Goal: Task Accomplishment & Management: Use online tool/utility

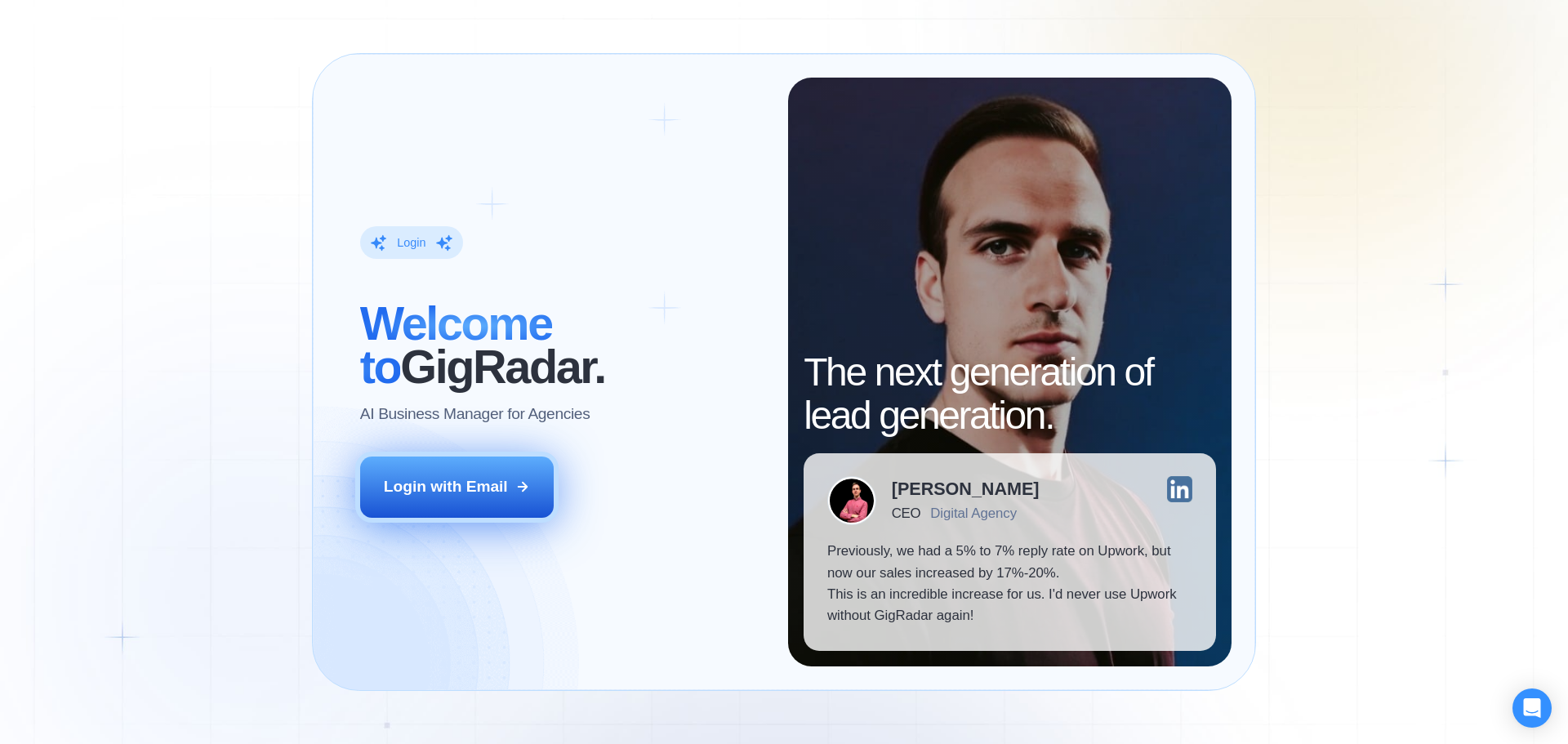
click at [490, 497] on div "Login with Email" at bounding box center [446, 487] width 124 height 21
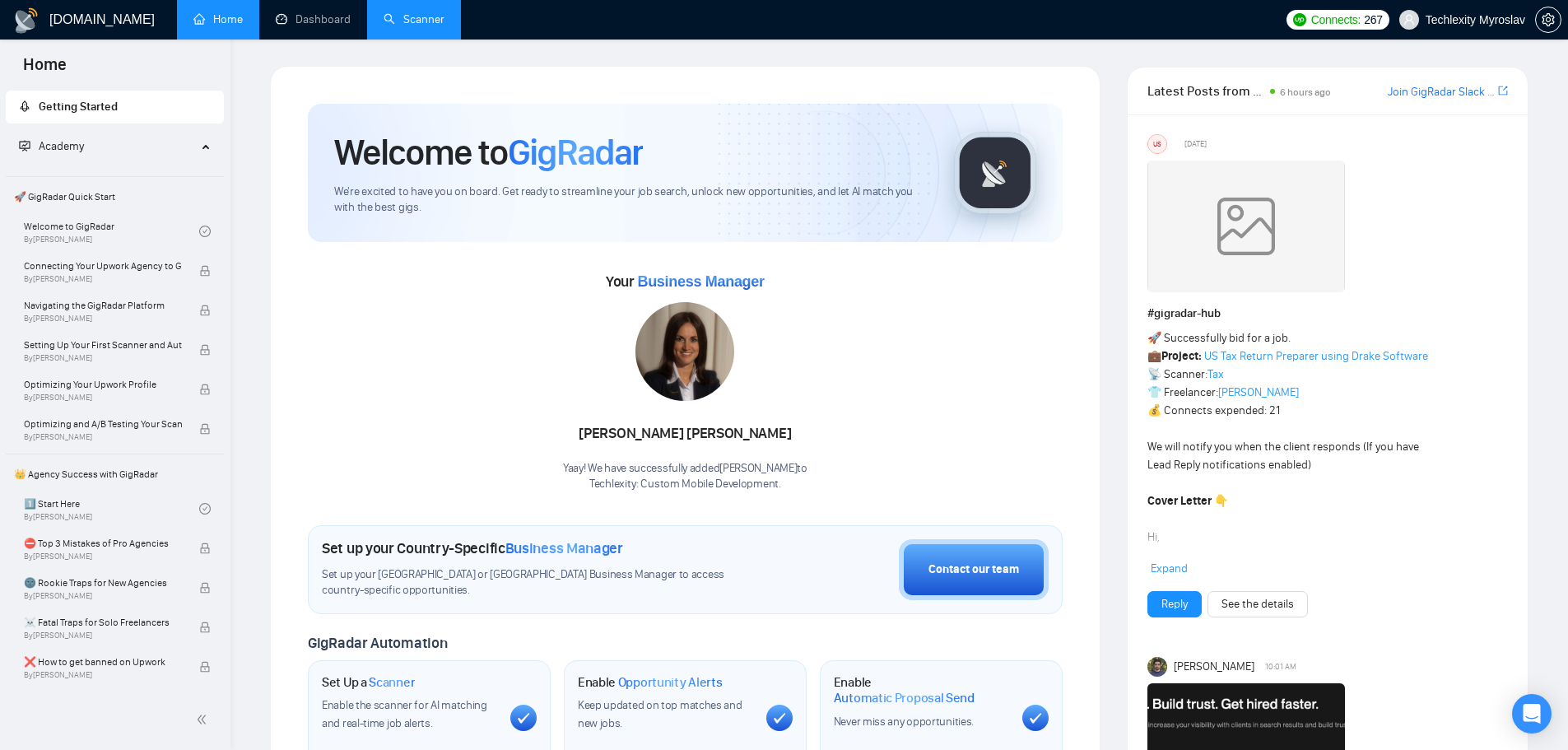
click at [435, 18] on link "Scanner" at bounding box center [414, 19] width 61 height 14
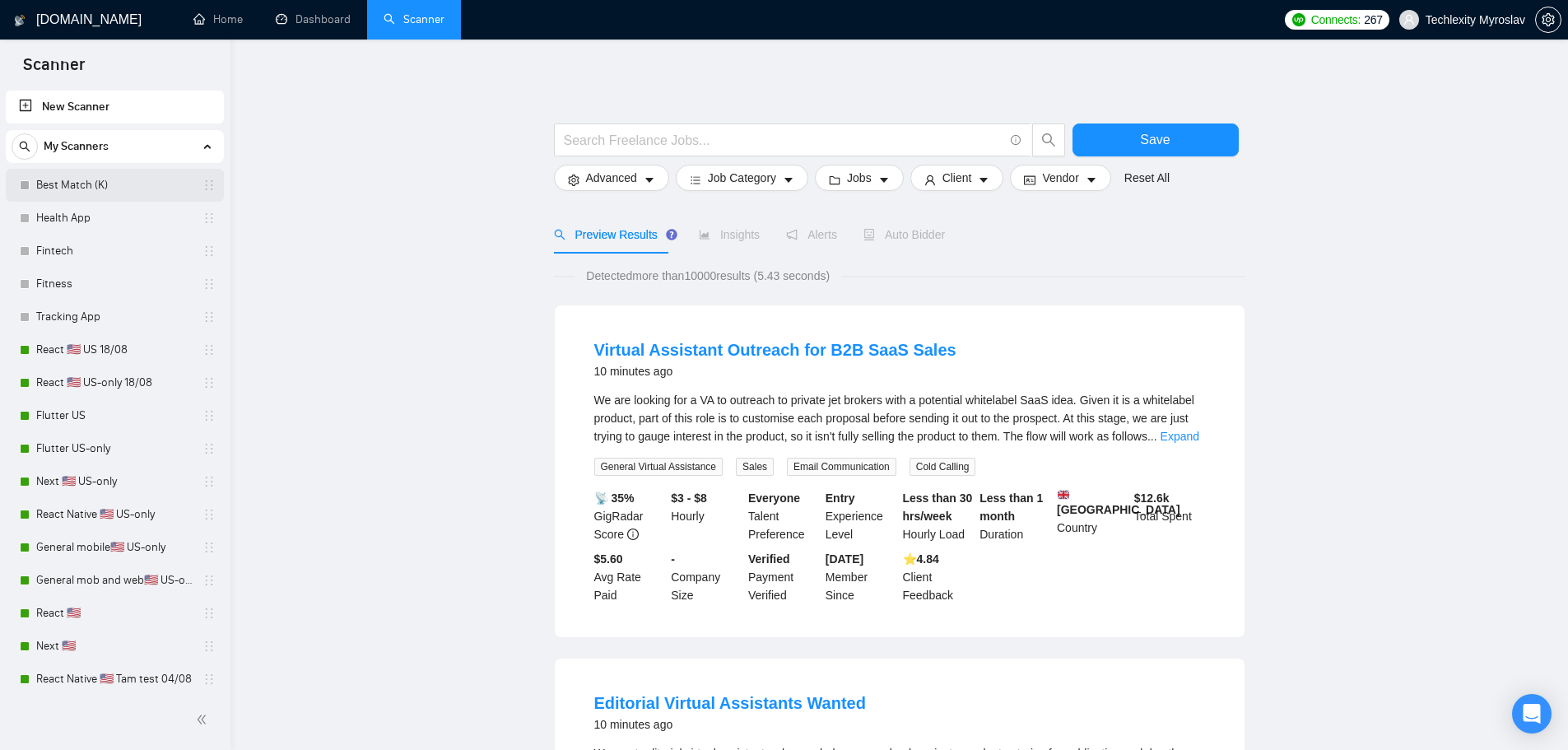
click at [98, 189] on link "Best Match (K)" at bounding box center [115, 185] width 156 height 33
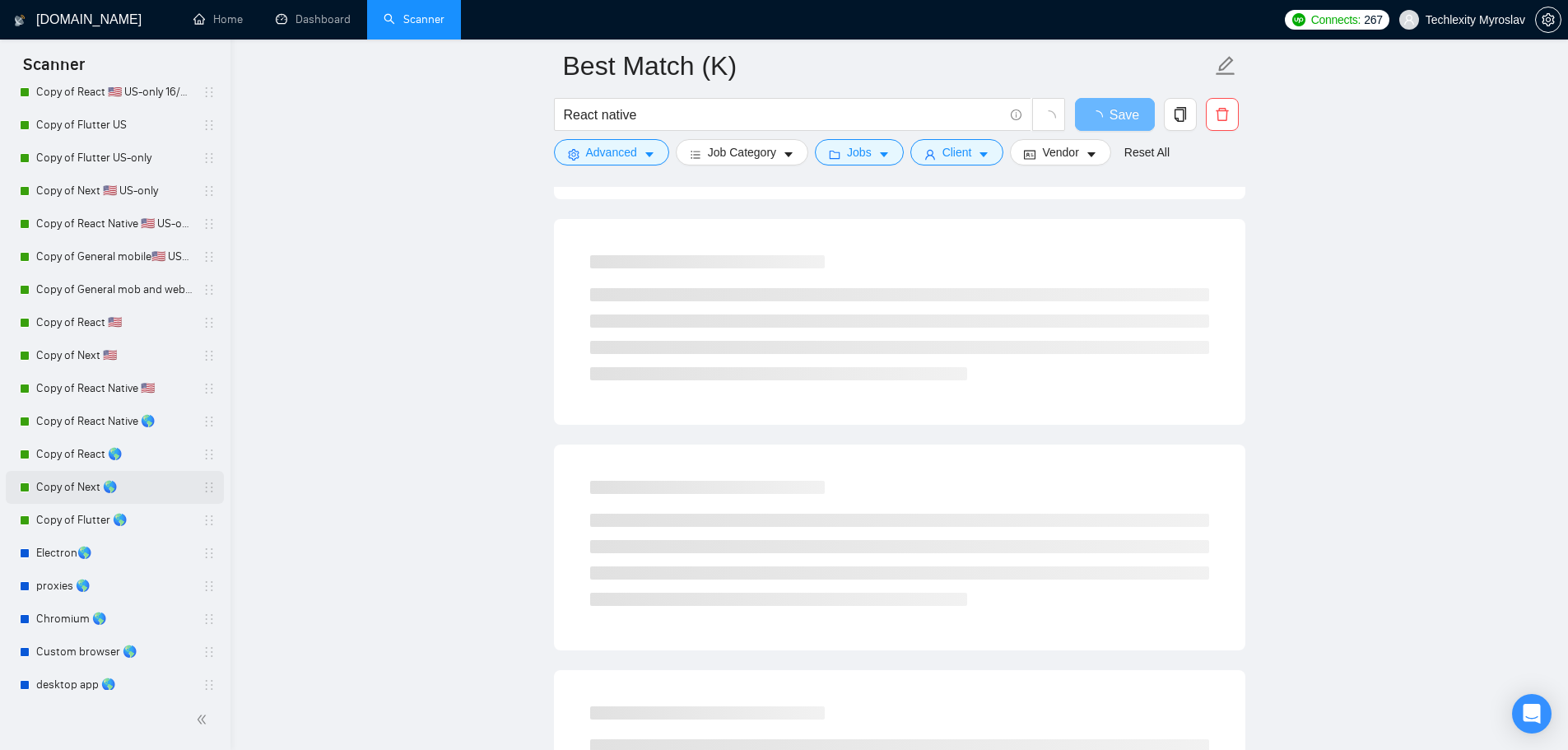
scroll to position [796, 0]
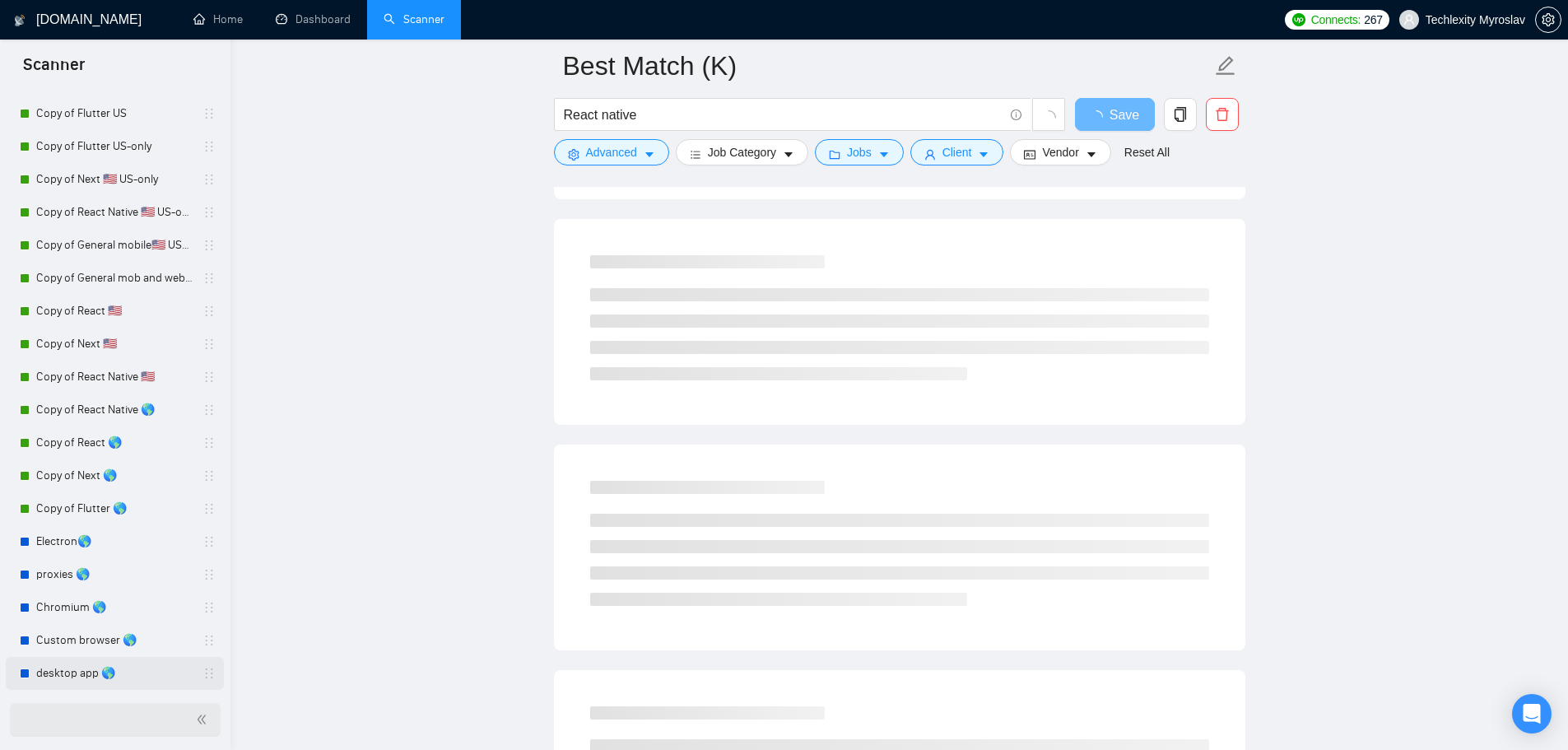
click at [95, 682] on link "desktop app 🌎" at bounding box center [115, 673] width 156 height 33
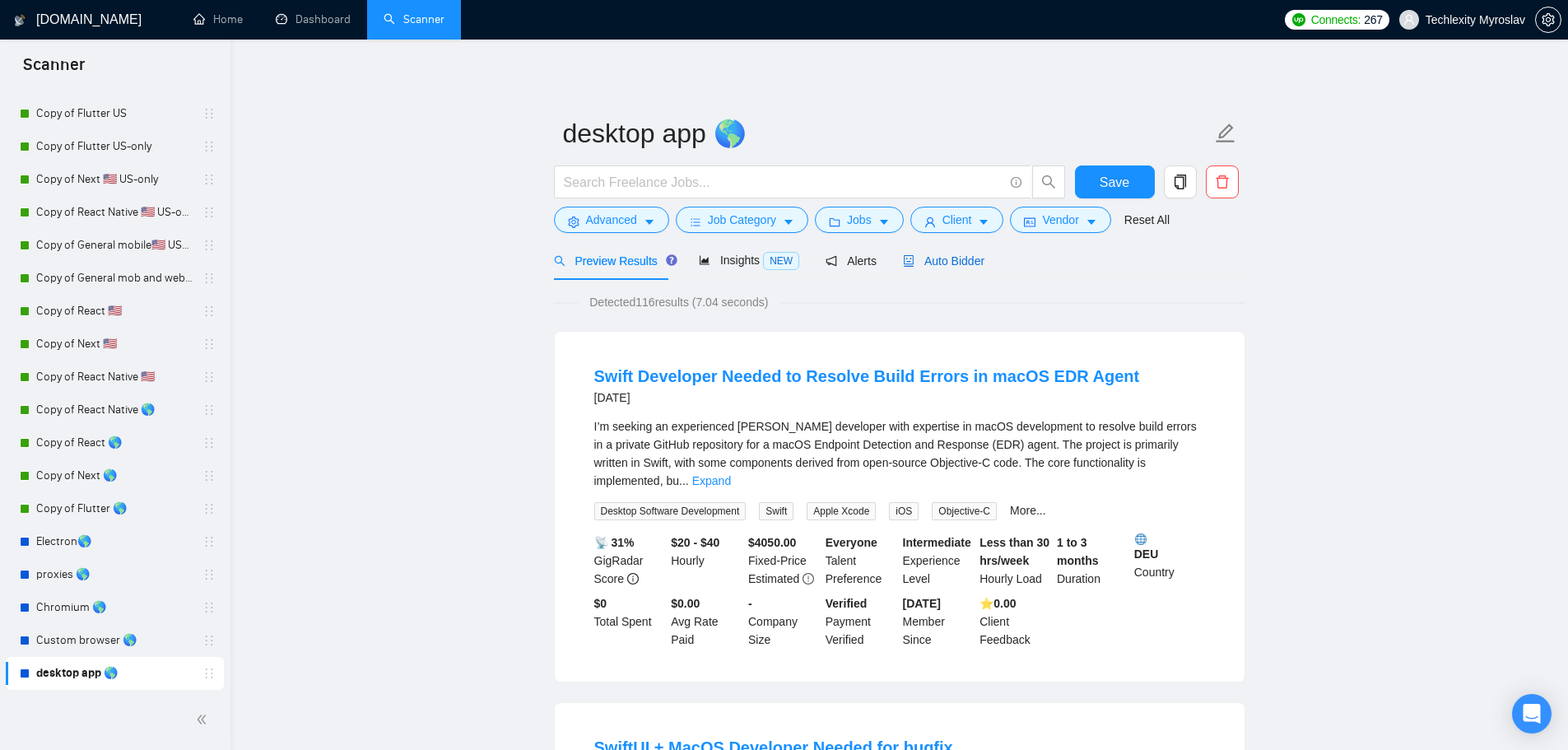
click at [926, 256] on span "Auto Bidder" at bounding box center [944, 261] width 82 height 13
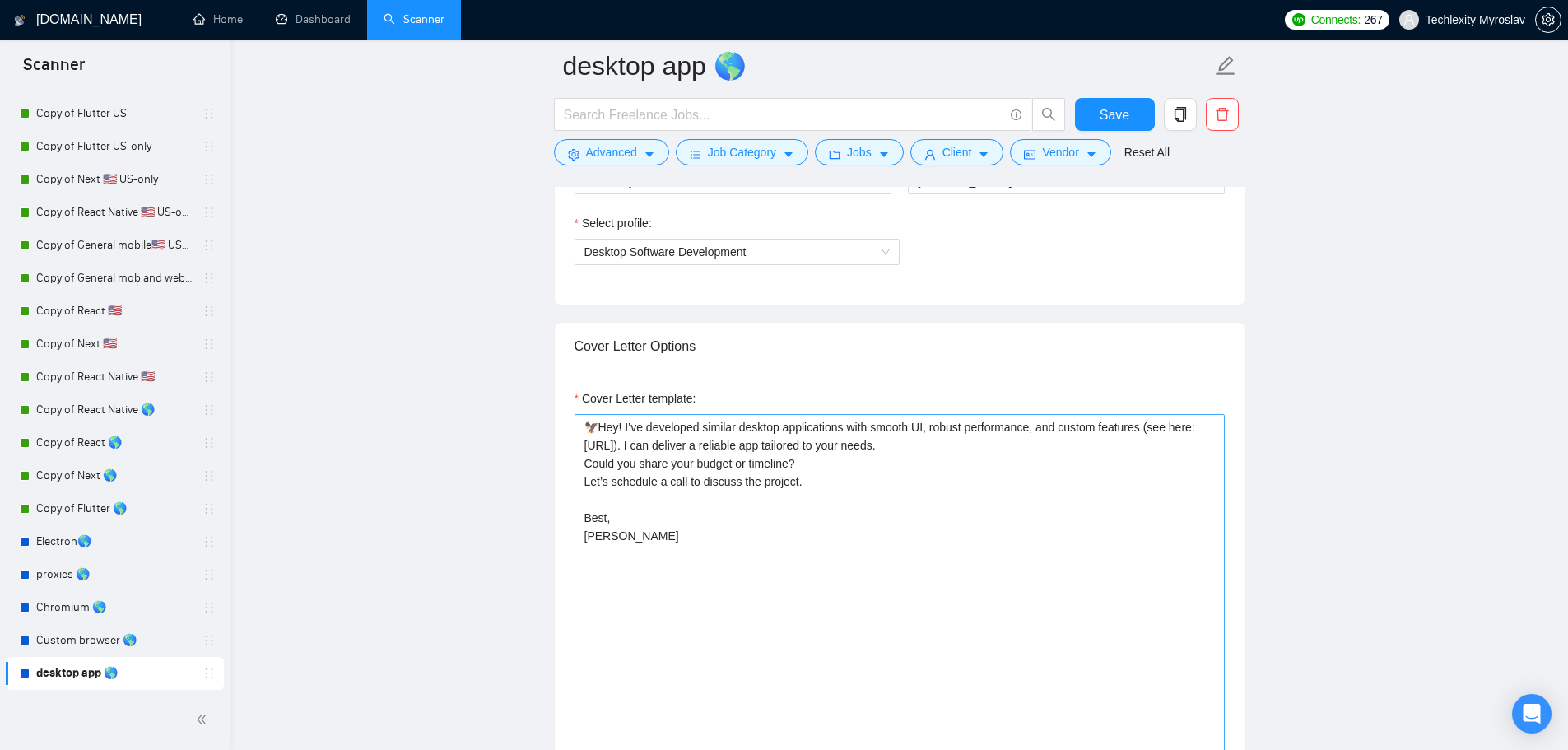
scroll to position [1152, 0]
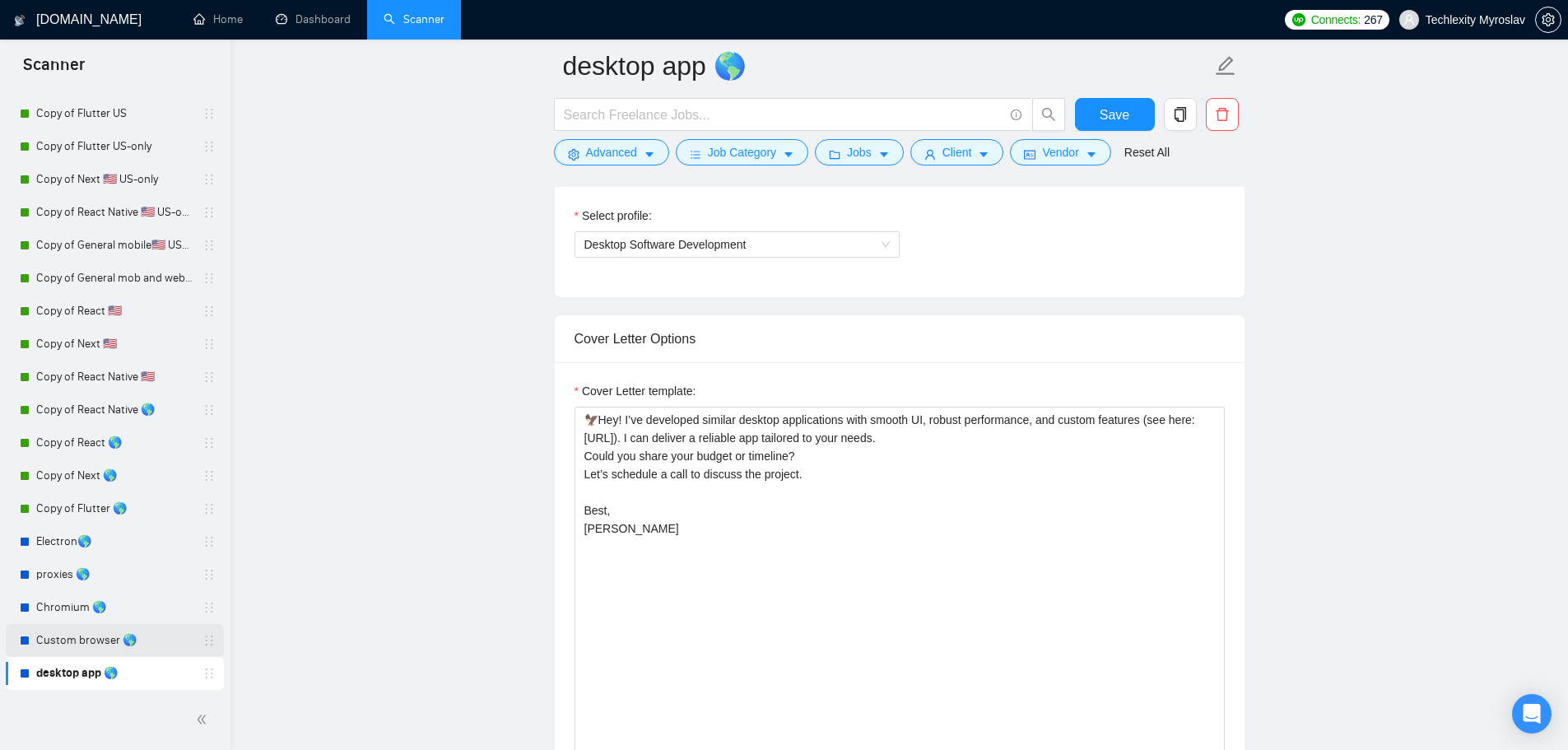
click at [78, 637] on link "Custom browser 🌎" at bounding box center [115, 640] width 156 height 33
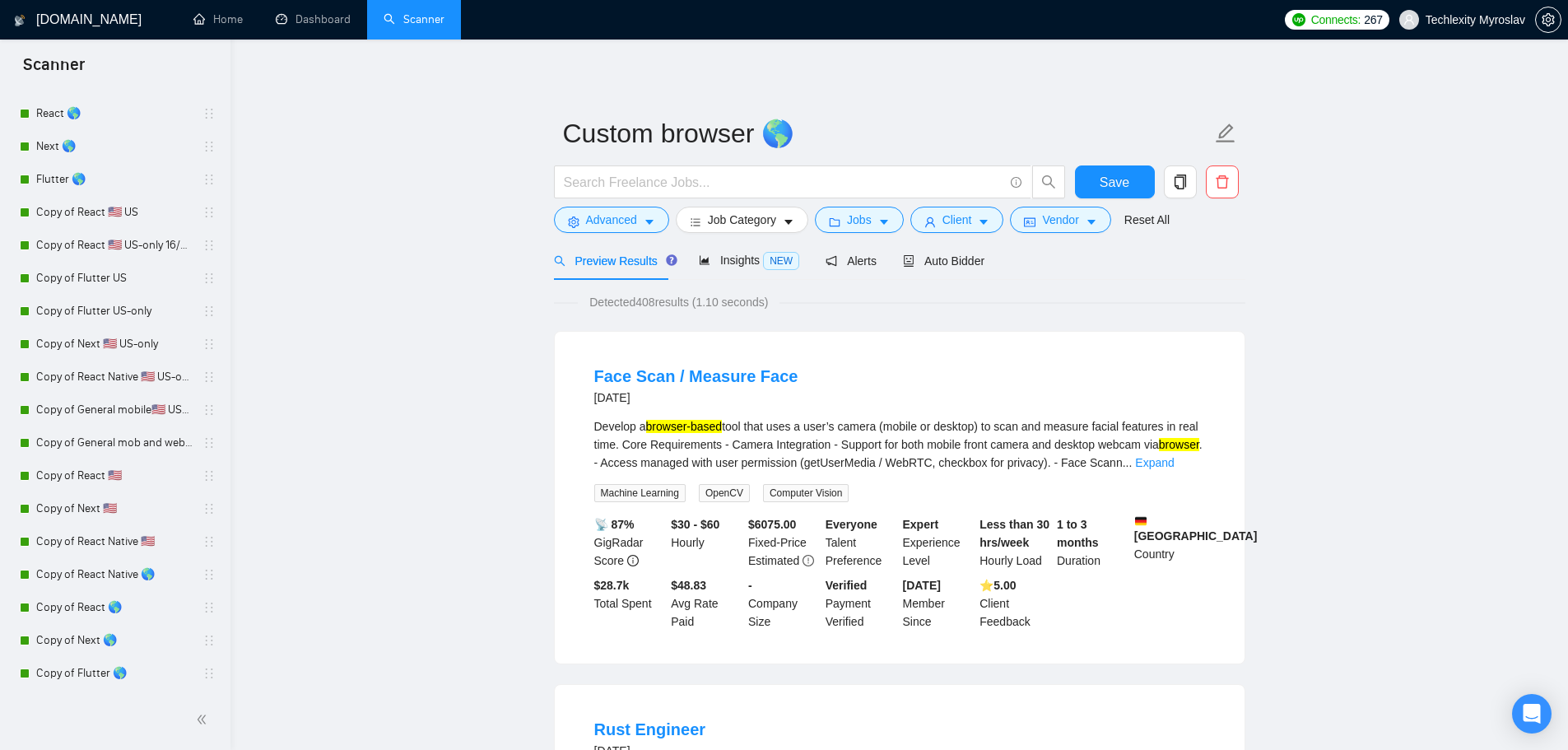
scroll to position [796, 0]
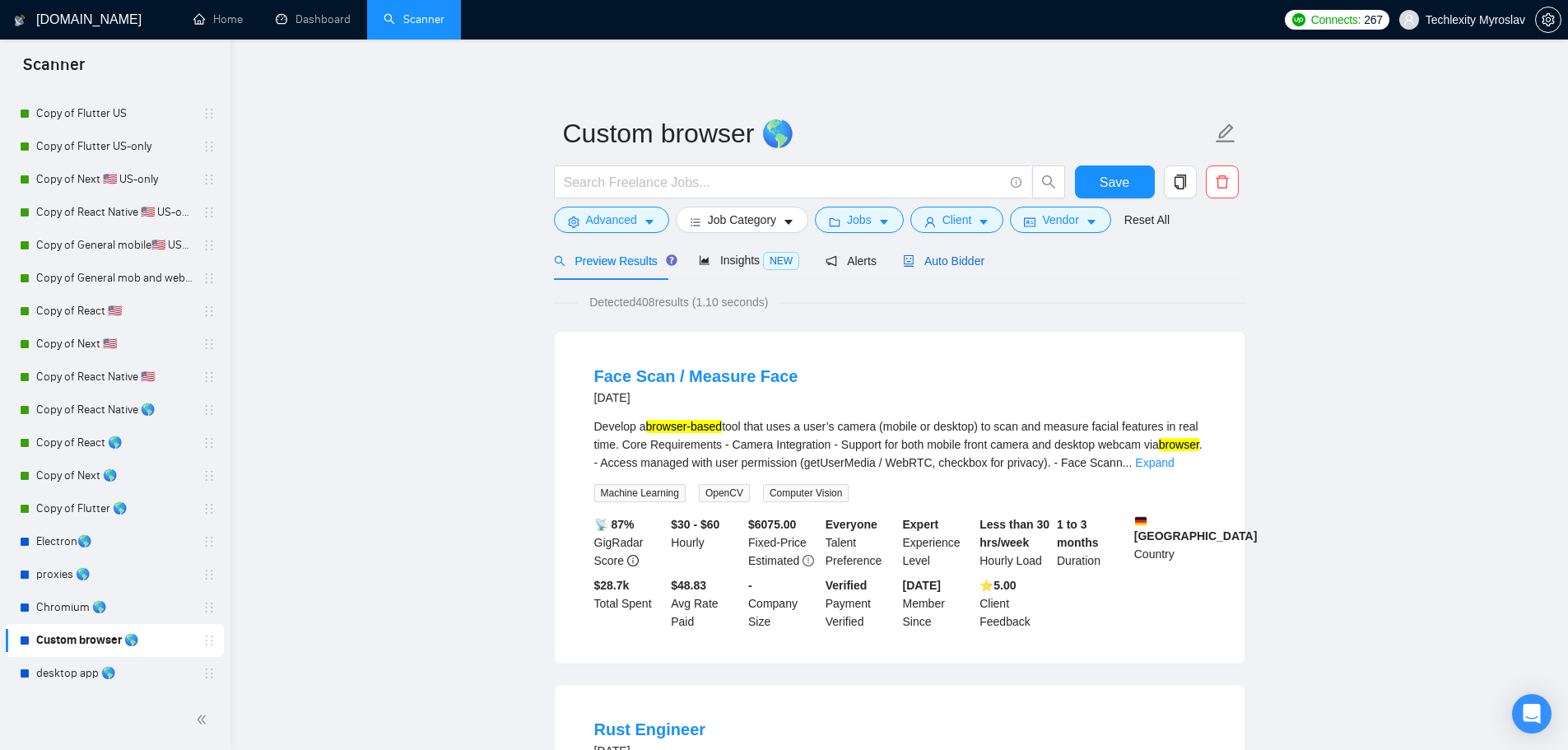
click at [942, 261] on span "Auto Bidder" at bounding box center [944, 261] width 82 height 13
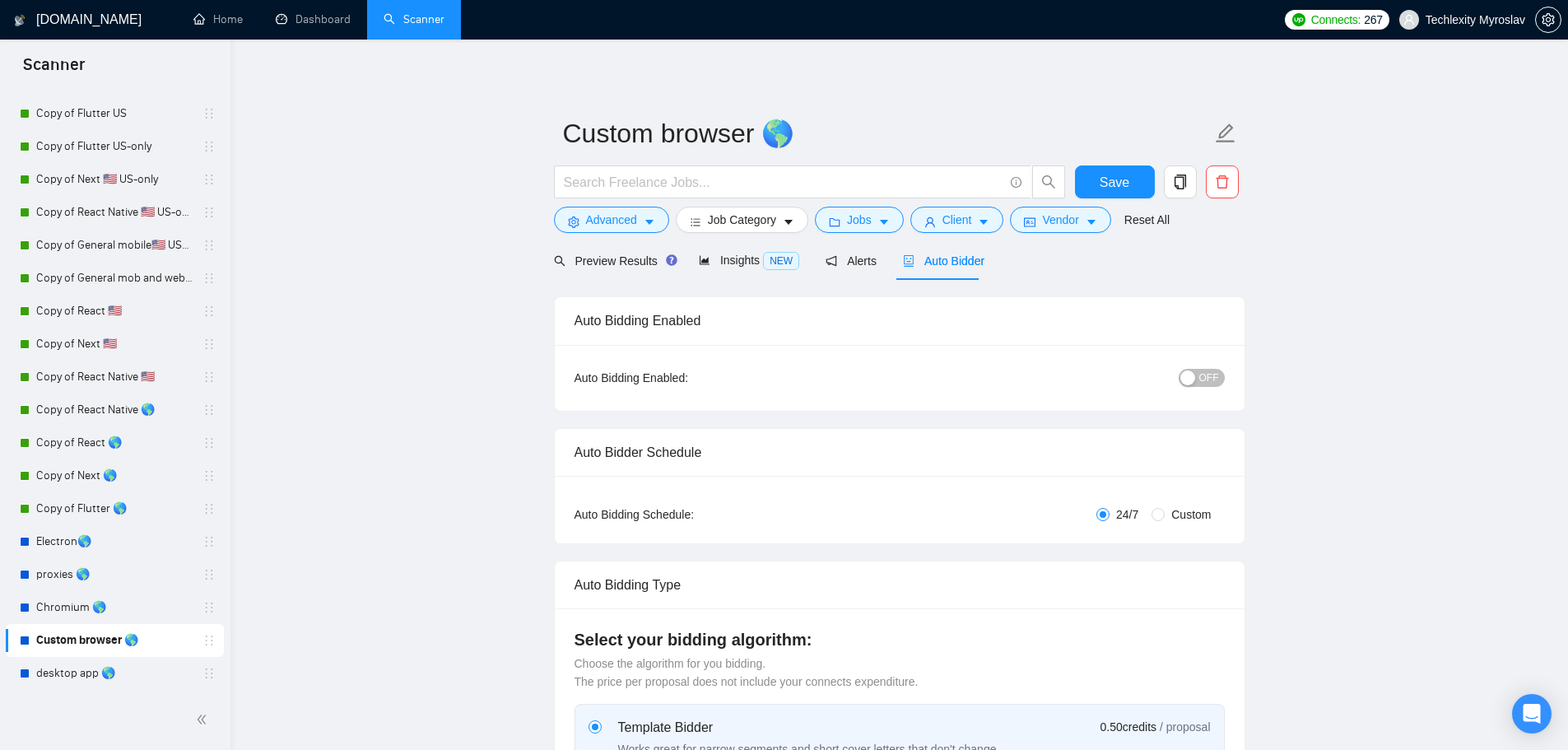
radio input "false"
radio input "true"
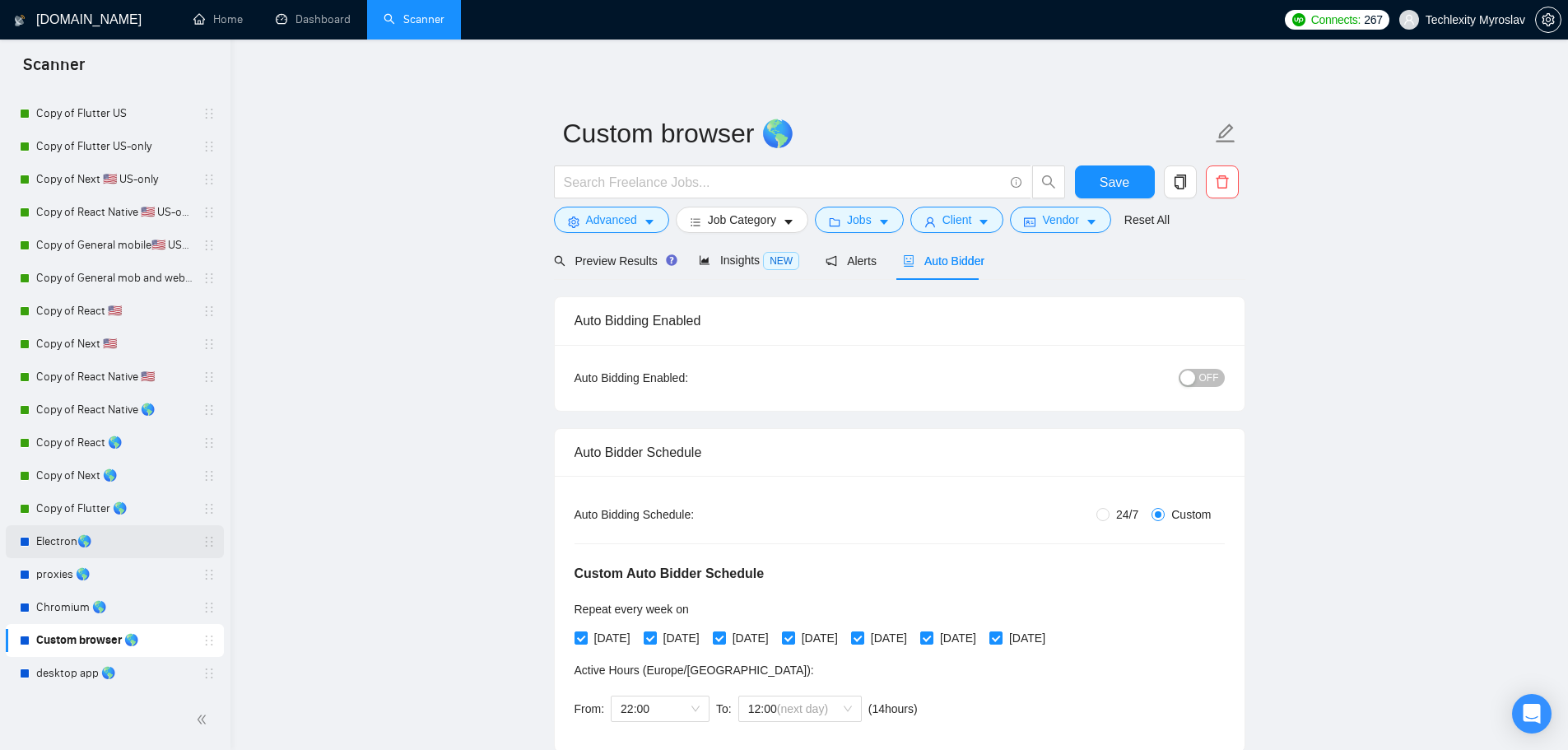
click at [97, 543] on link "Electron🌎" at bounding box center [115, 542] width 156 height 33
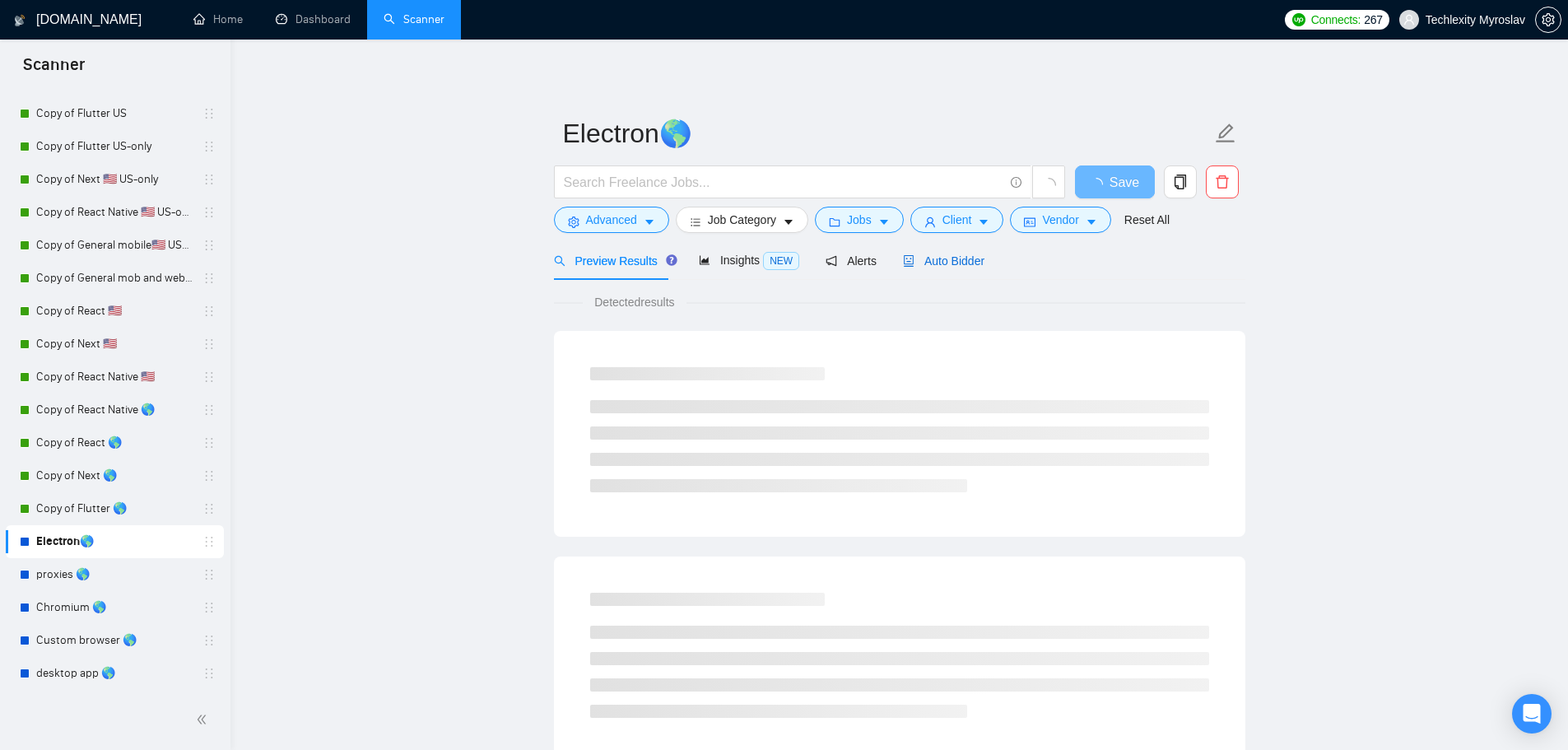
drag, startPoint x: 935, startPoint y: 264, endPoint x: 521, endPoint y: 1, distance: 490.5
click at [934, 264] on span "Auto Bidder" at bounding box center [944, 261] width 82 height 13
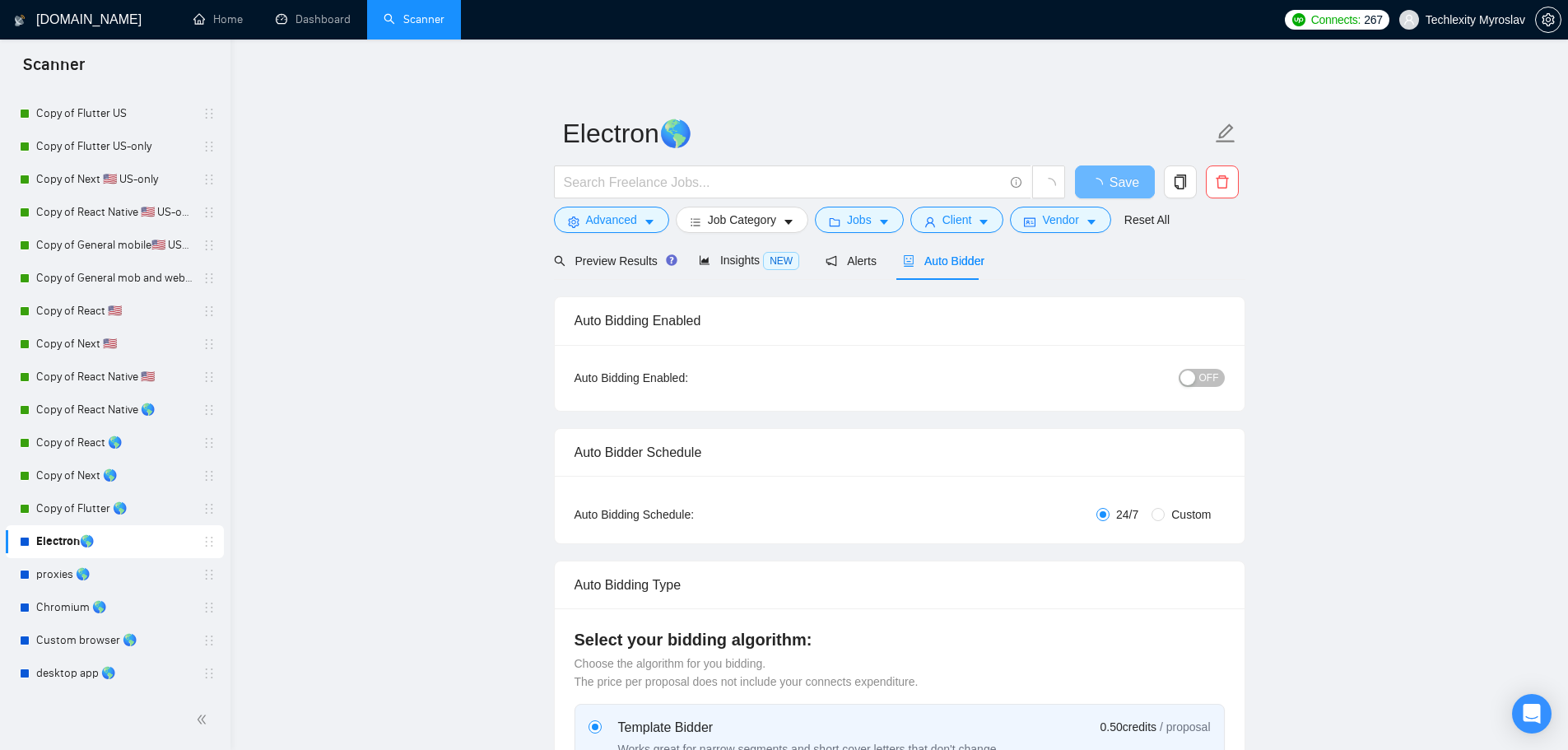
radio input "false"
radio input "true"
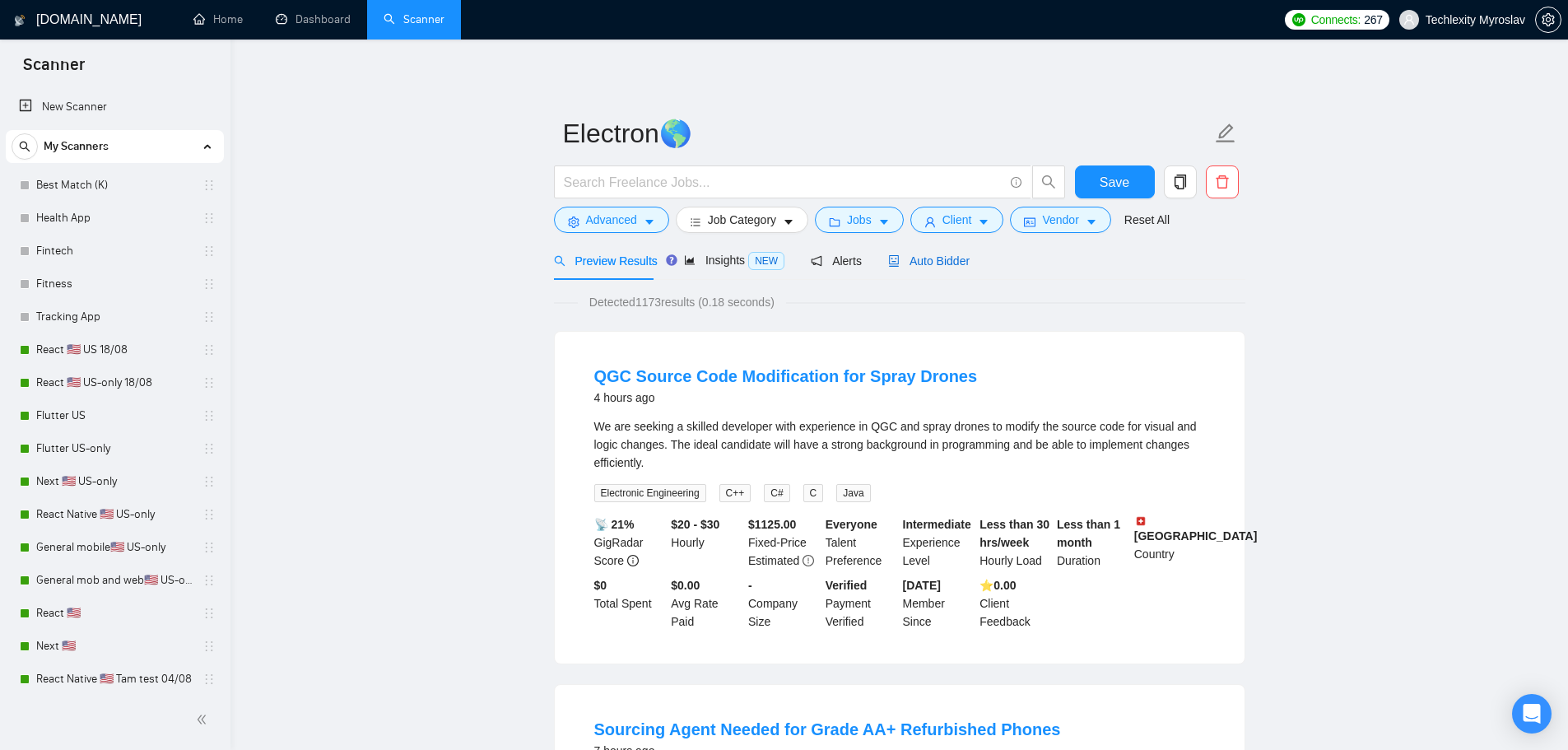
click at [956, 267] on span "Auto Bidder" at bounding box center [929, 261] width 82 height 13
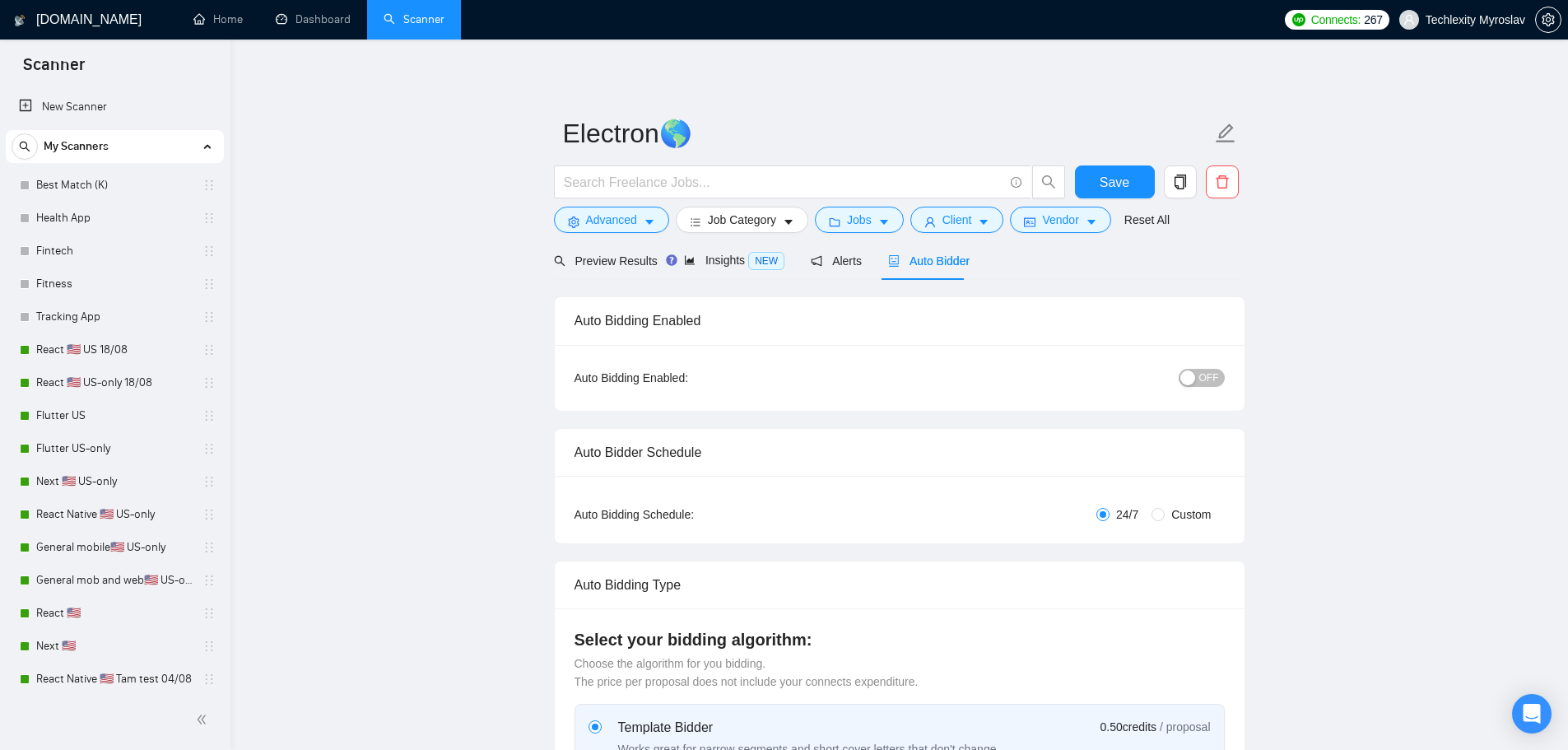
radio input "false"
radio input "true"
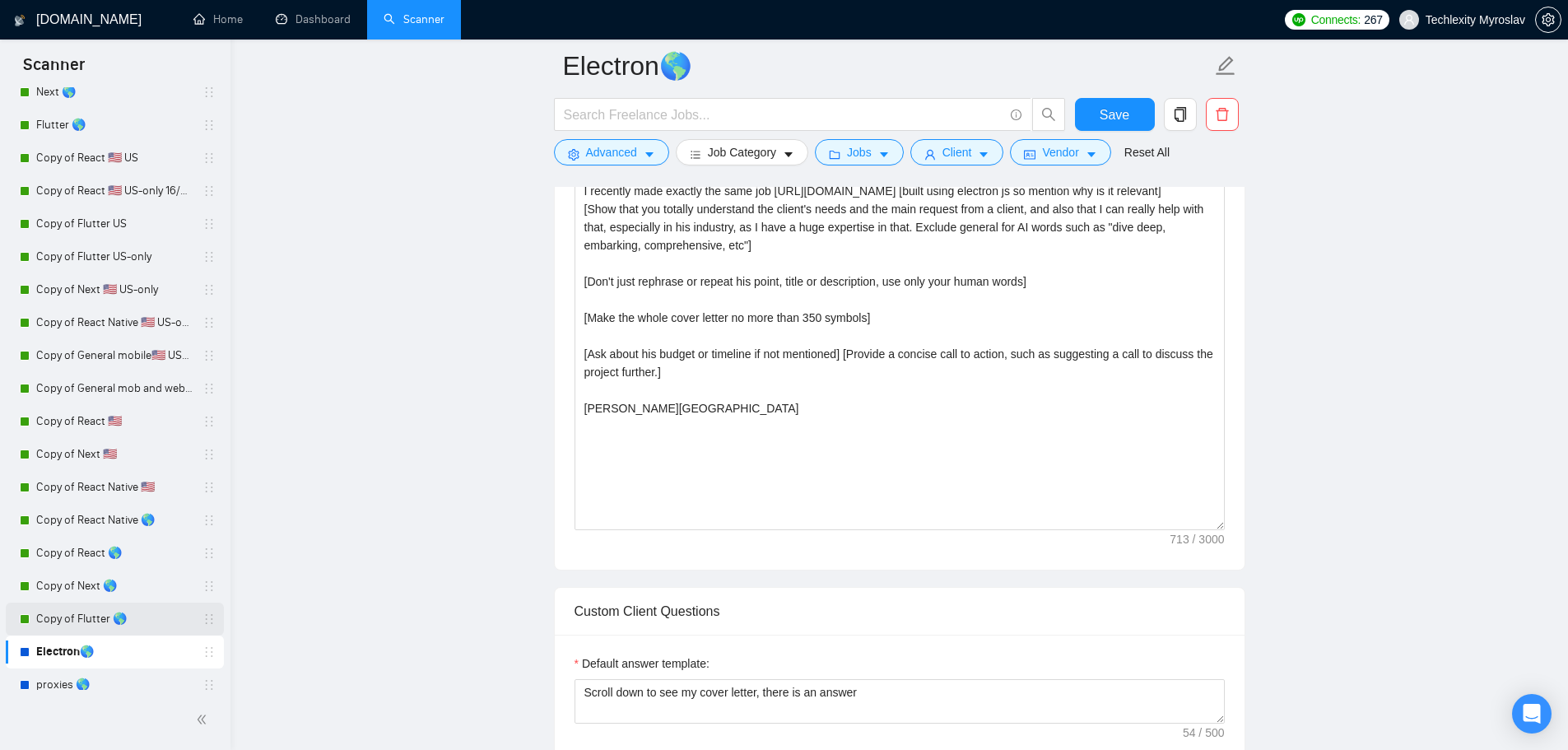
scroll to position [796, 0]
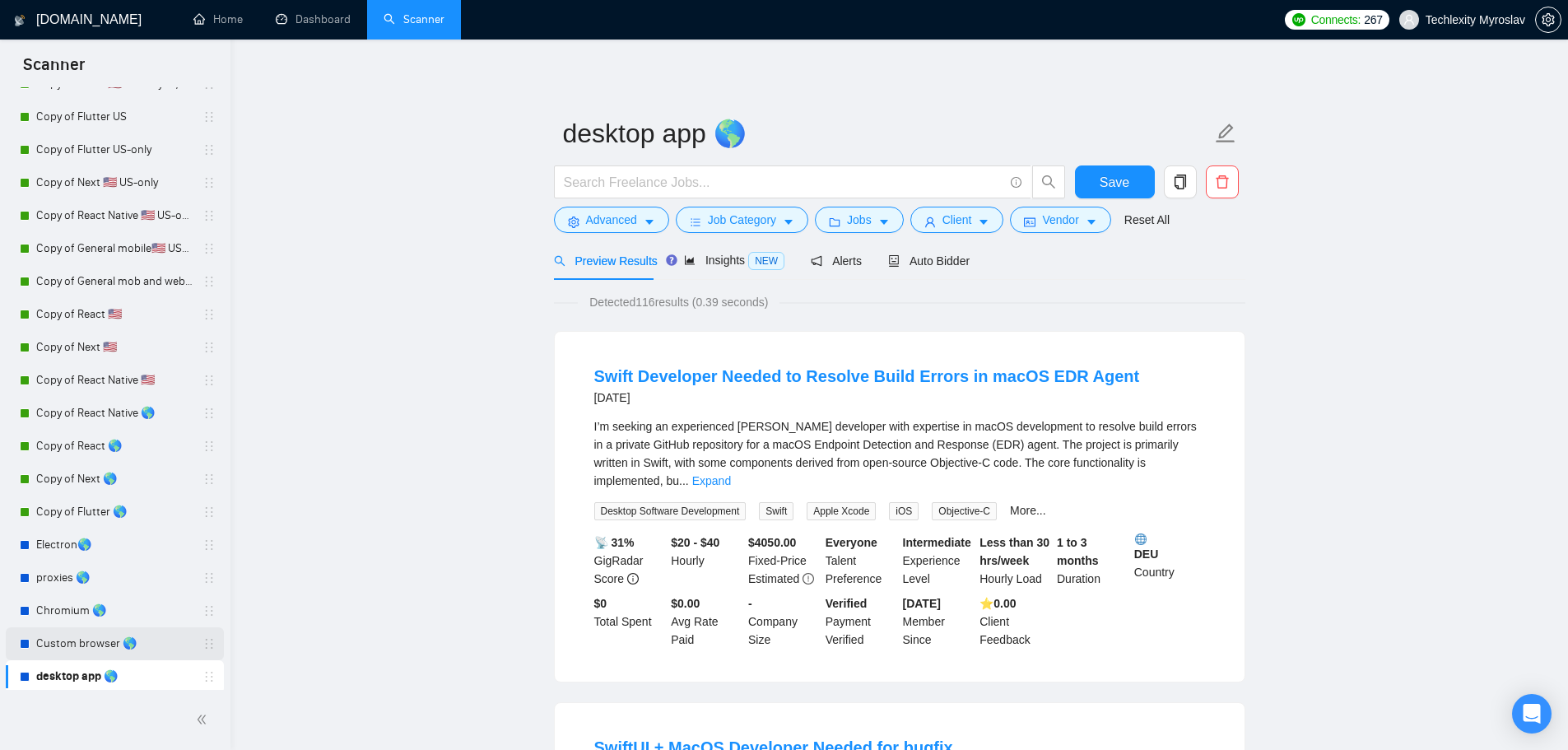
scroll to position [796, 0]
click at [938, 260] on span "Auto Bidder" at bounding box center [944, 261] width 82 height 13
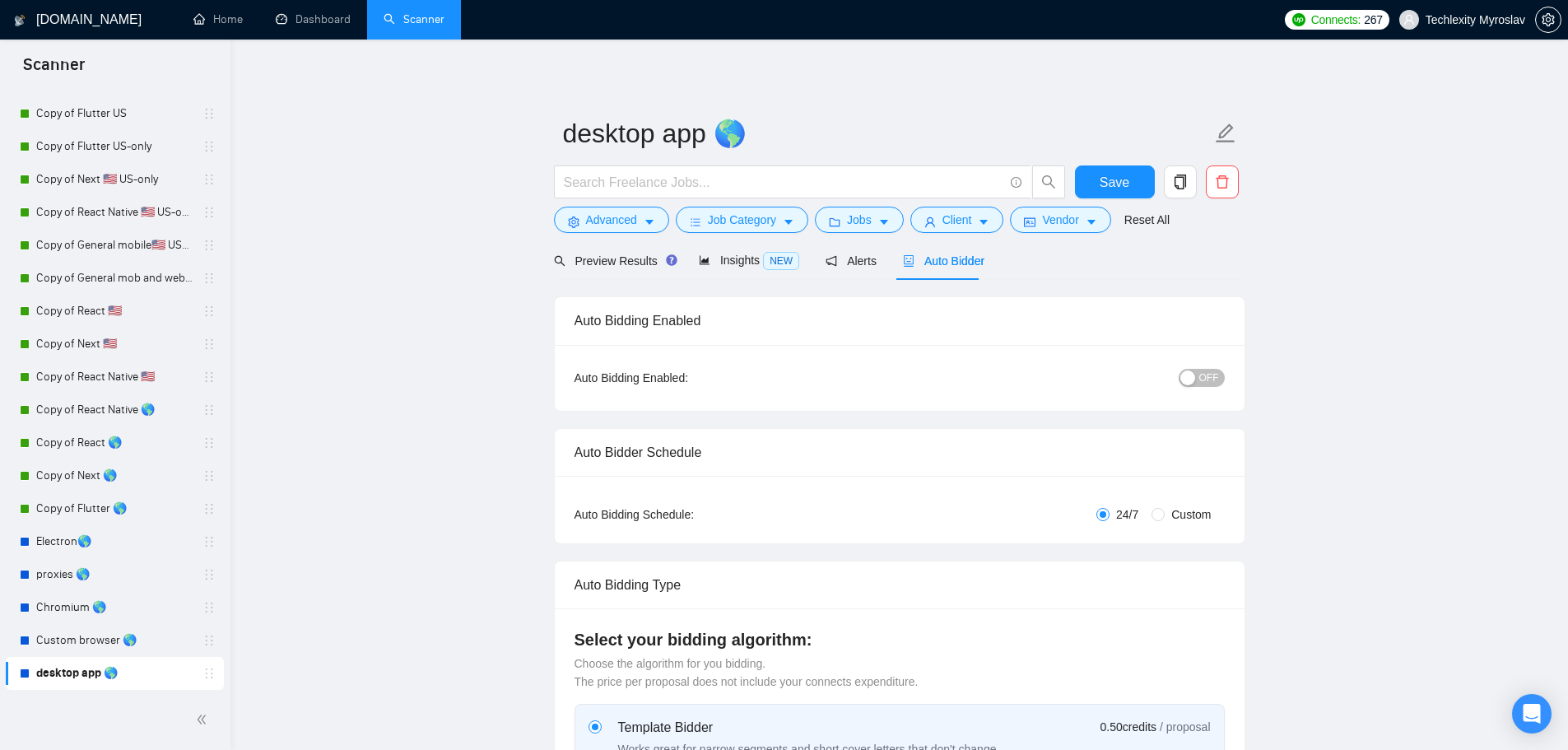
radio input "false"
radio input "true"
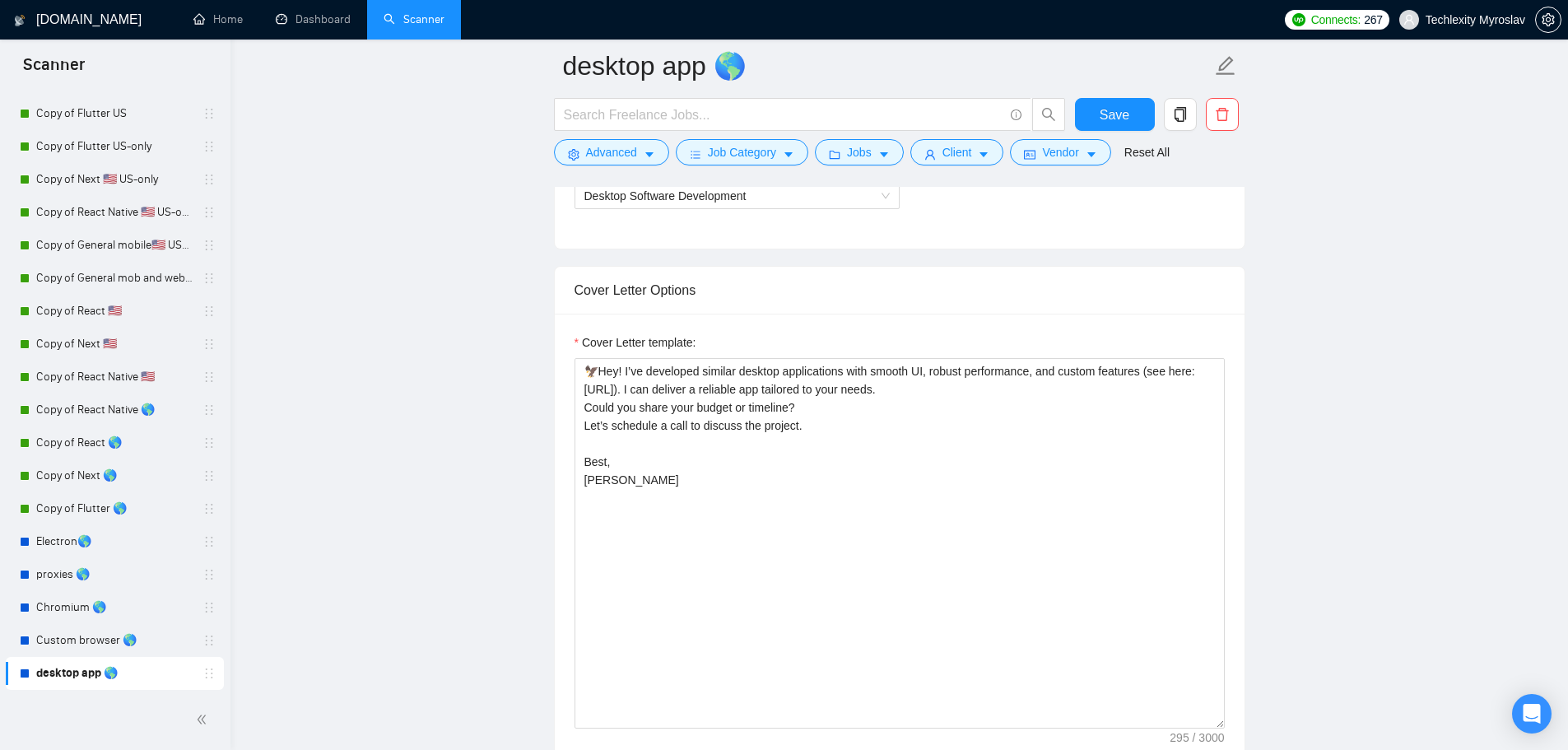
scroll to position [1235, 0]
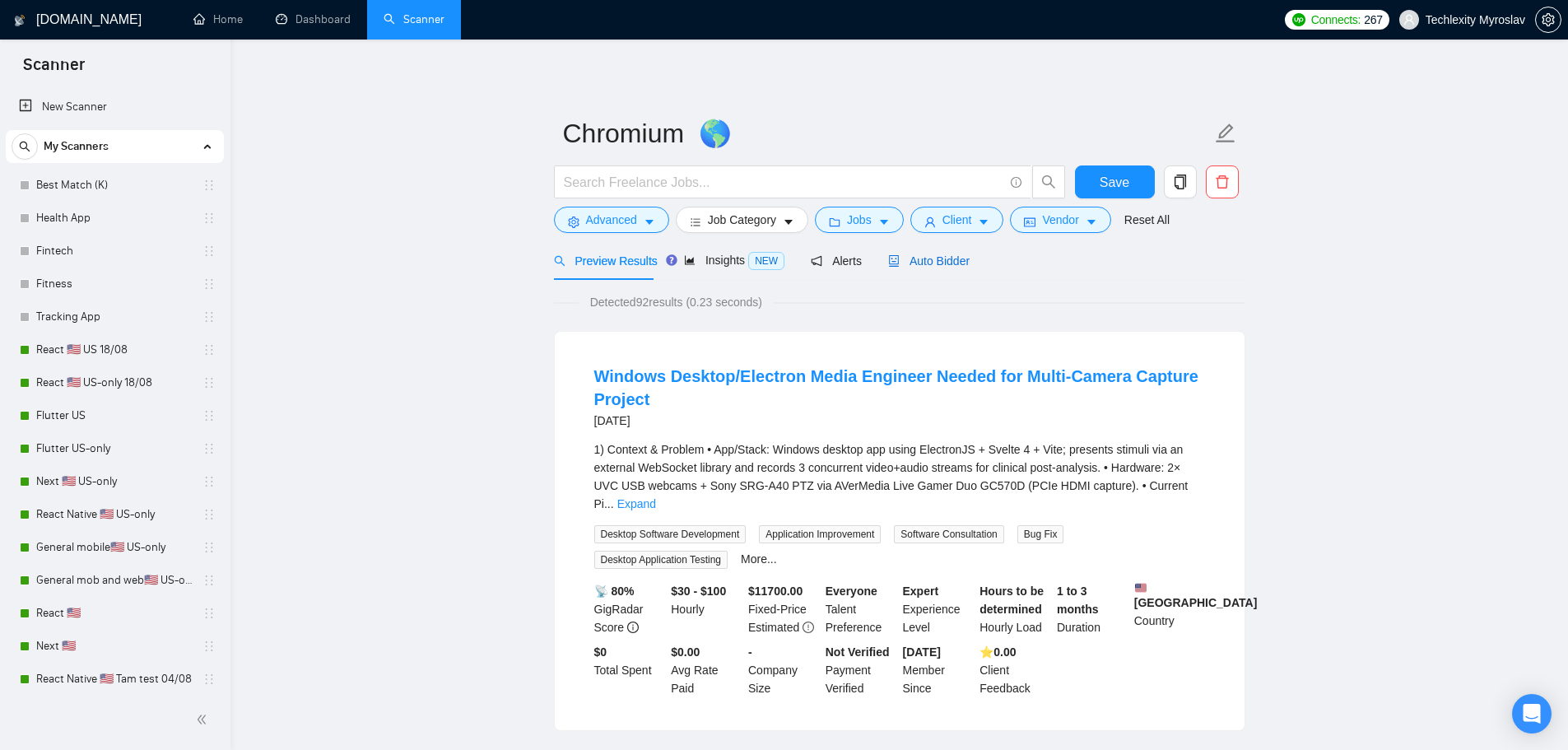
click at [923, 254] on span "Auto Bidder" at bounding box center [929, 261] width 82 height 13
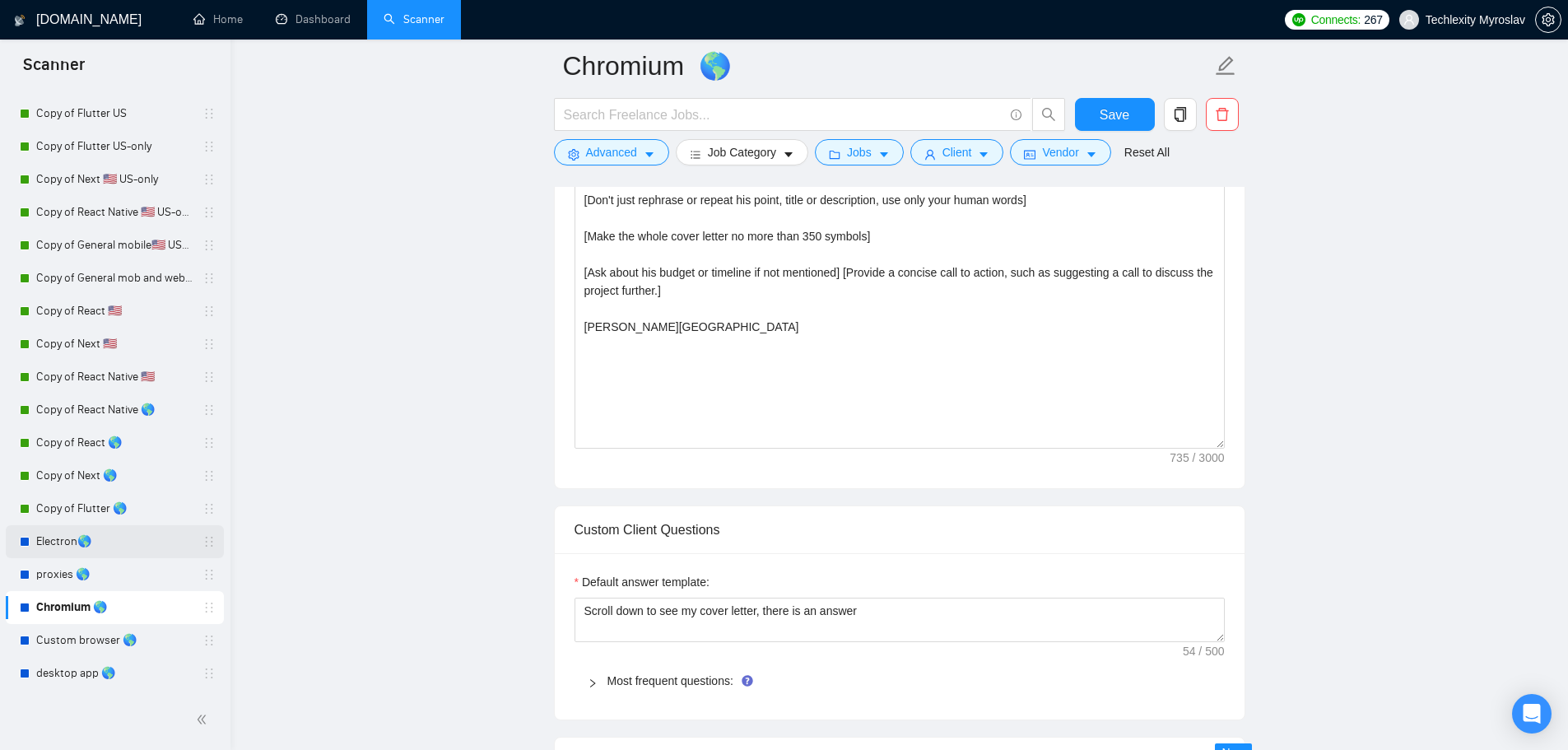
scroll to position [1482, 0]
click at [105, 542] on link "Electron🌎" at bounding box center [115, 542] width 156 height 33
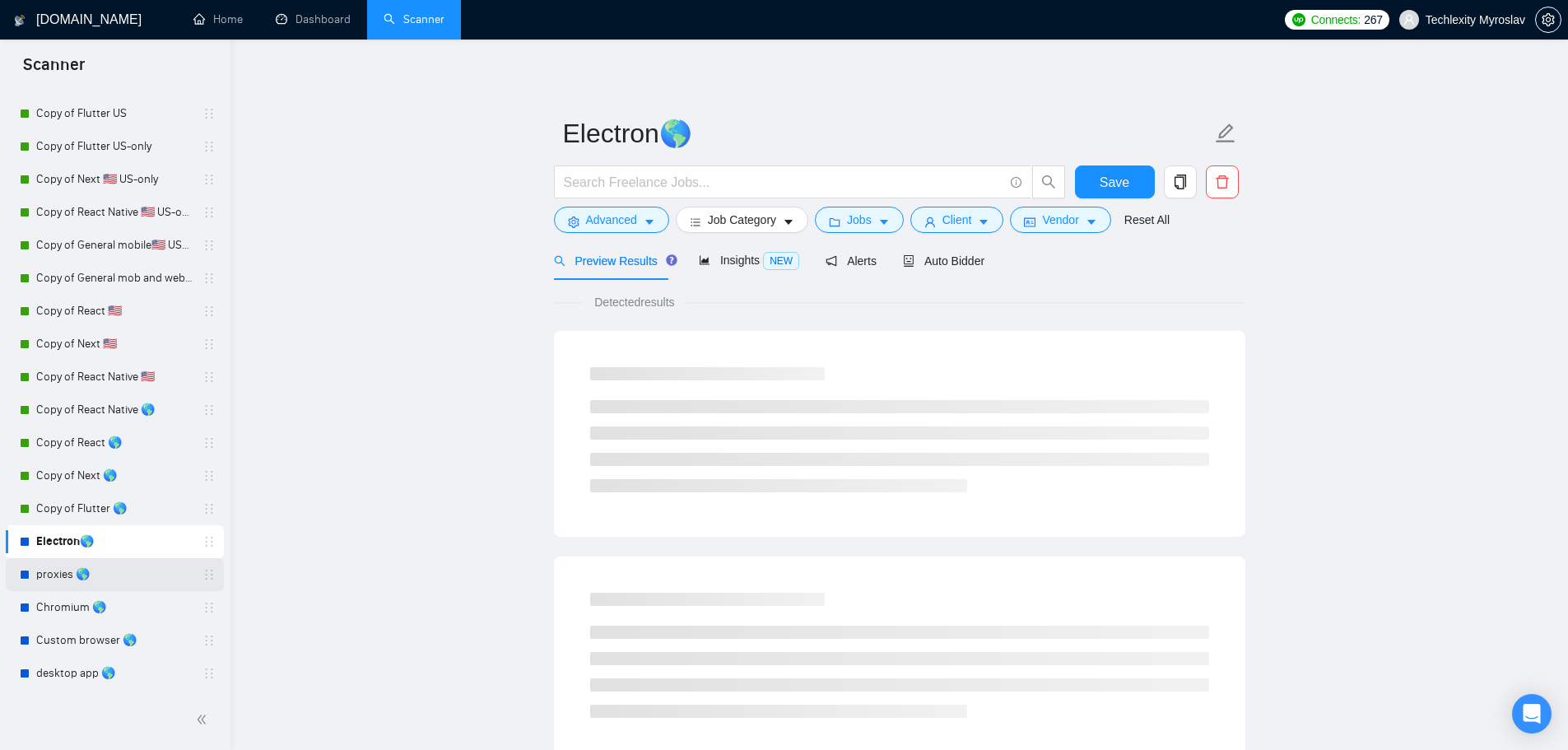
click at [104, 576] on link "proxies 🌎" at bounding box center [115, 575] width 156 height 33
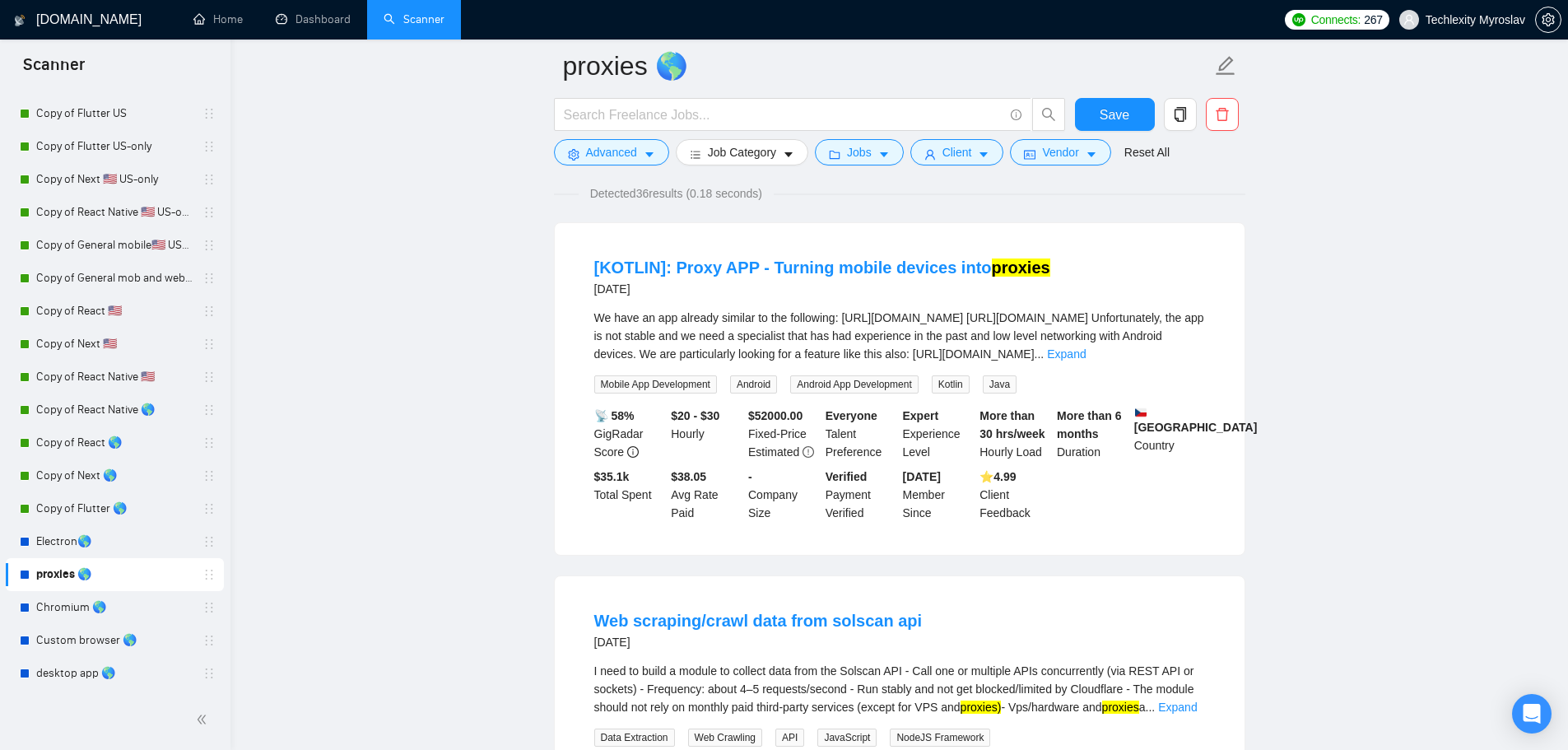
scroll to position [82, 0]
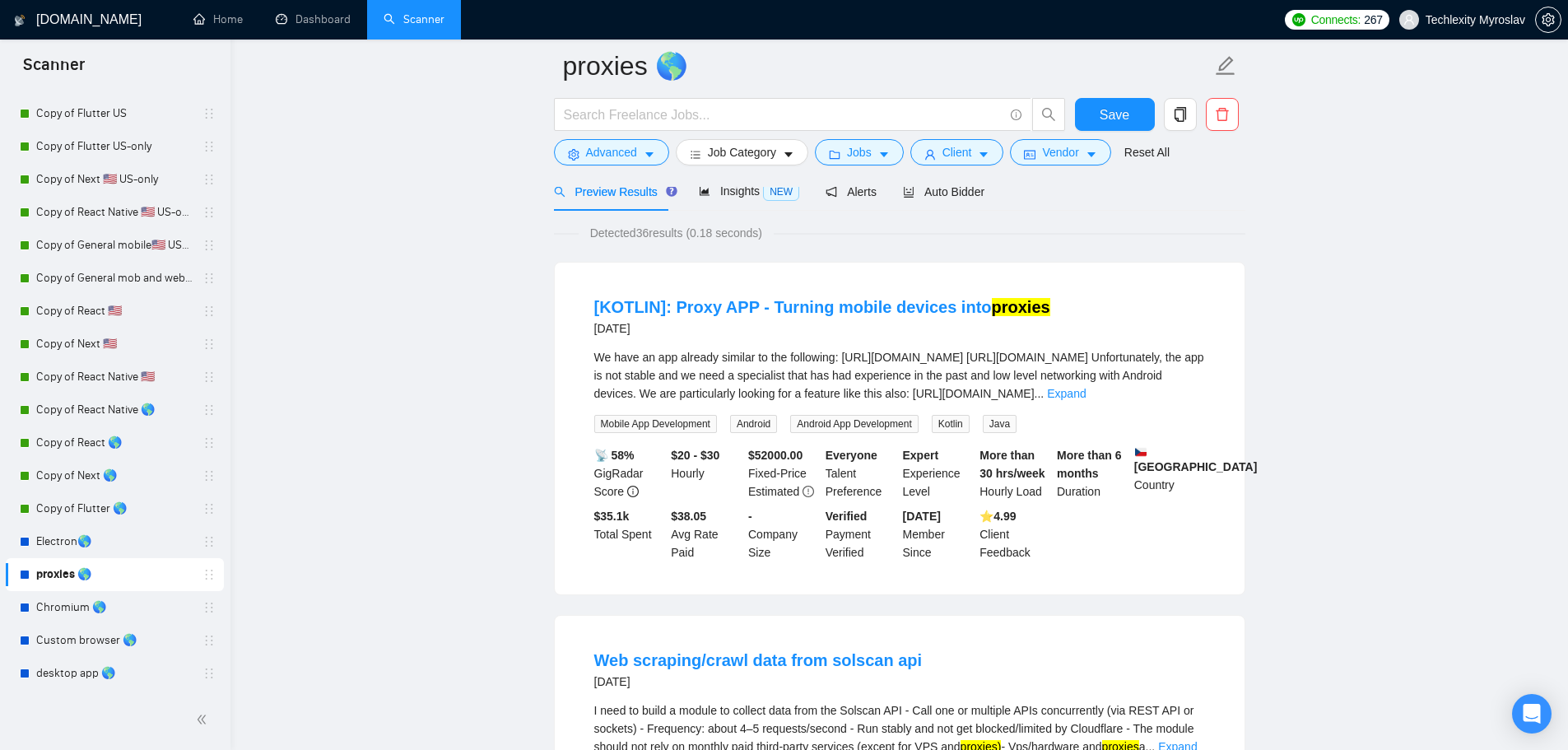
click at [949, 185] on div at bounding box center [900, 180] width 691 height 13
click at [949, 187] on div at bounding box center [900, 180] width 691 height 13
click at [963, 194] on span "Auto Bidder" at bounding box center [944, 192] width 82 height 13
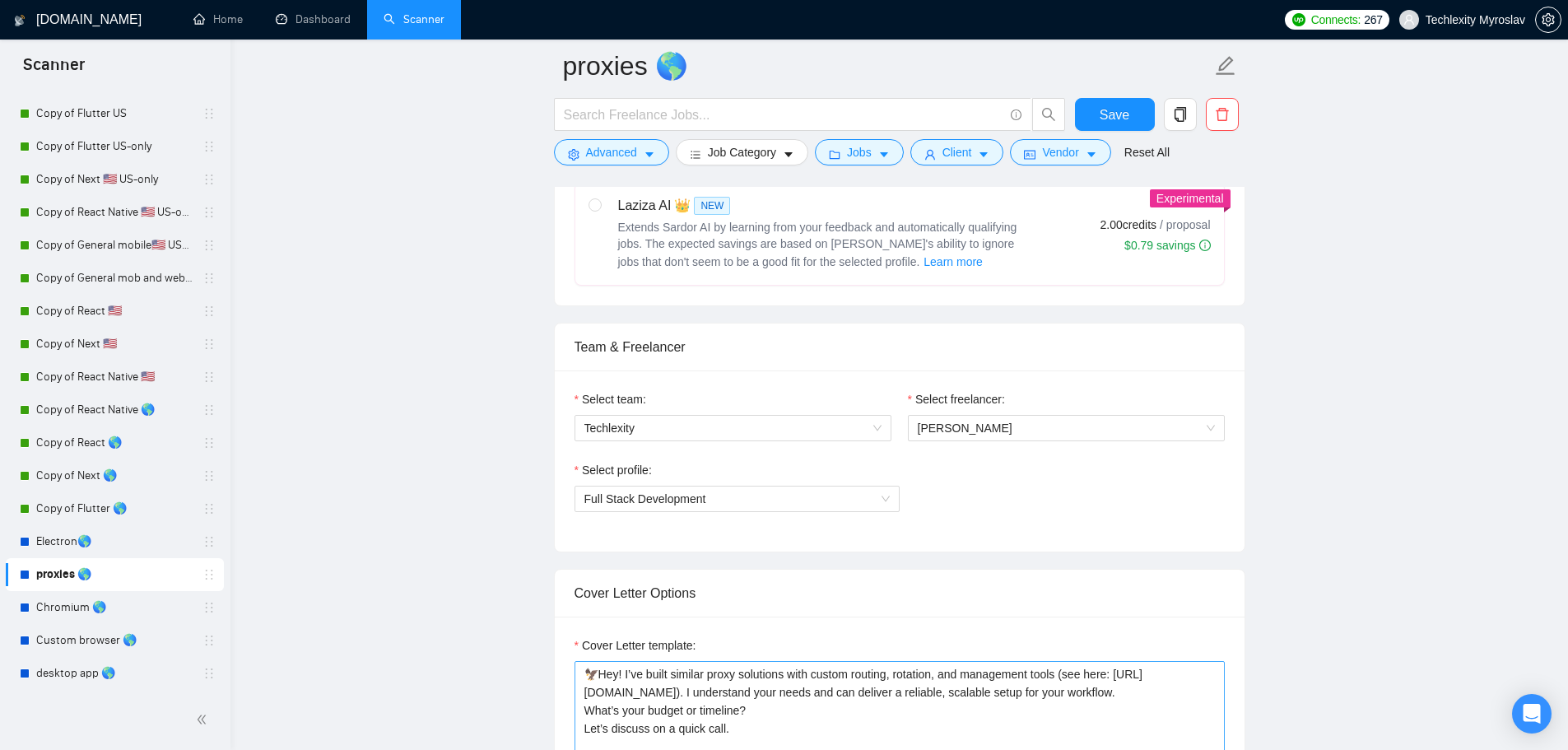
scroll to position [1317, 0]
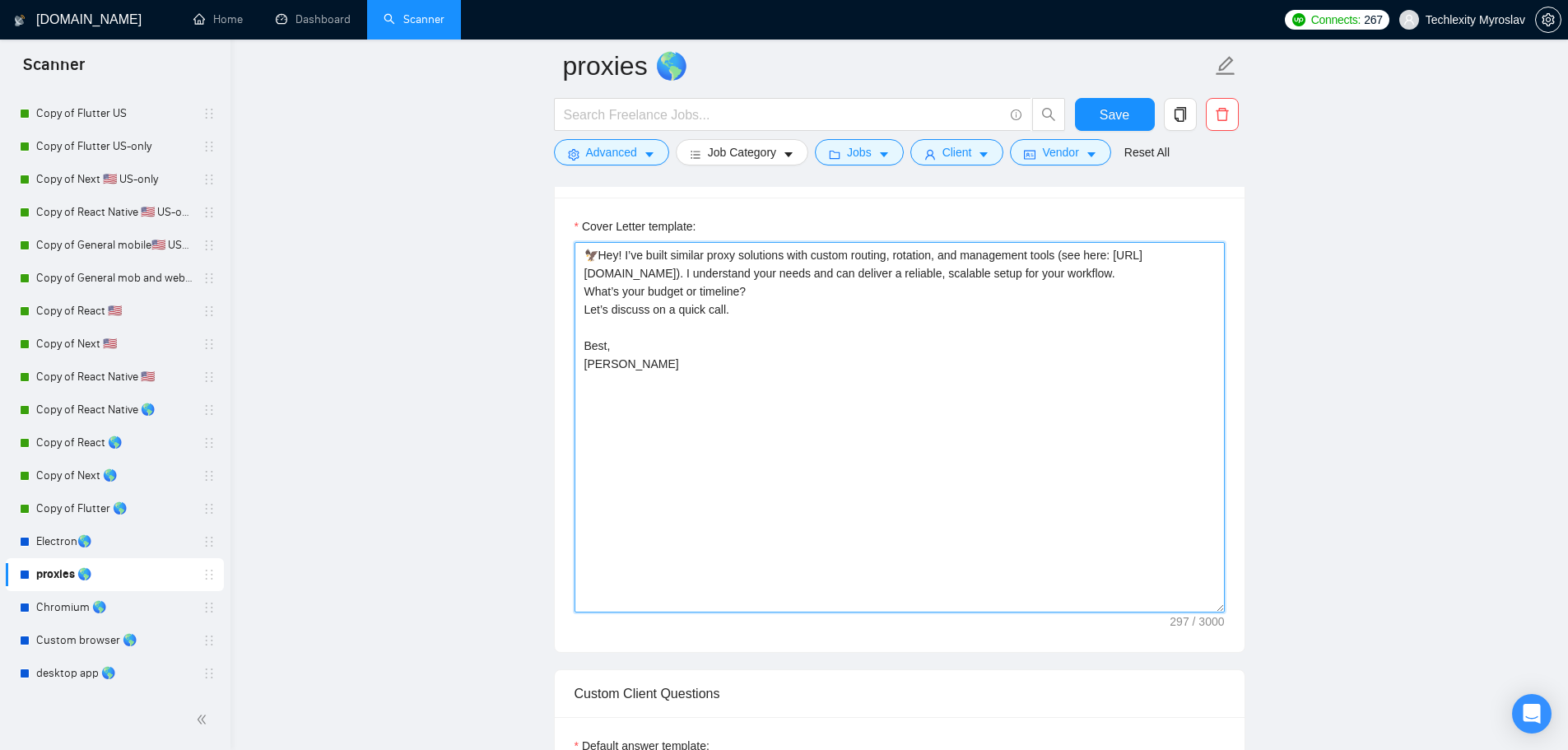
click at [768, 393] on textarea "🦅Hey! I’ve built similar proxy solutions with custom routing, rotation, and man…" at bounding box center [900, 427] width 650 height 370
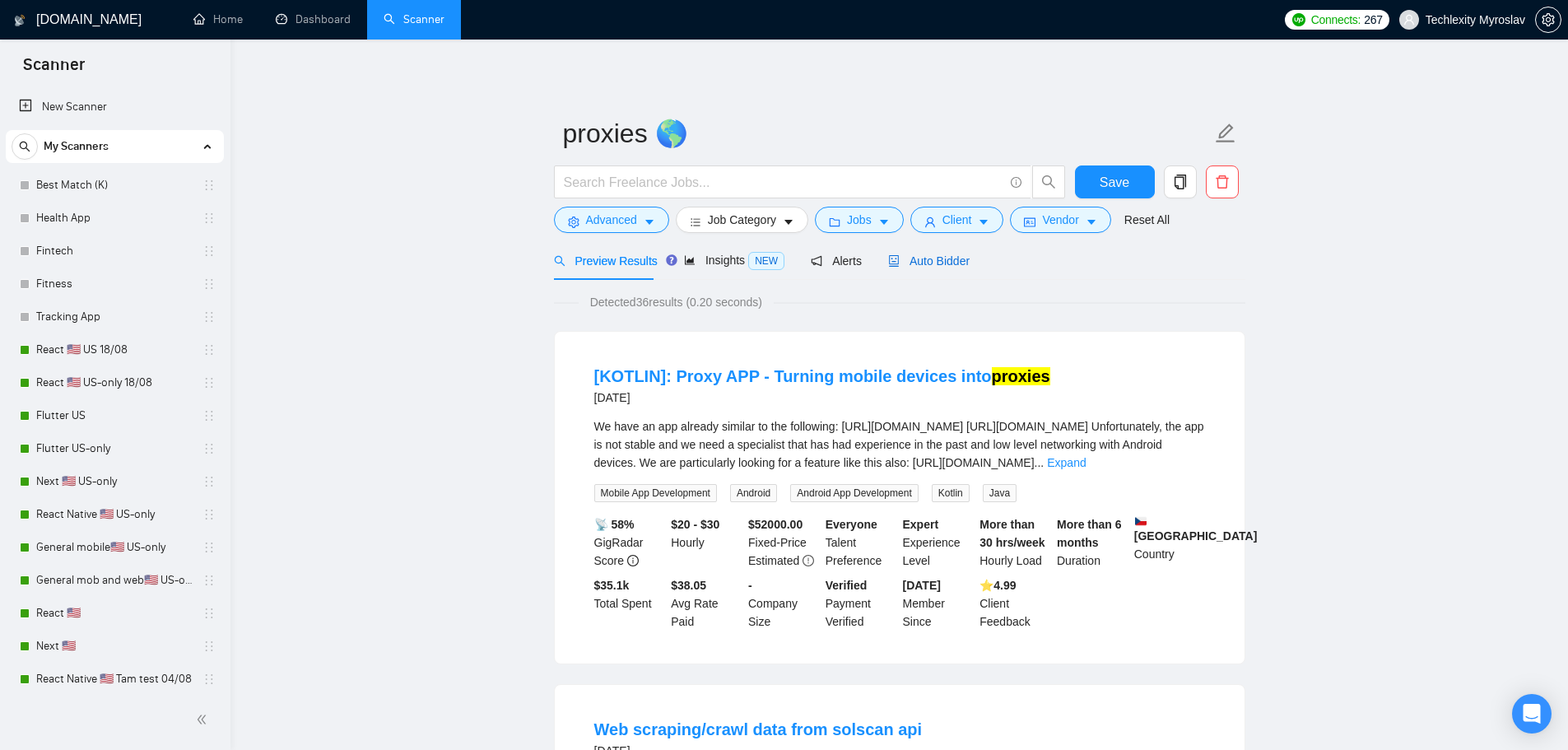
click at [908, 257] on span "Auto Bidder" at bounding box center [929, 261] width 82 height 13
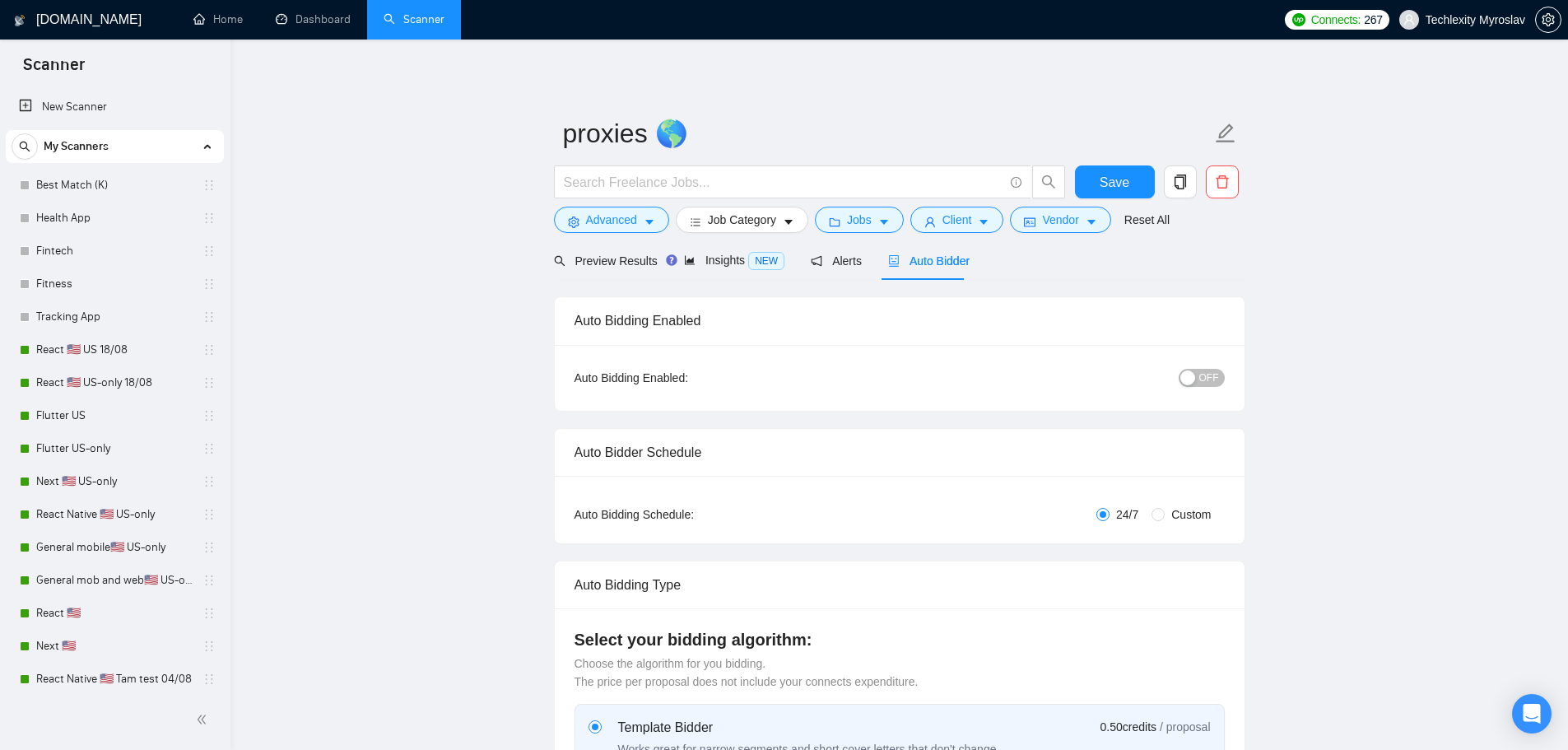
radio input "false"
radio input "true"
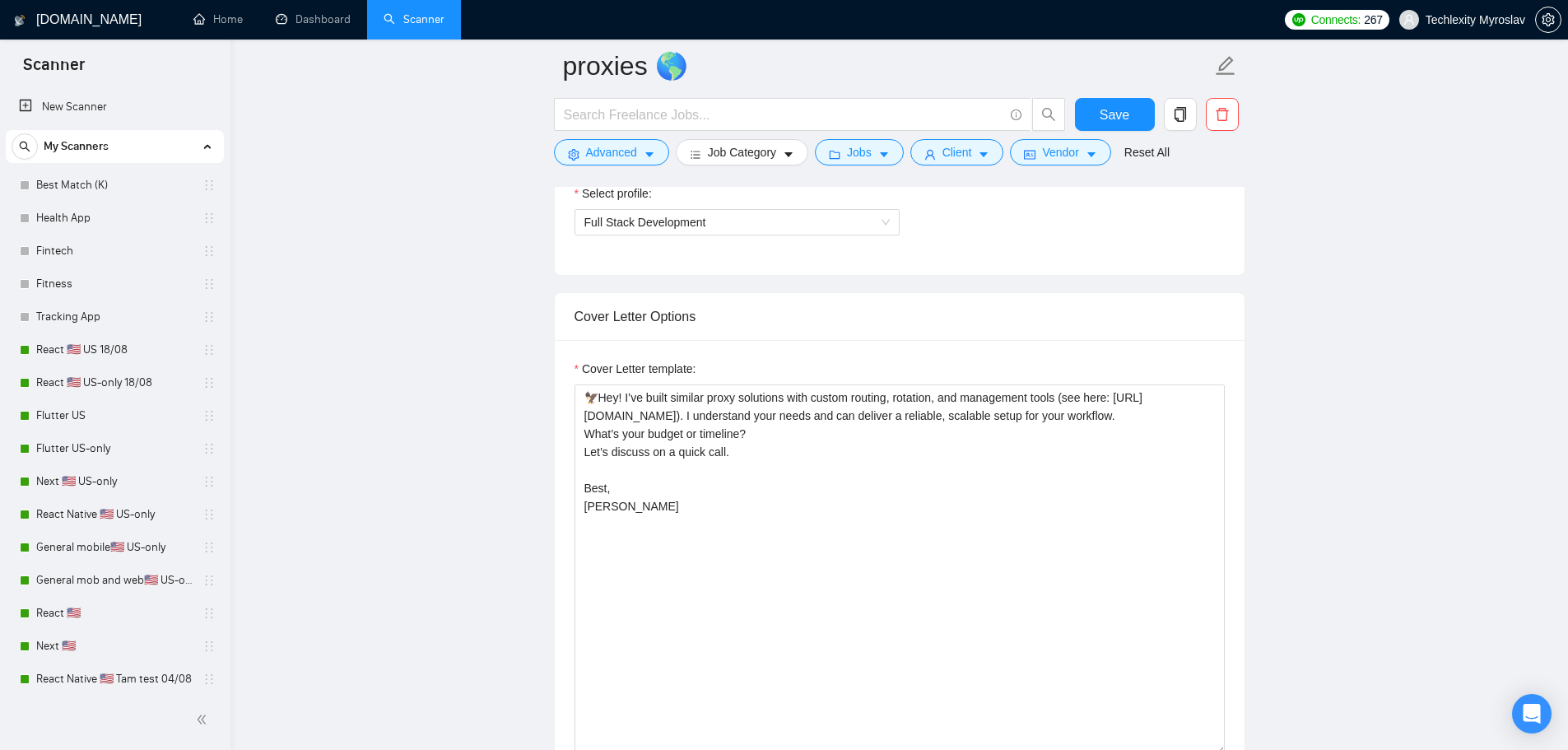
scroll to position [1235, 0]
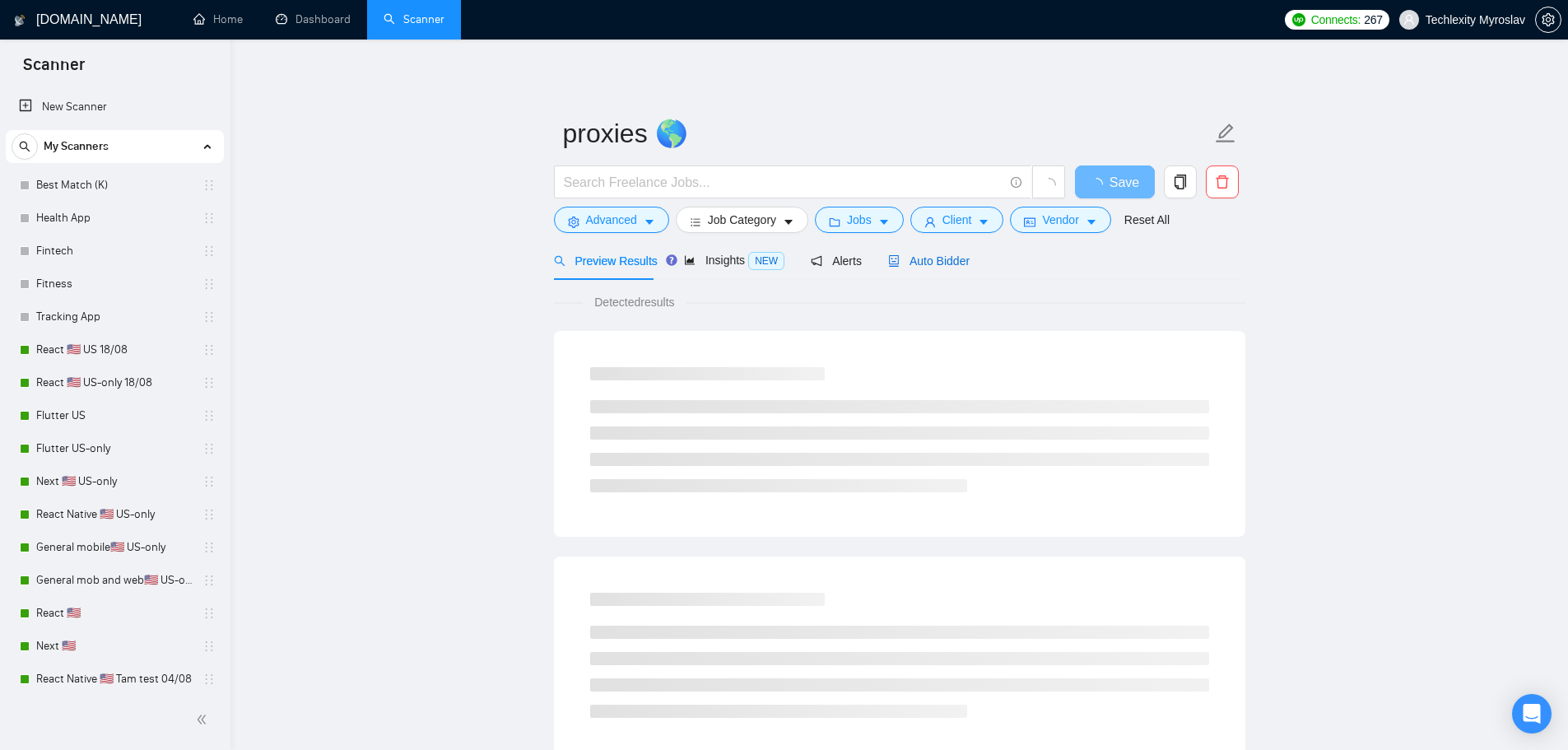
click at [937, 256] on span "Auto Bidder" at bounding box center [929, 261] width 82 height 13
click at [958, 259] on span "Auto Bidder" at bounding box center [929, 261] width 82 height 13
click at [931, 252] on div "Auto Bidder" at bounding box center [929, 260] width 82 height 18
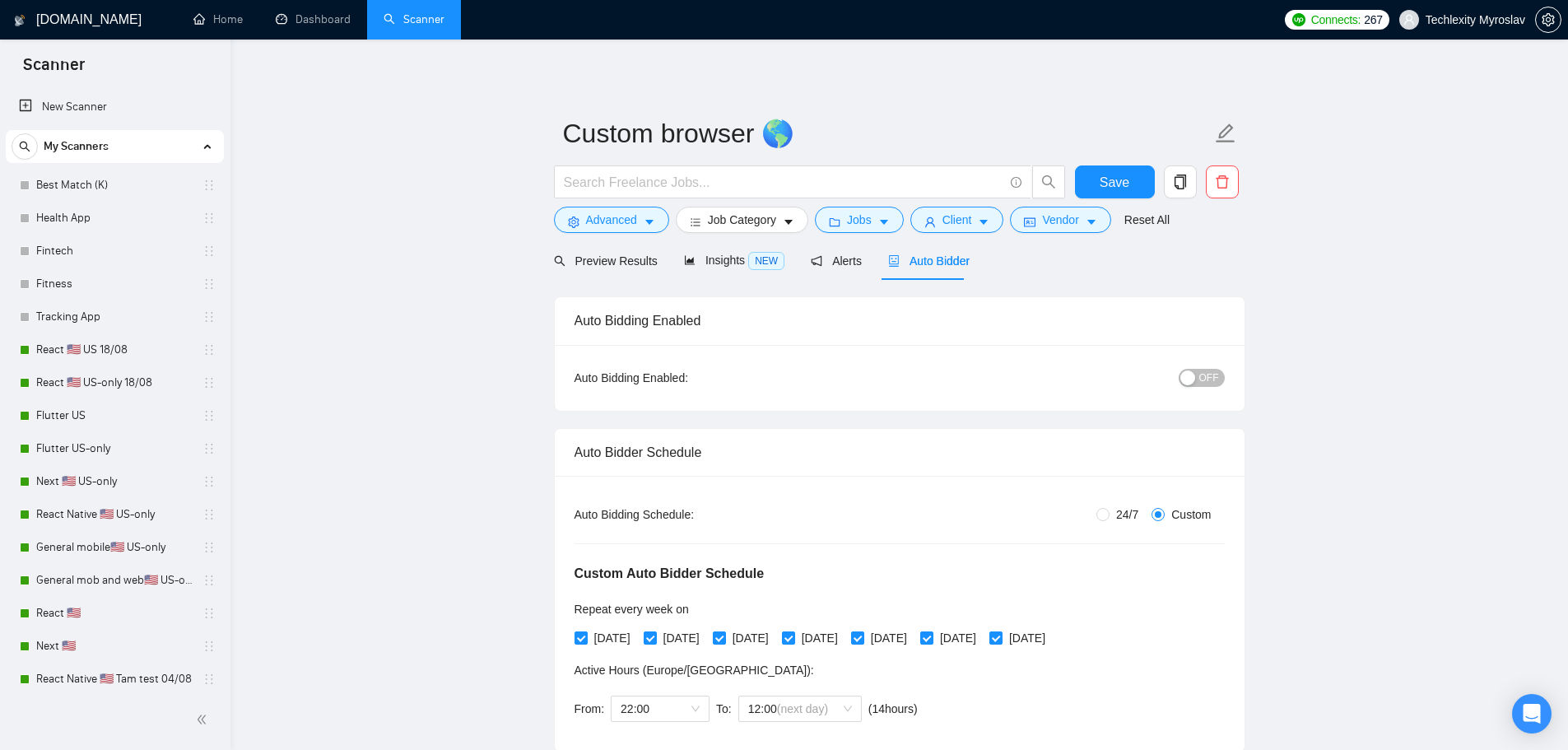
radio input "false"
radio input "true"
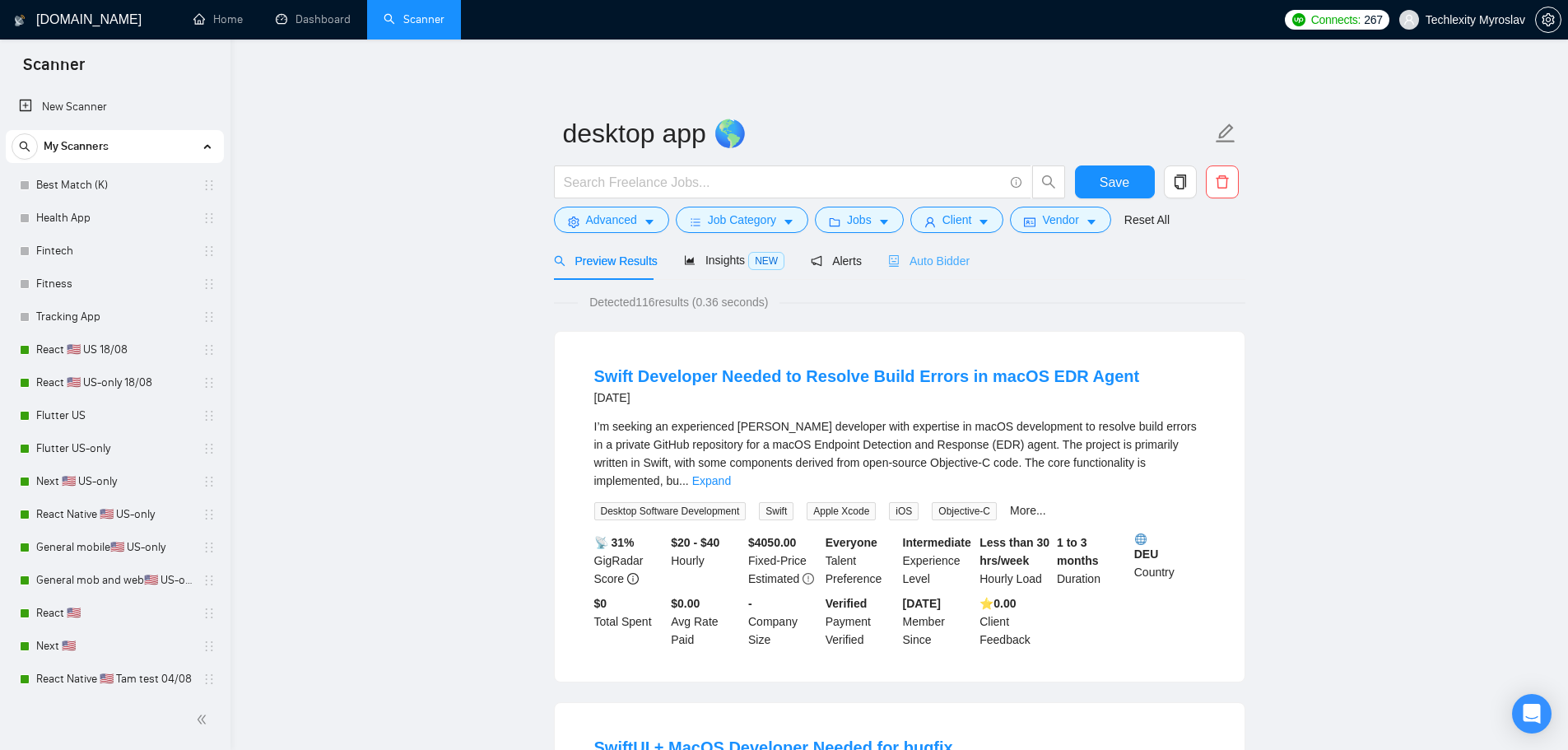
click at [931, 273] on div "Auto Bidder" at bounding box center [929, 260] width 82 height 39
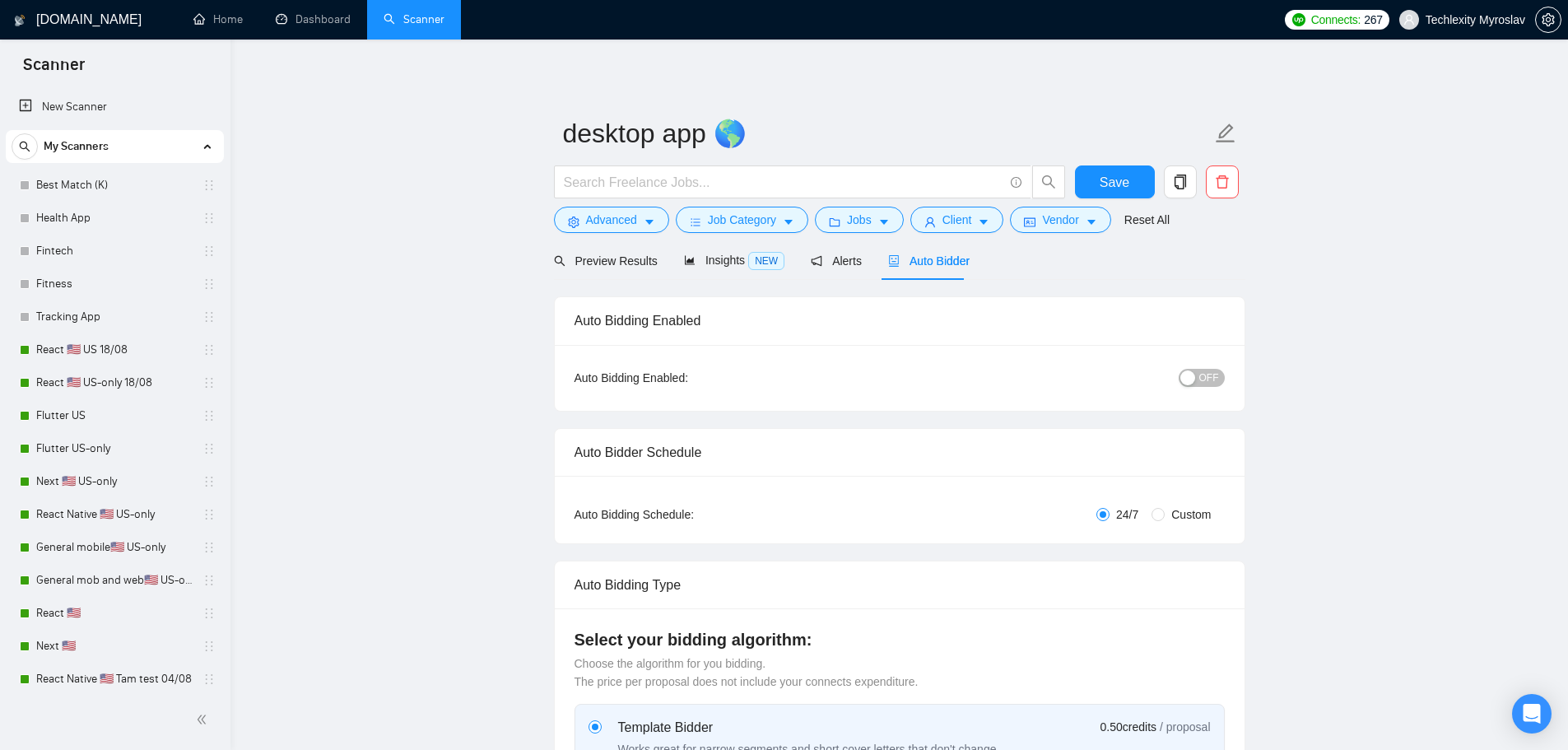
radio input "false"
radio input "true"
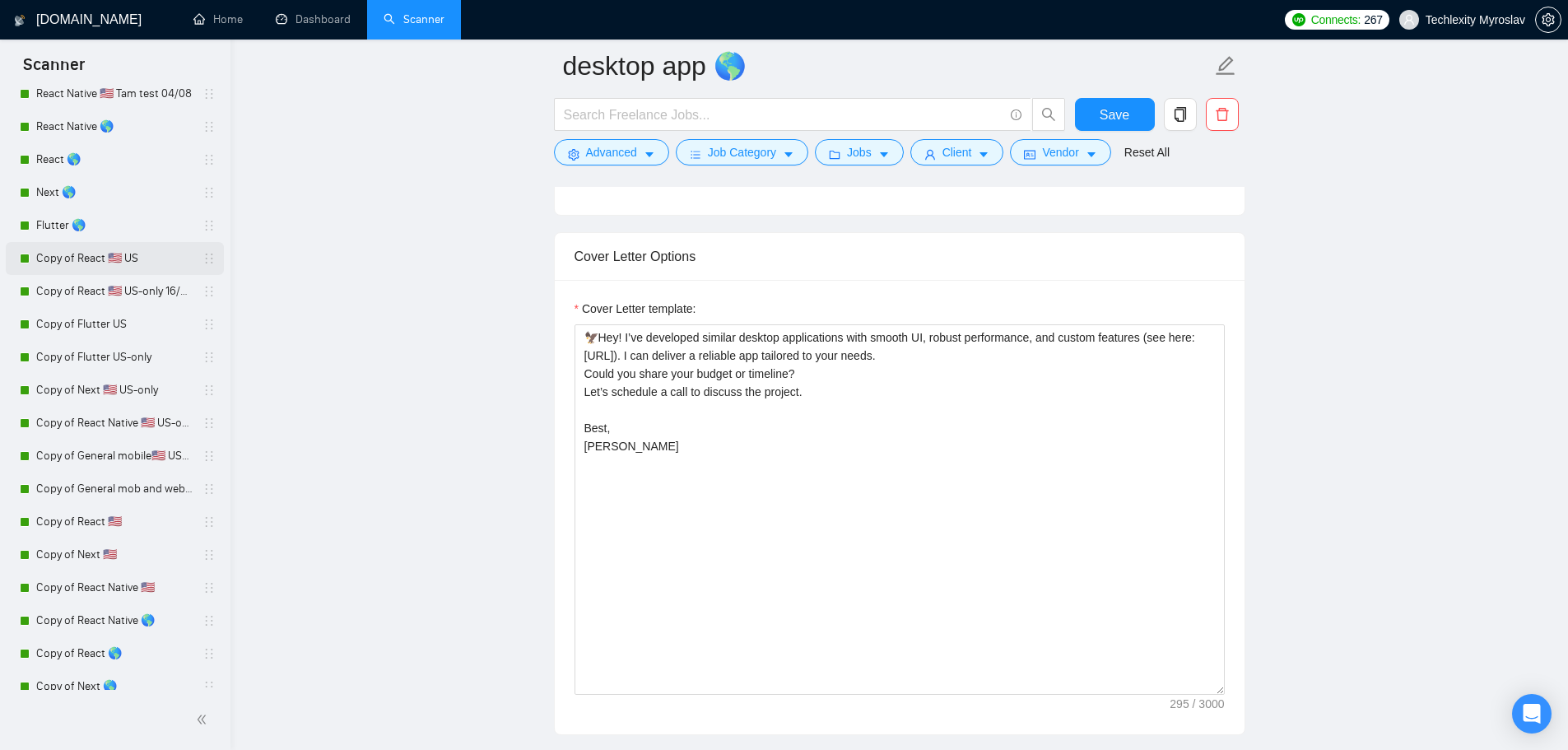
scroll to position [576, 0]
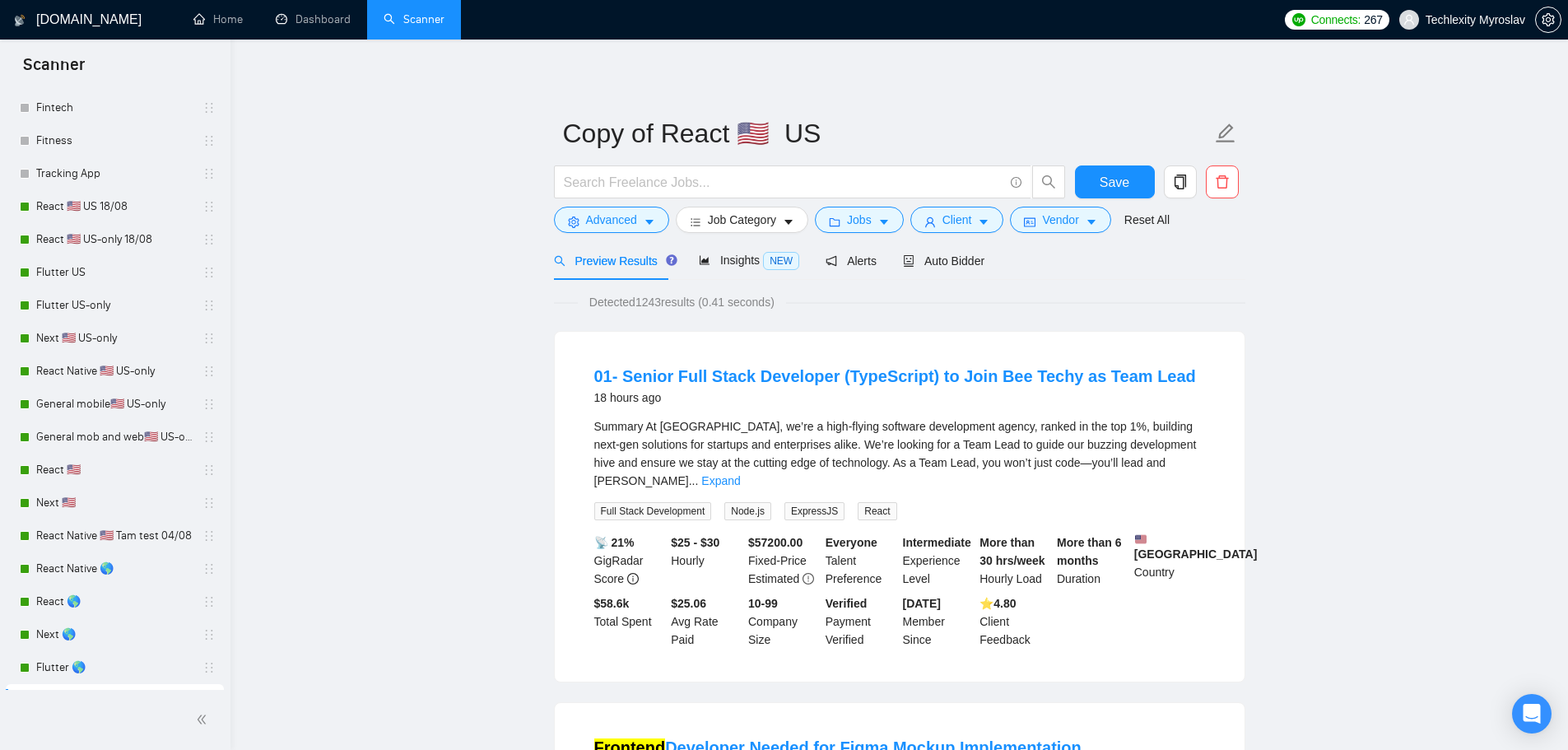
scroll to position [138, 0]
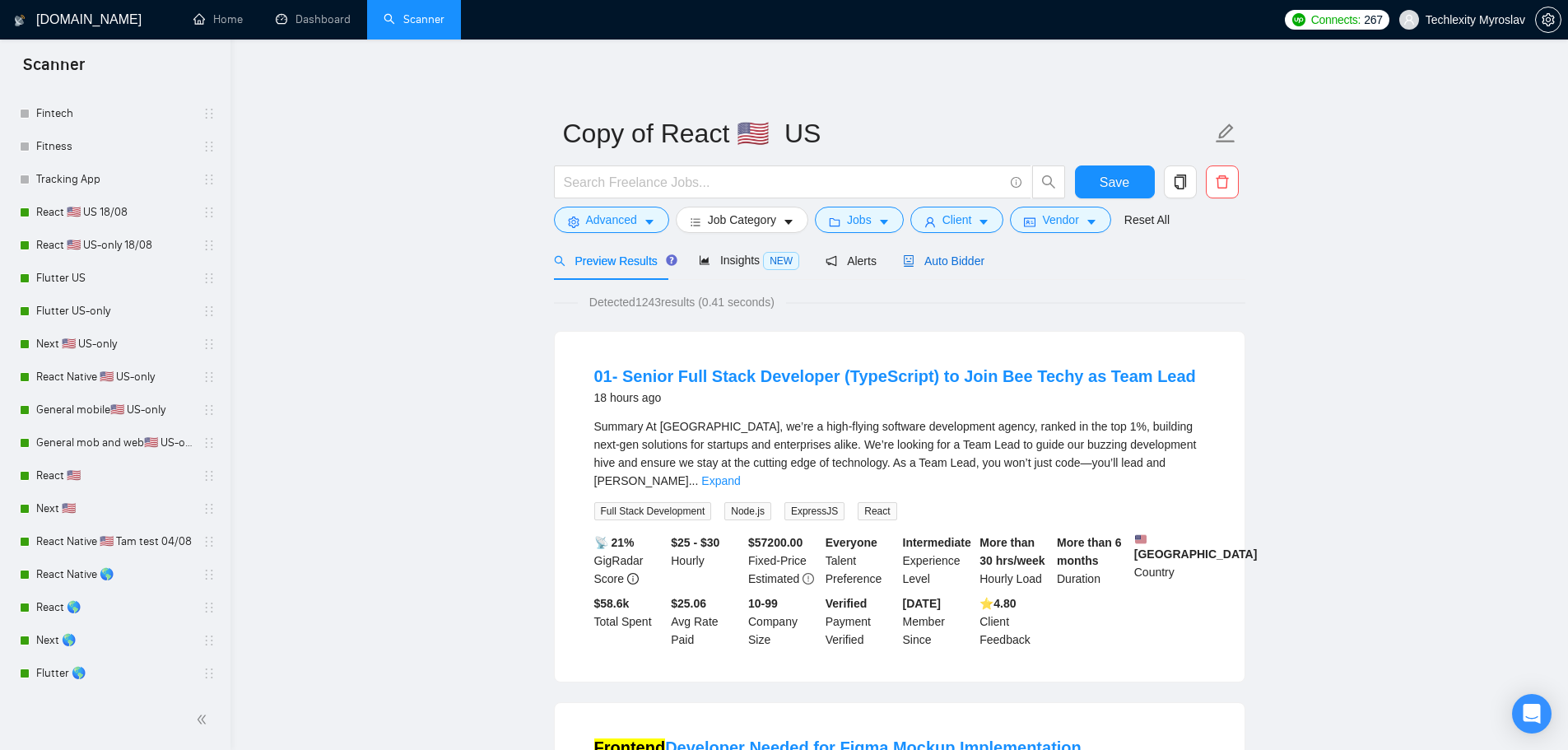
click at [960, 262] on span "Auto Bidder" at bounding box center [944, 261] width 82 height 13
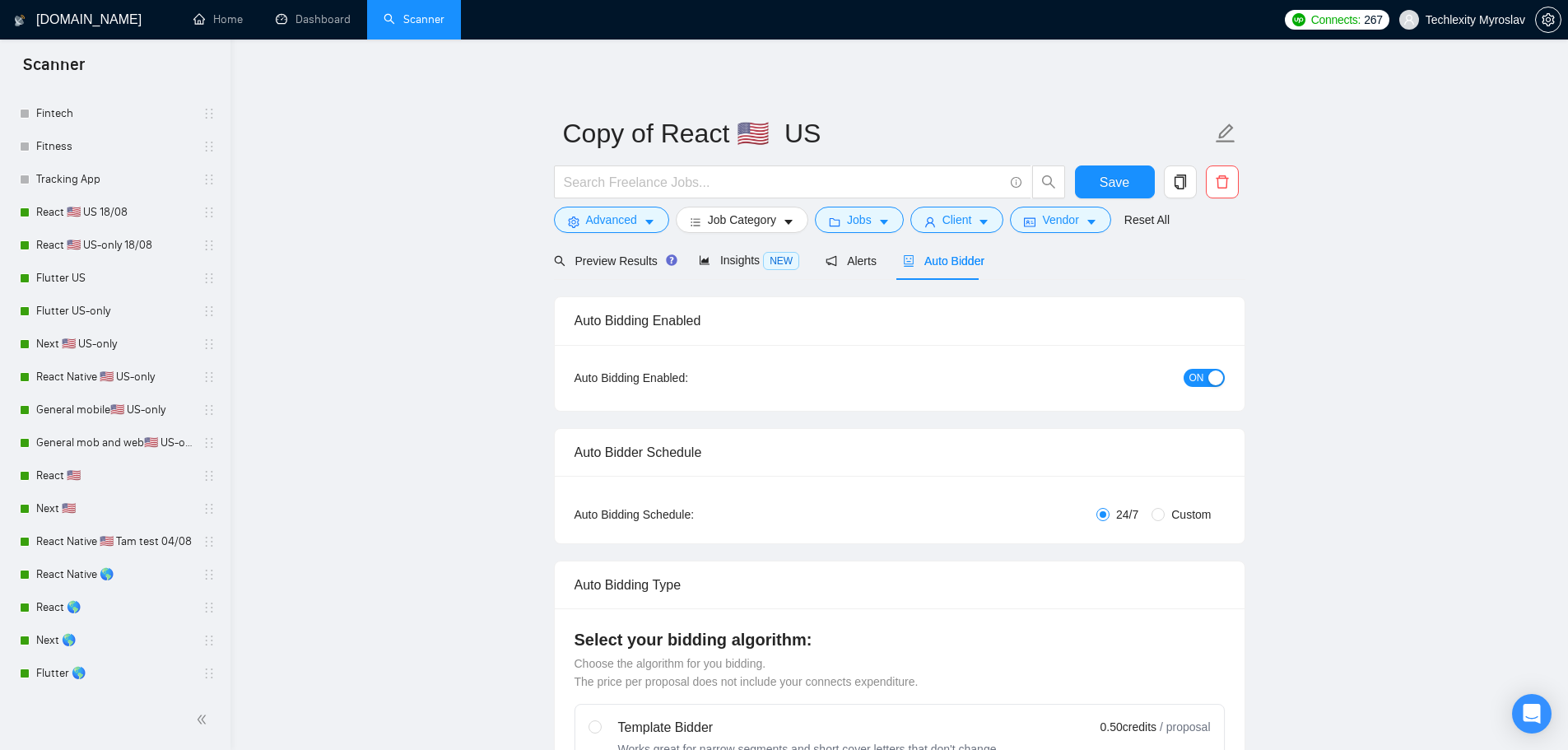
radio input "false"
radio input "true"
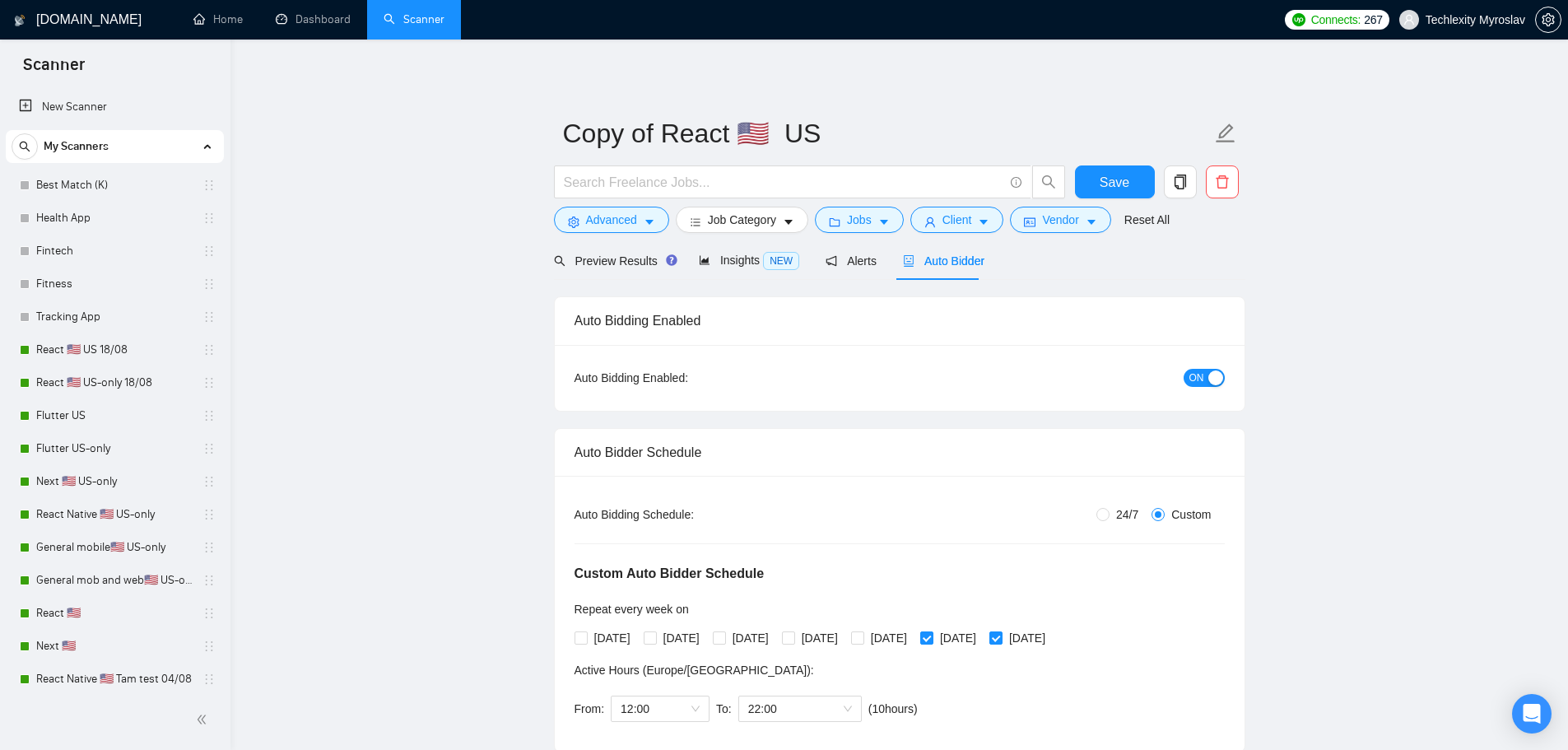
click at [198, 147] on div "My Scanners" at bounding box center [115, 147] width 206 height 33
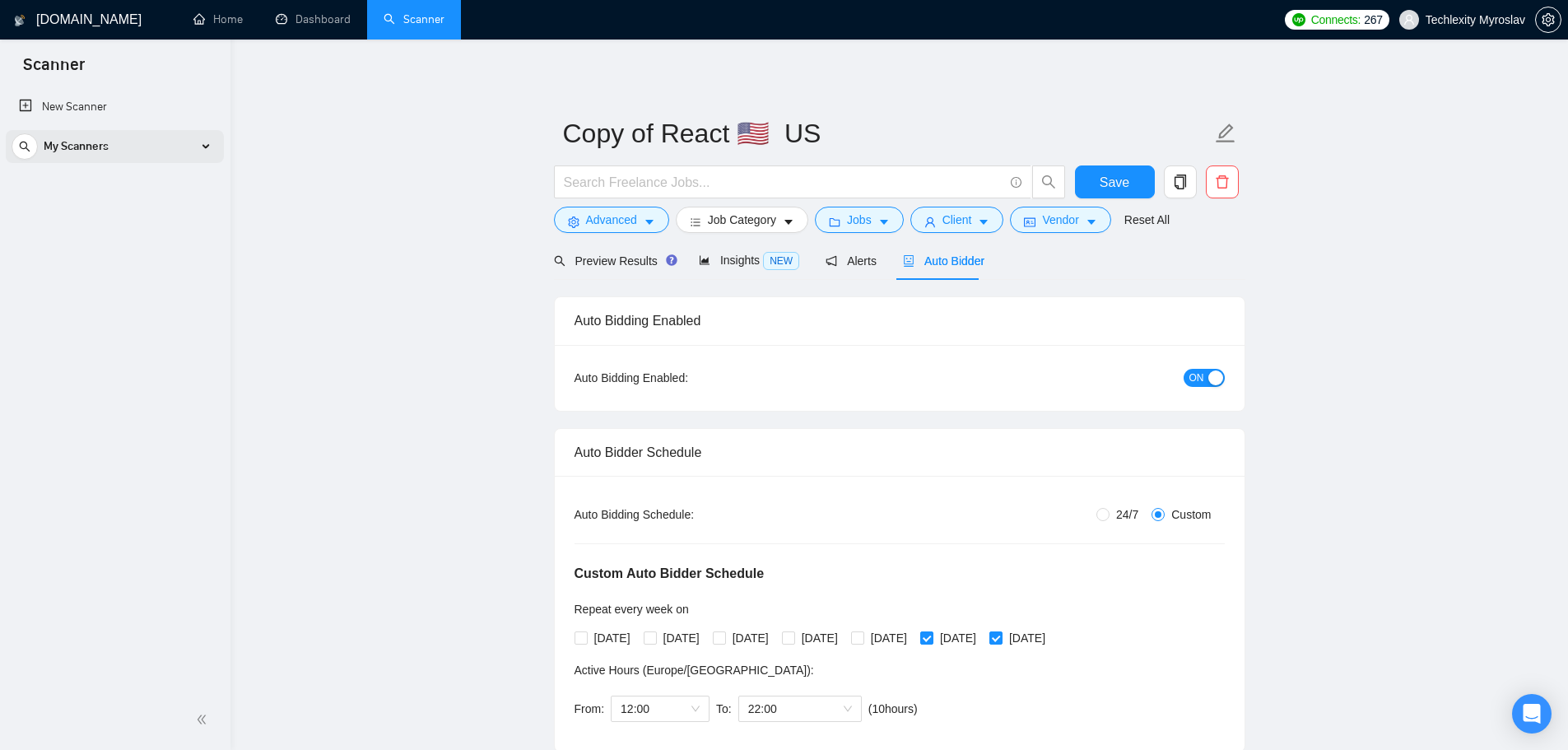
click at [204, 144] on div "My Scanners" at bounding box center [115, 147] width 206 height 33
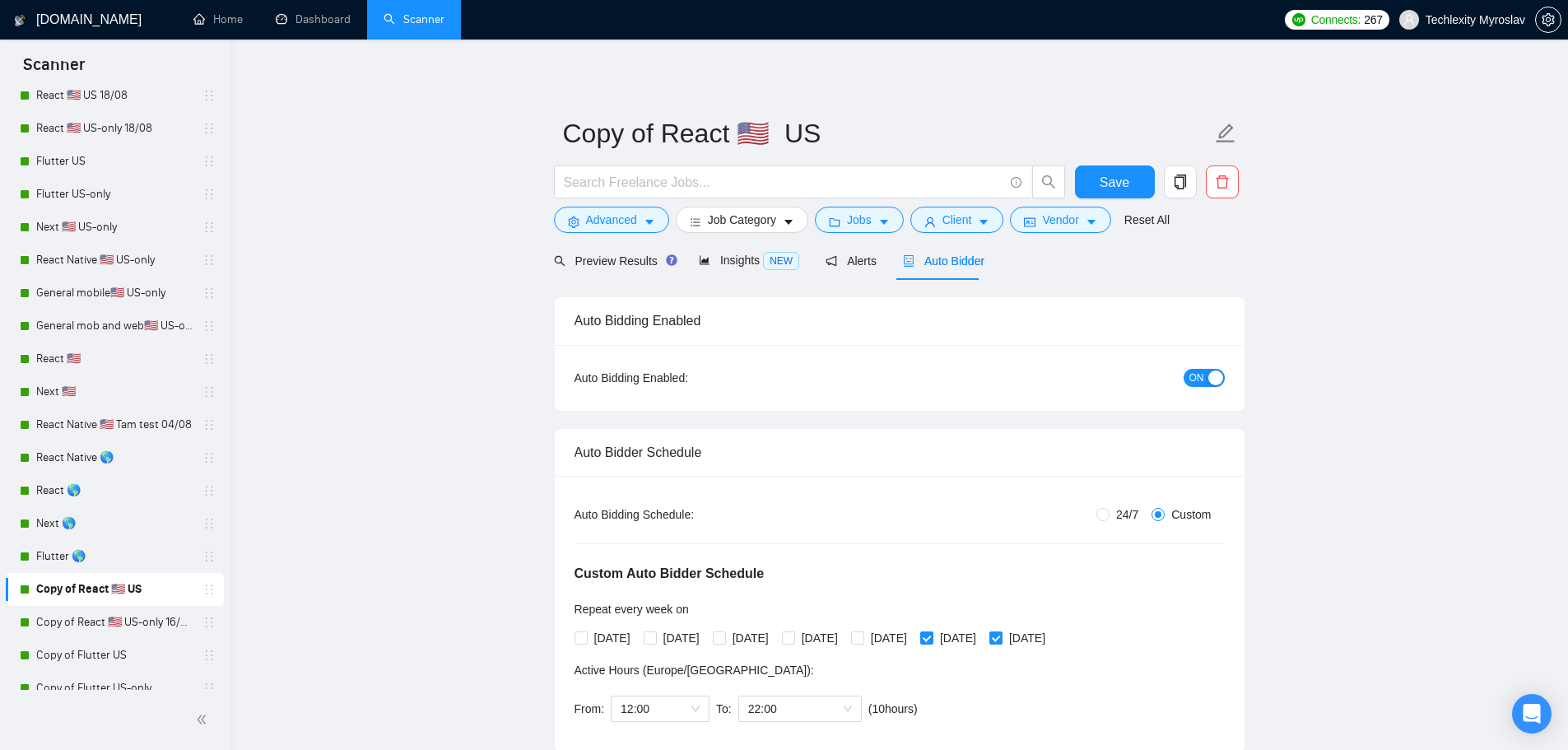
scroll to position [247, 0]
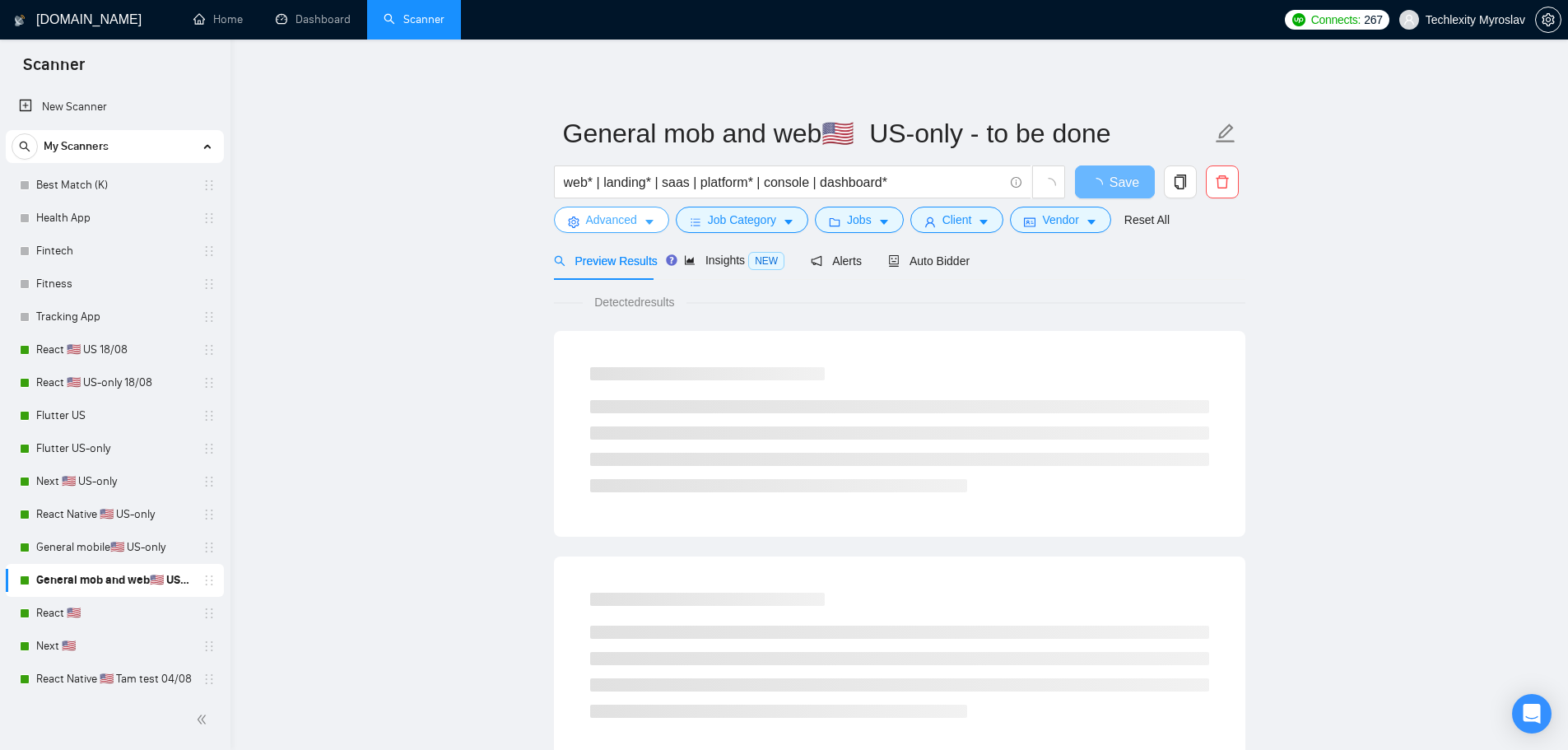
click at [623, 212] on span "Advanced" at bounding box center [611, 220] width 51 height 18
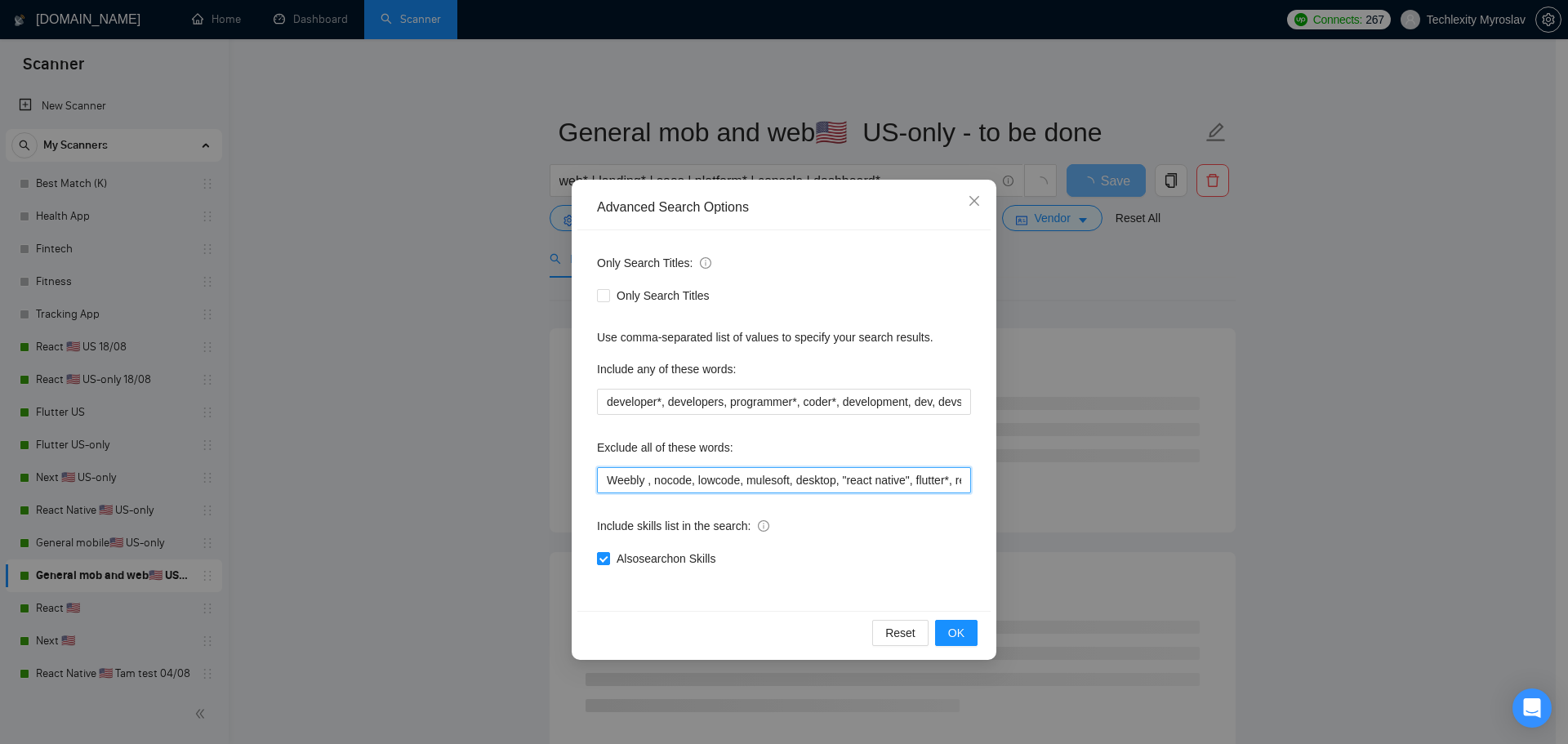
click at [726, 483] on input "Weebly , nocode, lowcode, mulesoft, desktop, "react native", flutter*, react*, …" at bounding box center [784, 479] width 374 height 26
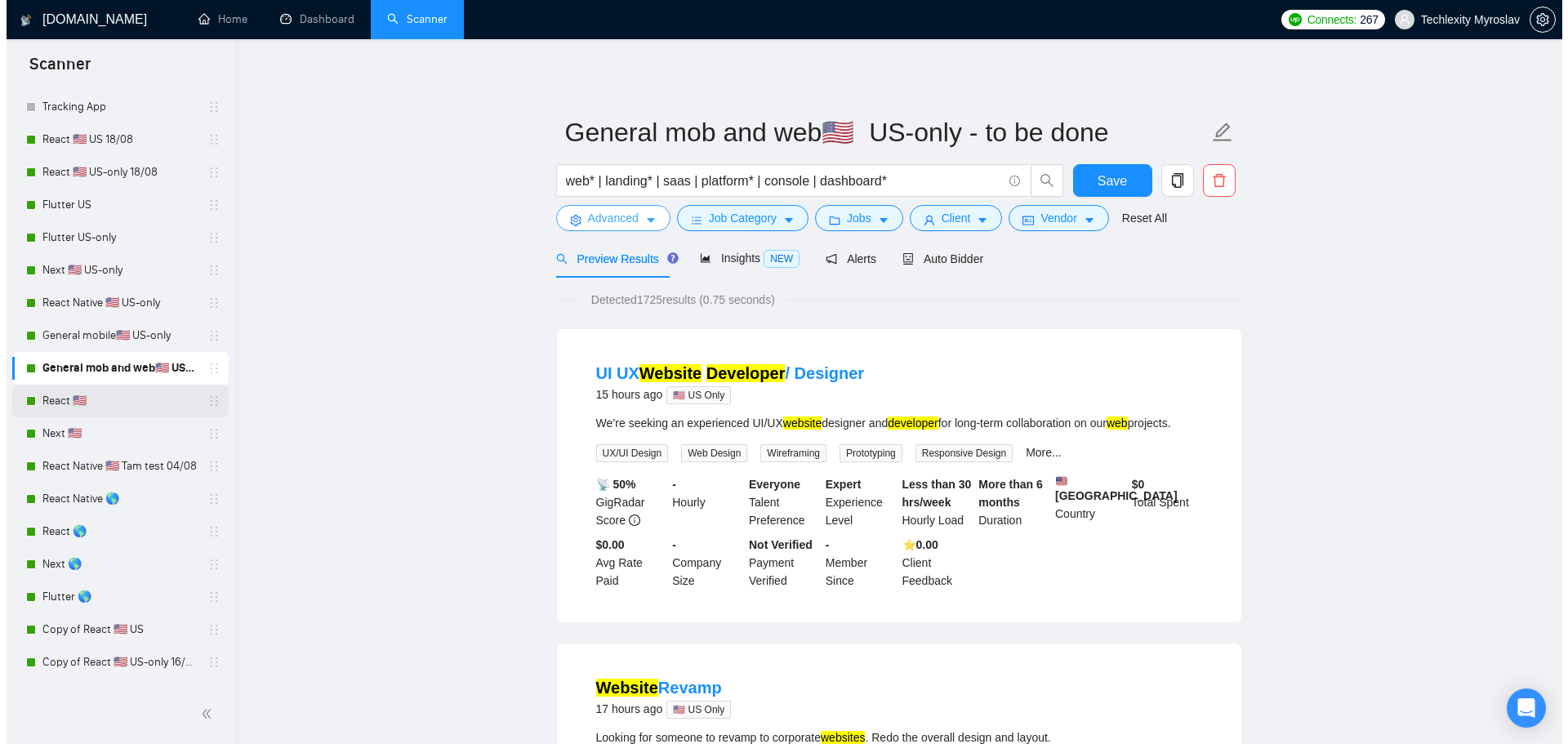
scroll to position [245, 0]
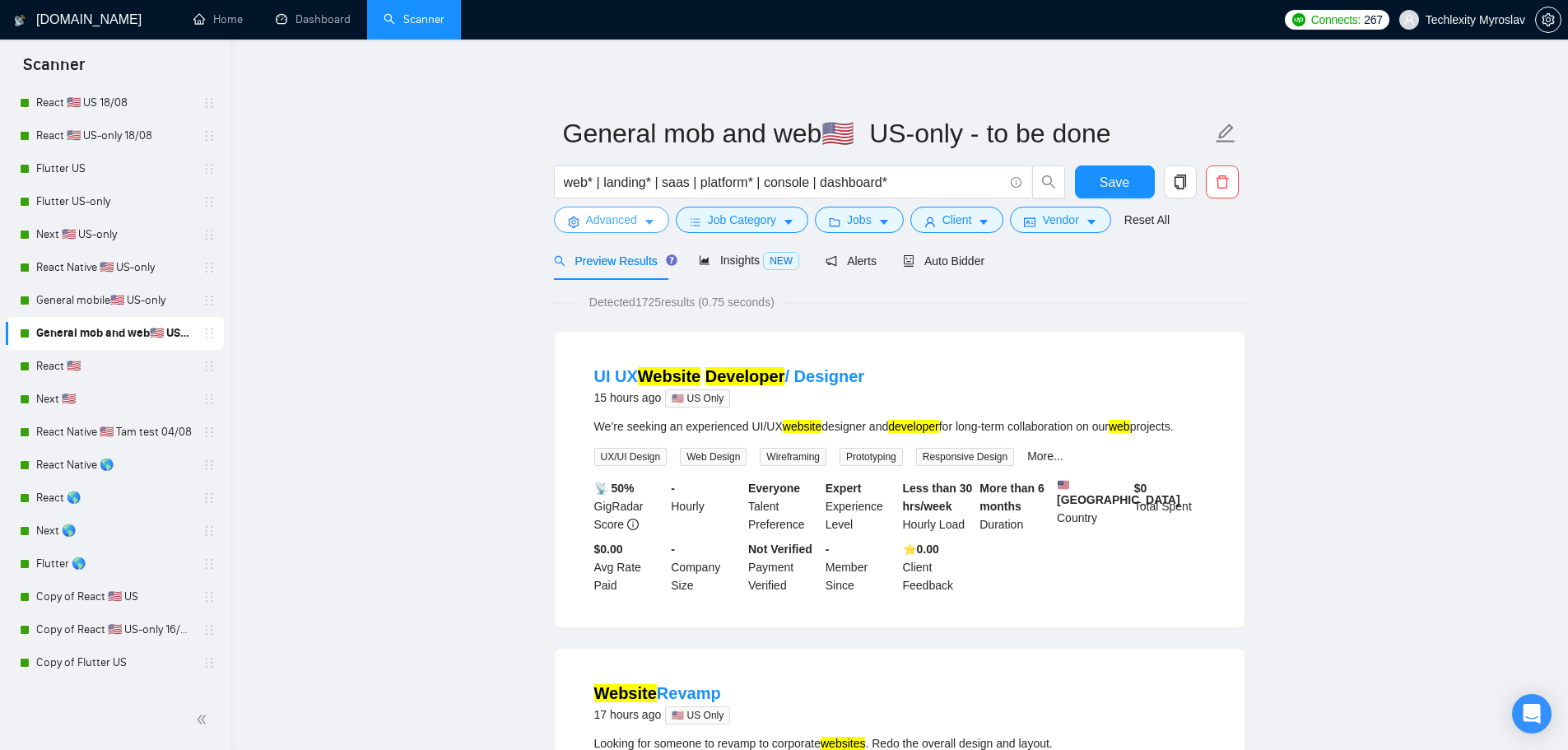
click at [624, 223] on span "Advanced" at bounding box center [611, 220] width 51 height 18
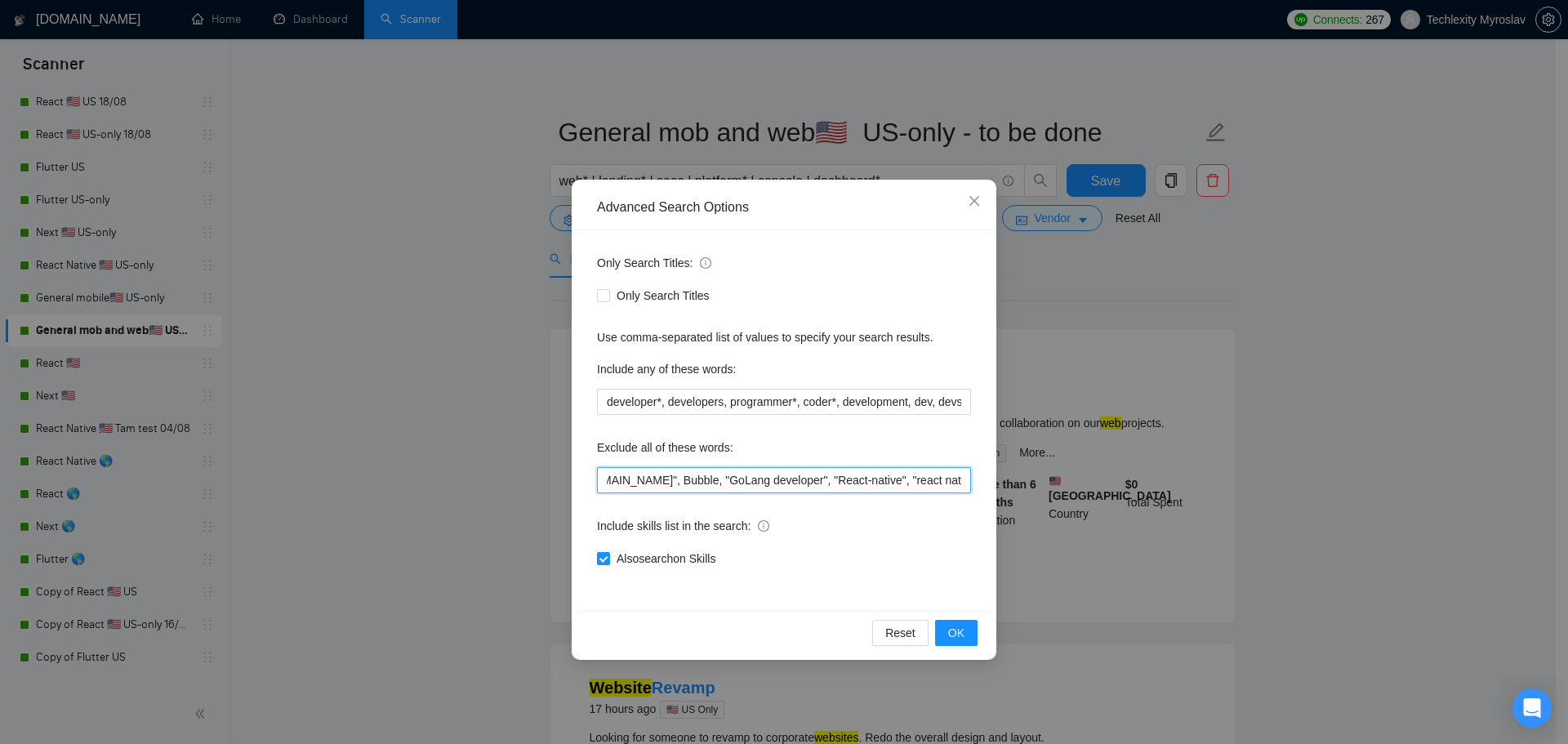
scroll to position [0, 1623]
drag, startPoint x: 948, startPoint y: 481, endPoint x: 1248, endPoint y: 471, distance: 300.2
click at [1248, 471] on div "Advanced Search Options Only Search Titles: Only Search Titles Use comma-separa…" at bounding box center [784, 372] width 1568 height 744
click at [946, 482] on input "Weebly , nocode, lowcode, mulesoft, desktop, "react native", flutter*, react*, …" at bounding box center [784, 479] width 374 height 26
click at [1120, 278] on div "Advanced Search Options Only Search Titles: Only Search Titles Use comma-separa…" at bounding box center [784, 372] width 1568 height 744
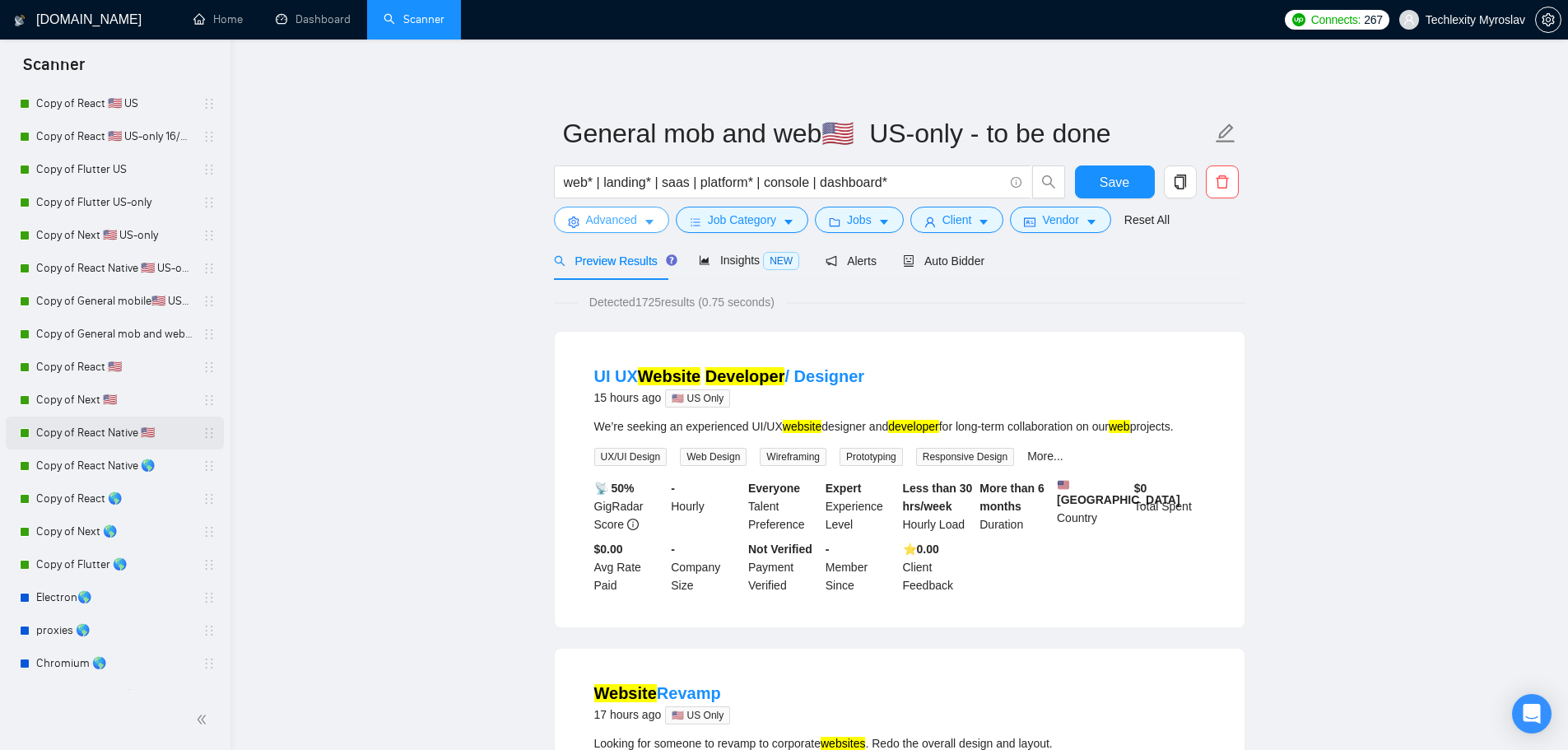
scroll to position [740, 0]
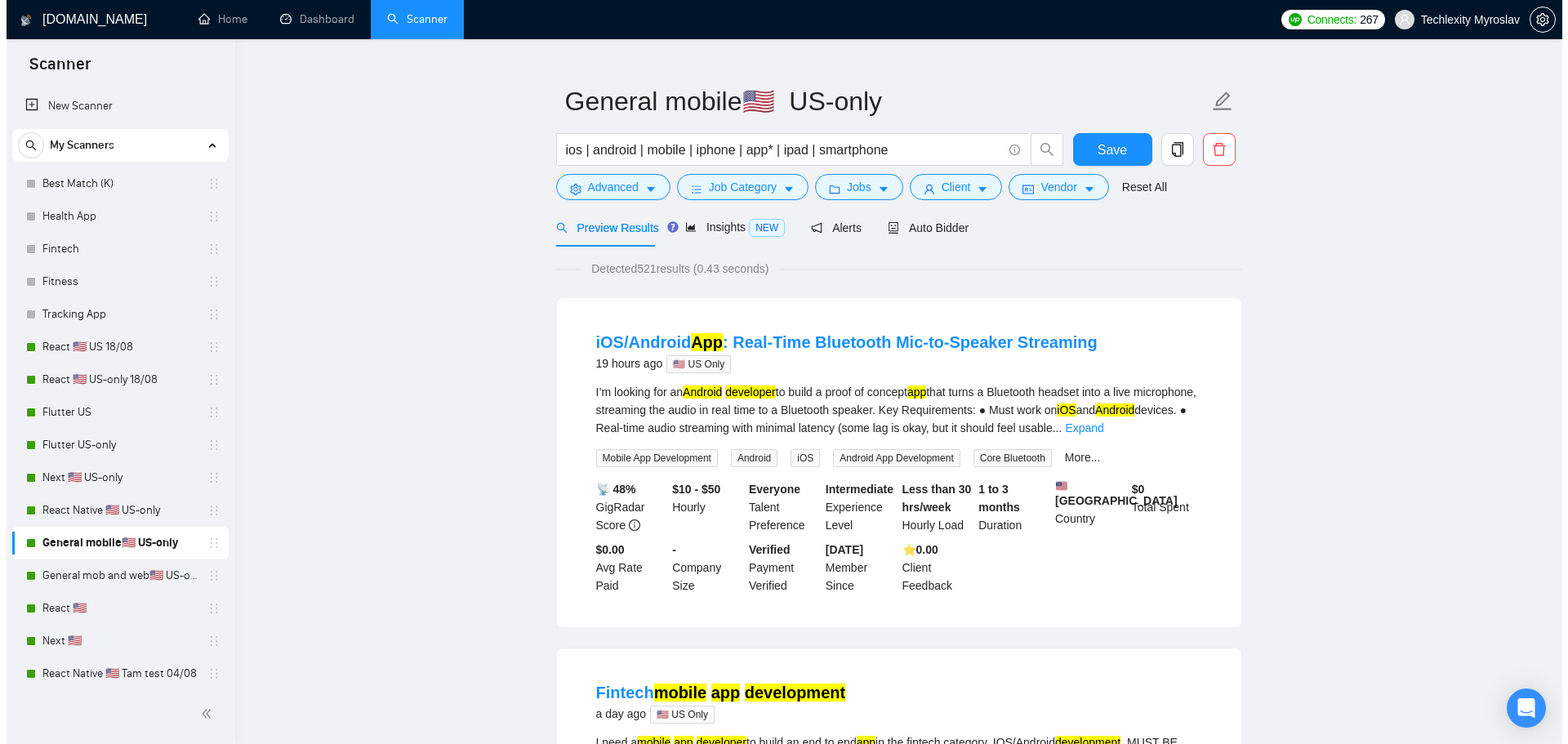
scroll to position [81, 0]
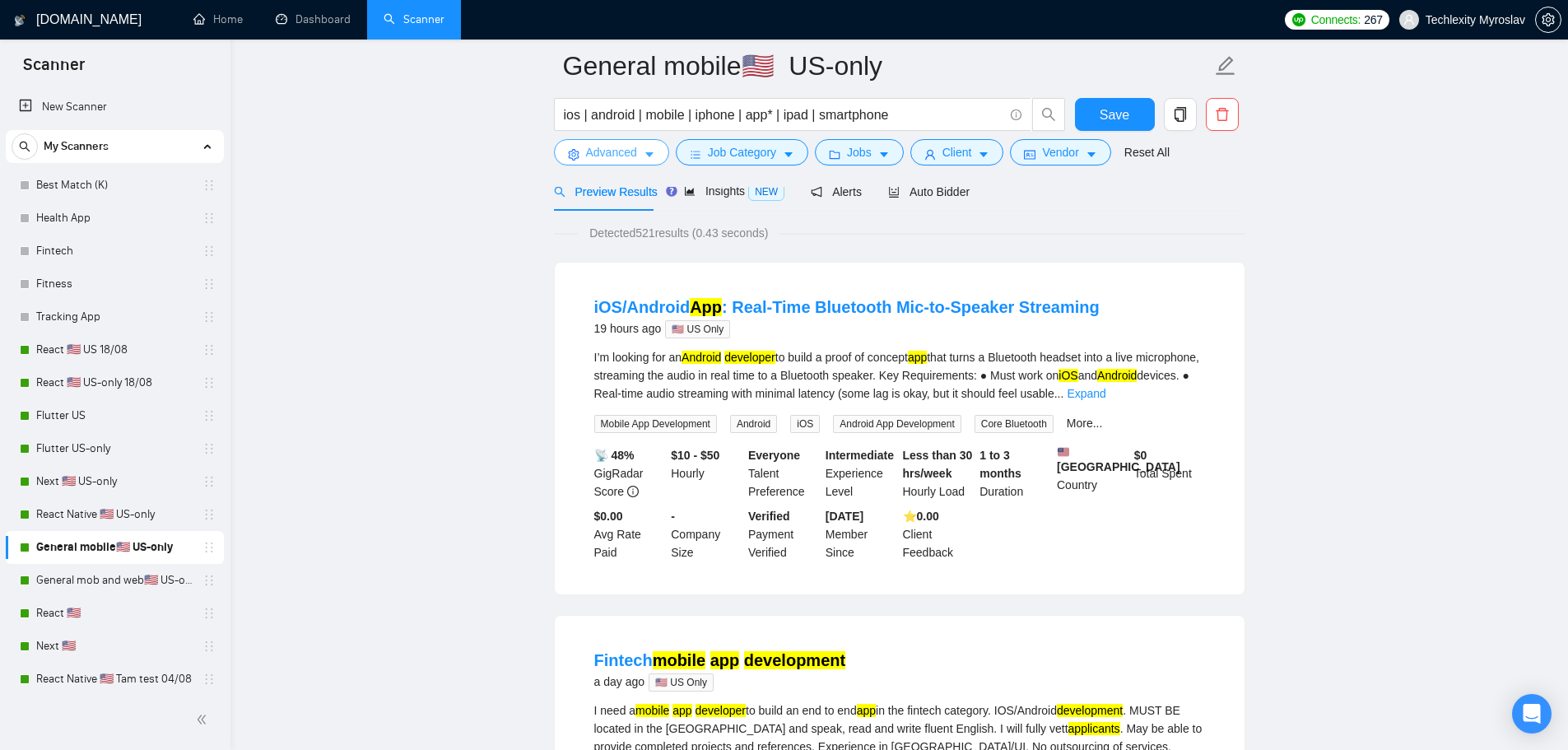
click at [615, 152] on span "Advanced" at bounding box center [611, 152] width 51 height 18
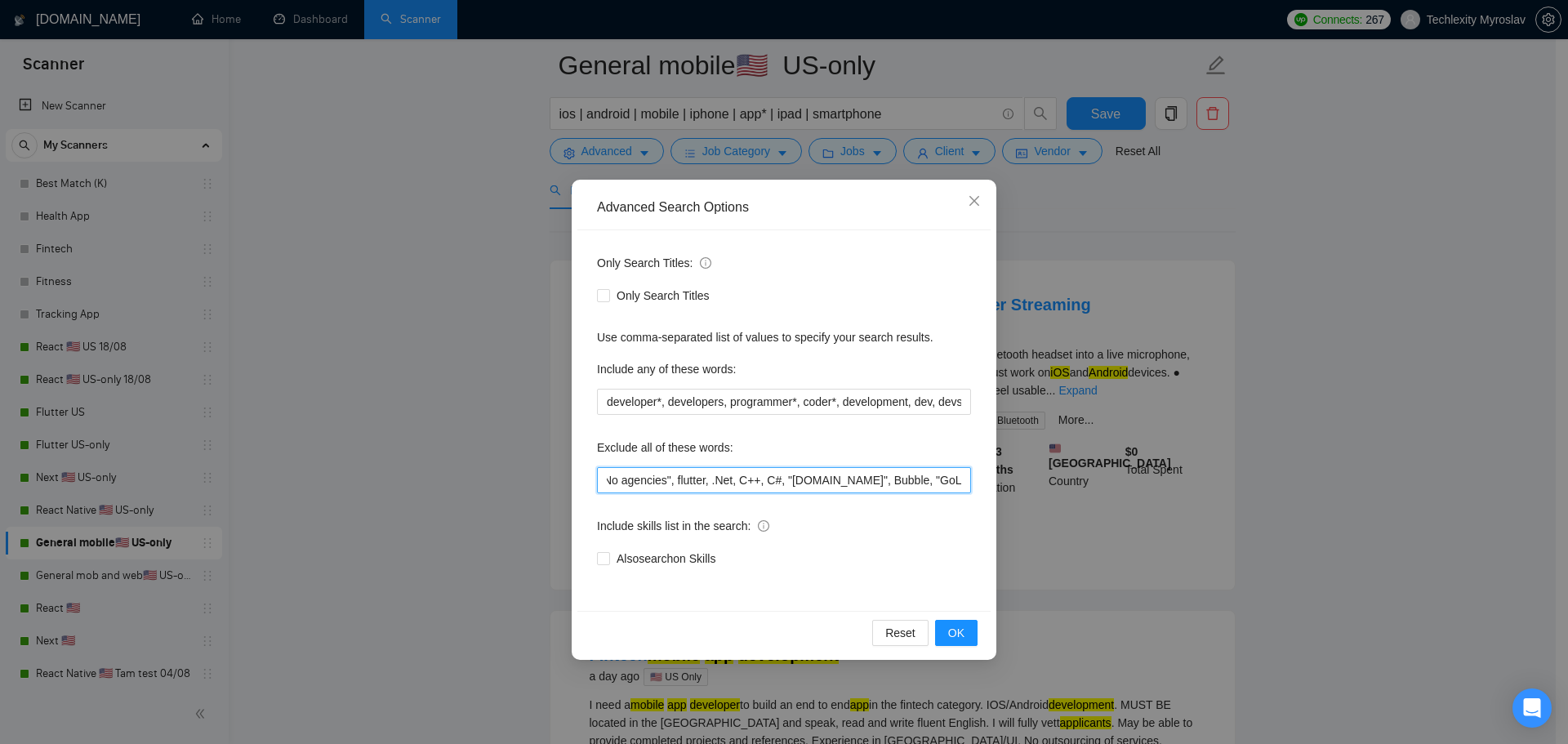
scroll to position [0, 1491]
drag, startPoint x: 802, startPoint y: 489, endPoint x: 1114, endPoint y: 489, distance: 312.0
click at [1114, 489] on div "Advanced Search Options Only Search Titles: Only Search Titles Use comma-separa…" at bounding box center [784, 372] width 1568 height 744
click at [867, 488] on input "web, desktop, "react native", flutter*, react*, ionic, [PERSON_NAME], xamarin, …" at bounding box center [784, 479] width 374 height 26
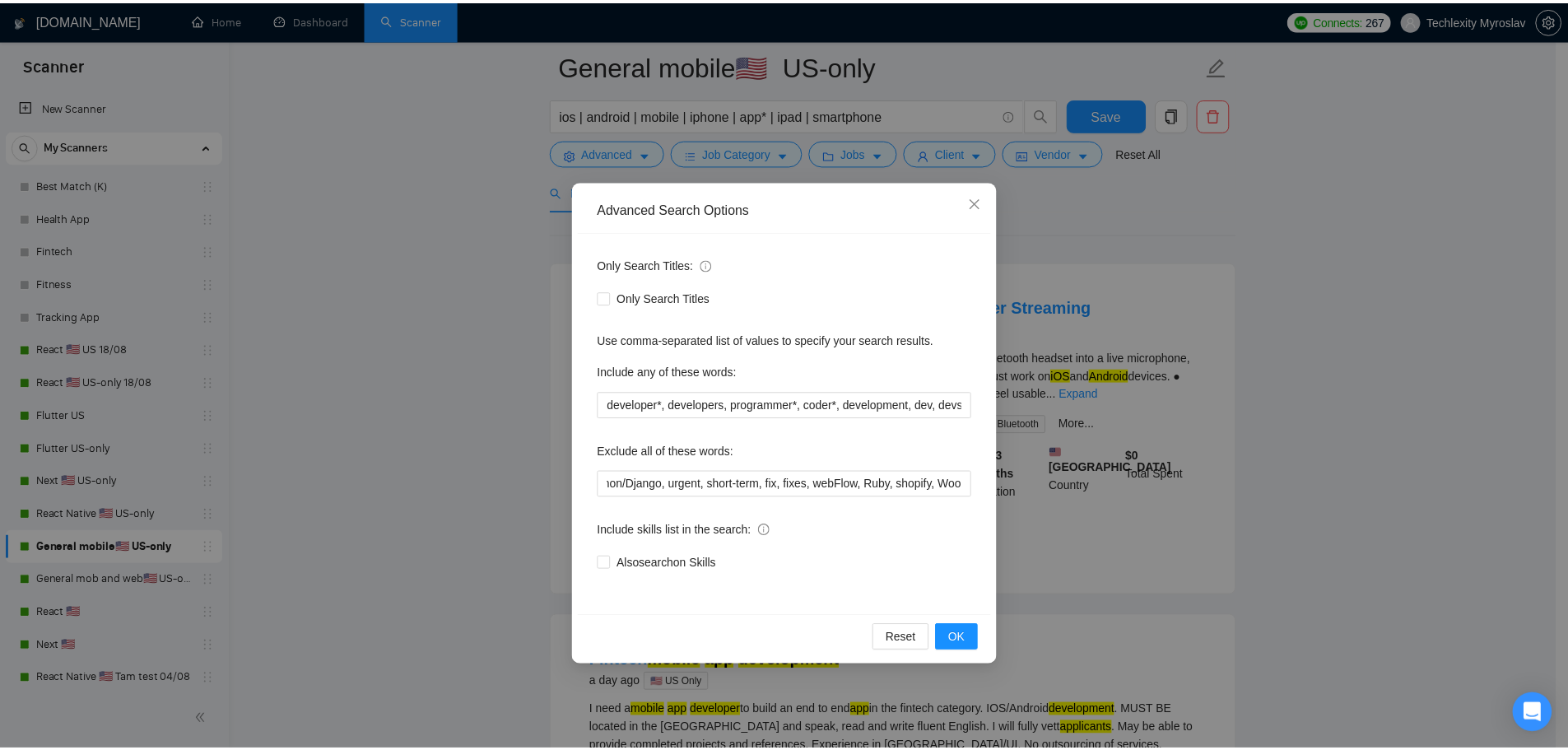
scroll to position [0, 0]
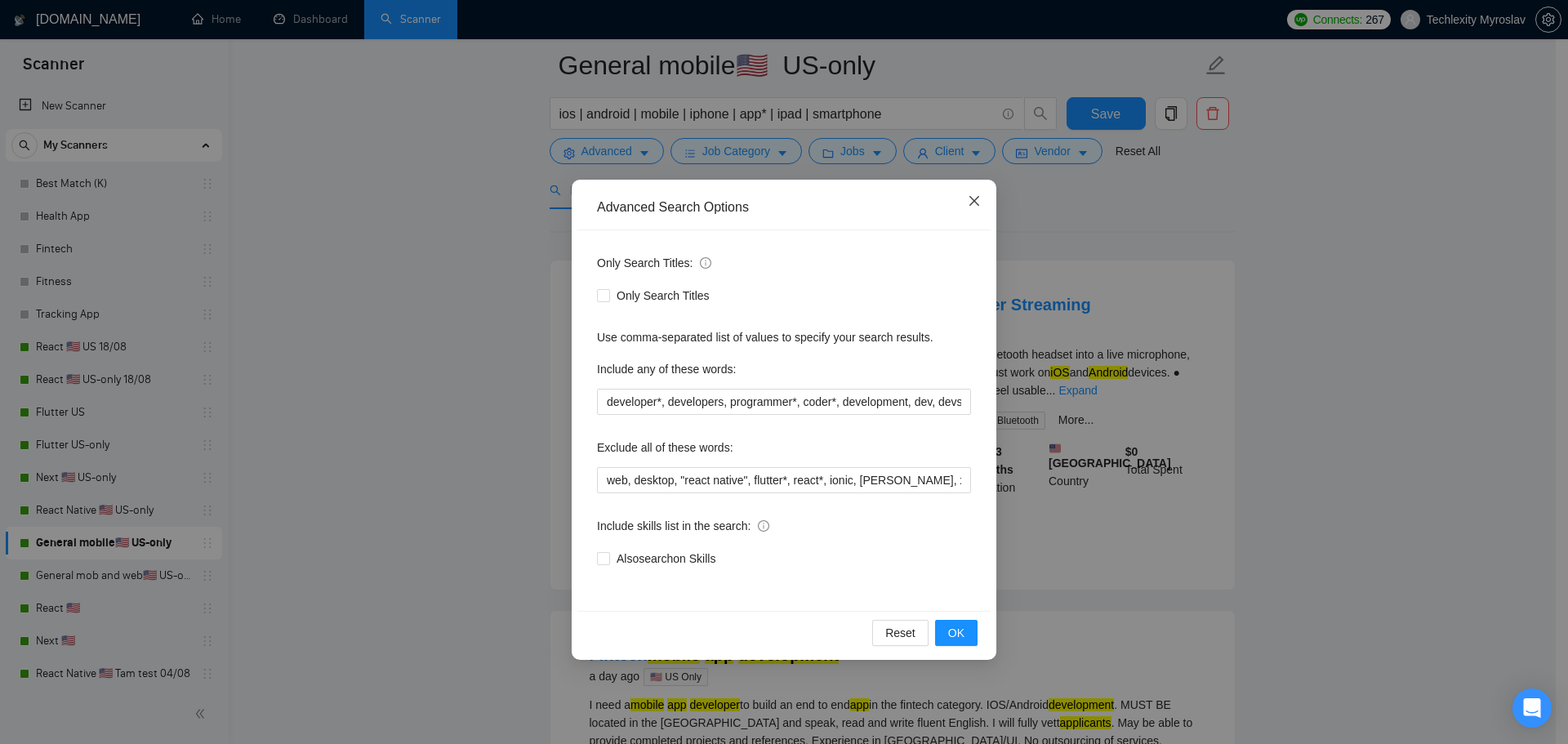
click at [977, 202] on icon "close" at bounding box center [975, 201] width 13 height 13
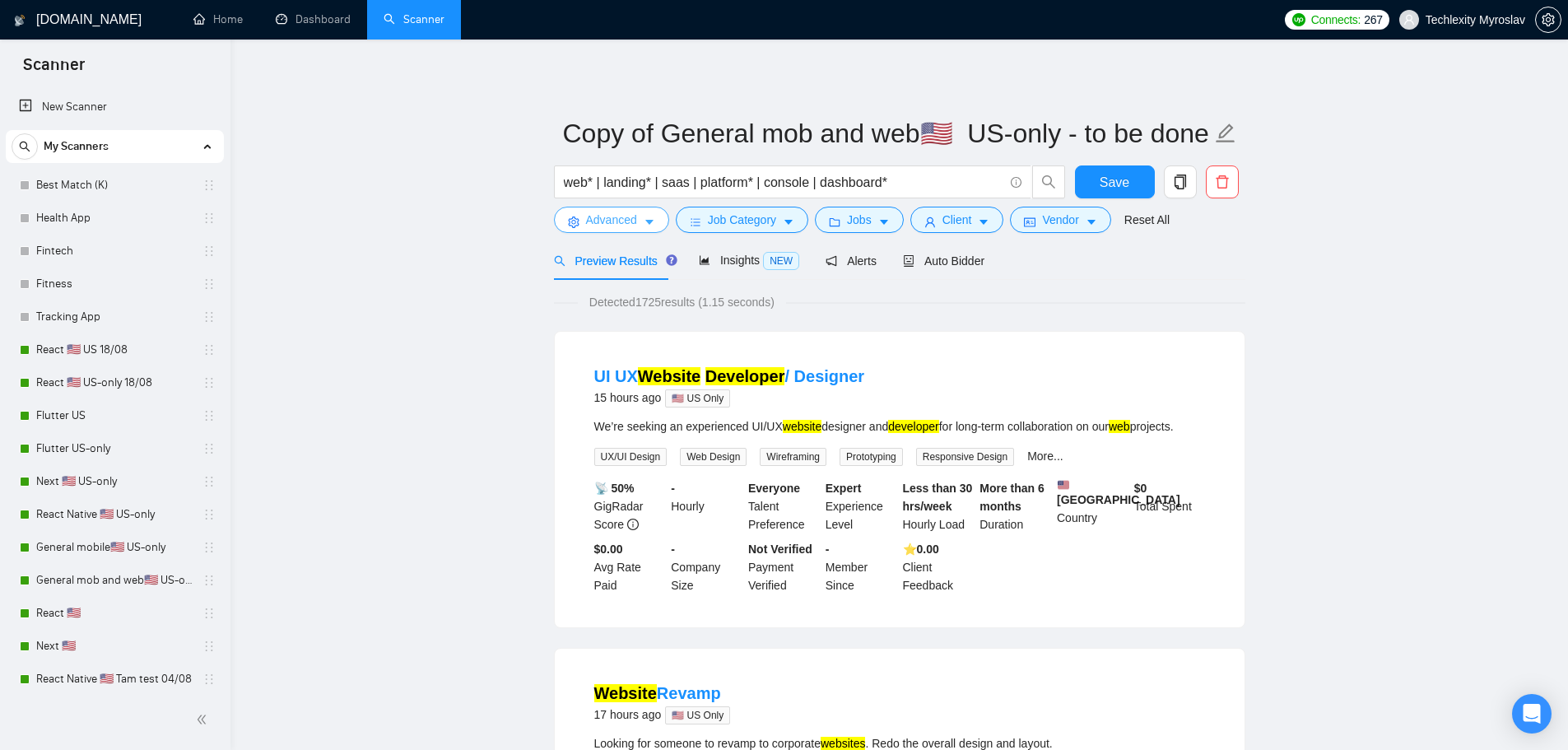
click at [618, 213] on span "Advanced" at bounding box center [611, 220] width 51 height 18
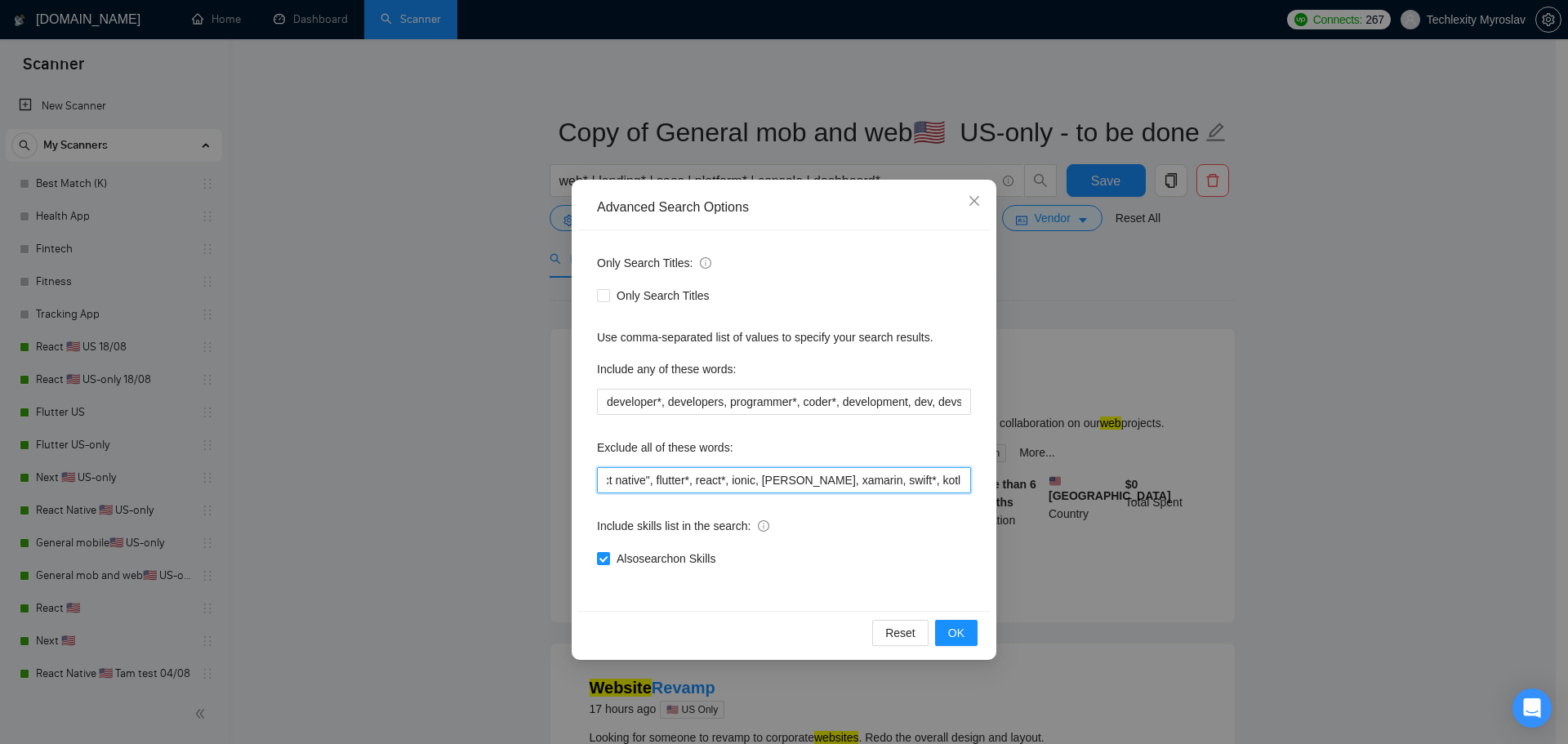
drag, startPoint x: 802, startPoint y: 471, endPoint x: 1006, endPoint y: 479, distance: 204.2
click at [1003, 479] on div "Advanced Search Options Only Search Titles: Only Search Titles Use comma-separa…" at bounding box center [784, 372] width 1568 height 744
click at [919, 477] on input "Weebly , nocode, lowcode, mulesoft, desktop, "react native", flutter*, react*, …" at bounding box center [784, 479] width 374 height 26
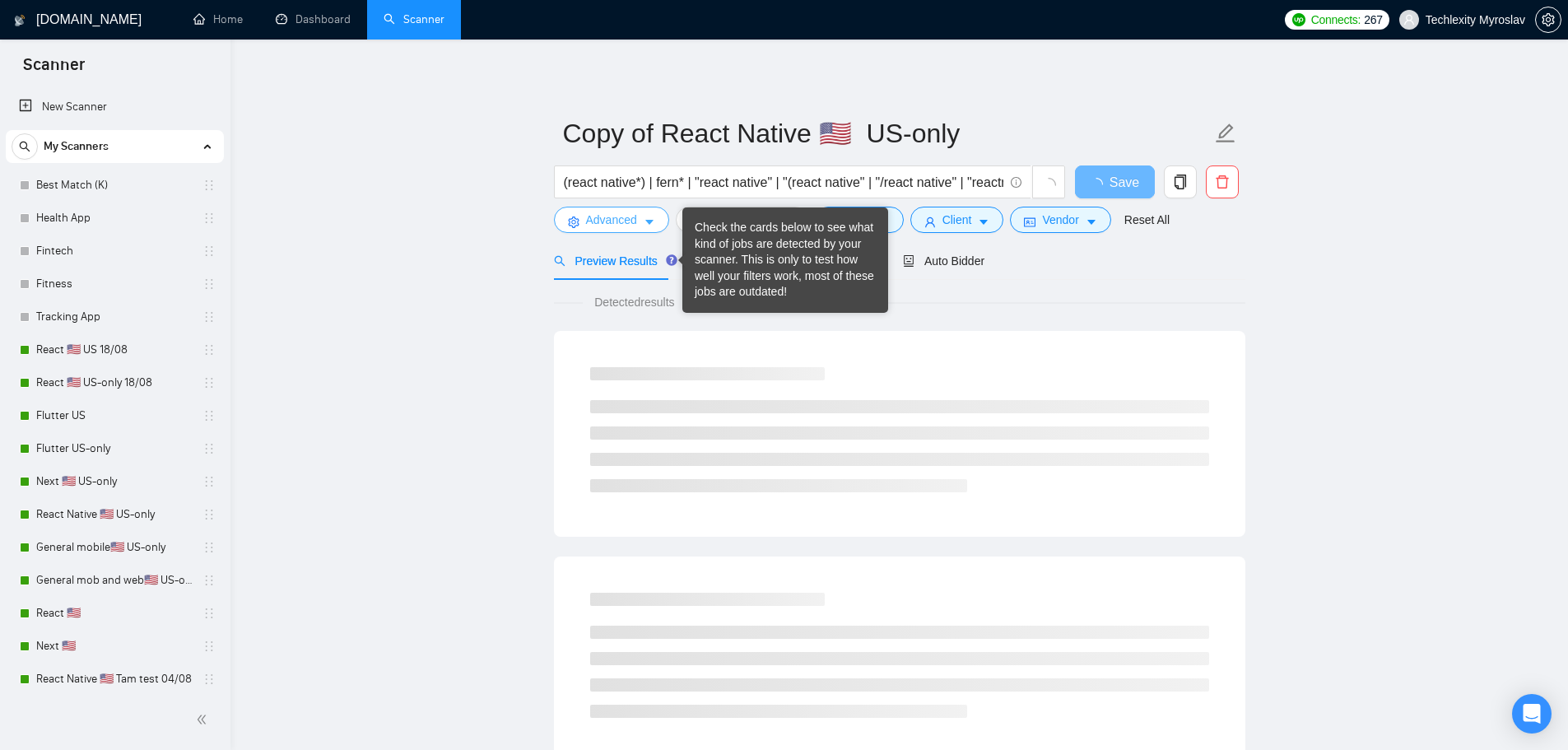
click at [630, 226] on span "Advanced" at bounding box center [611, 220] width 51 height 18
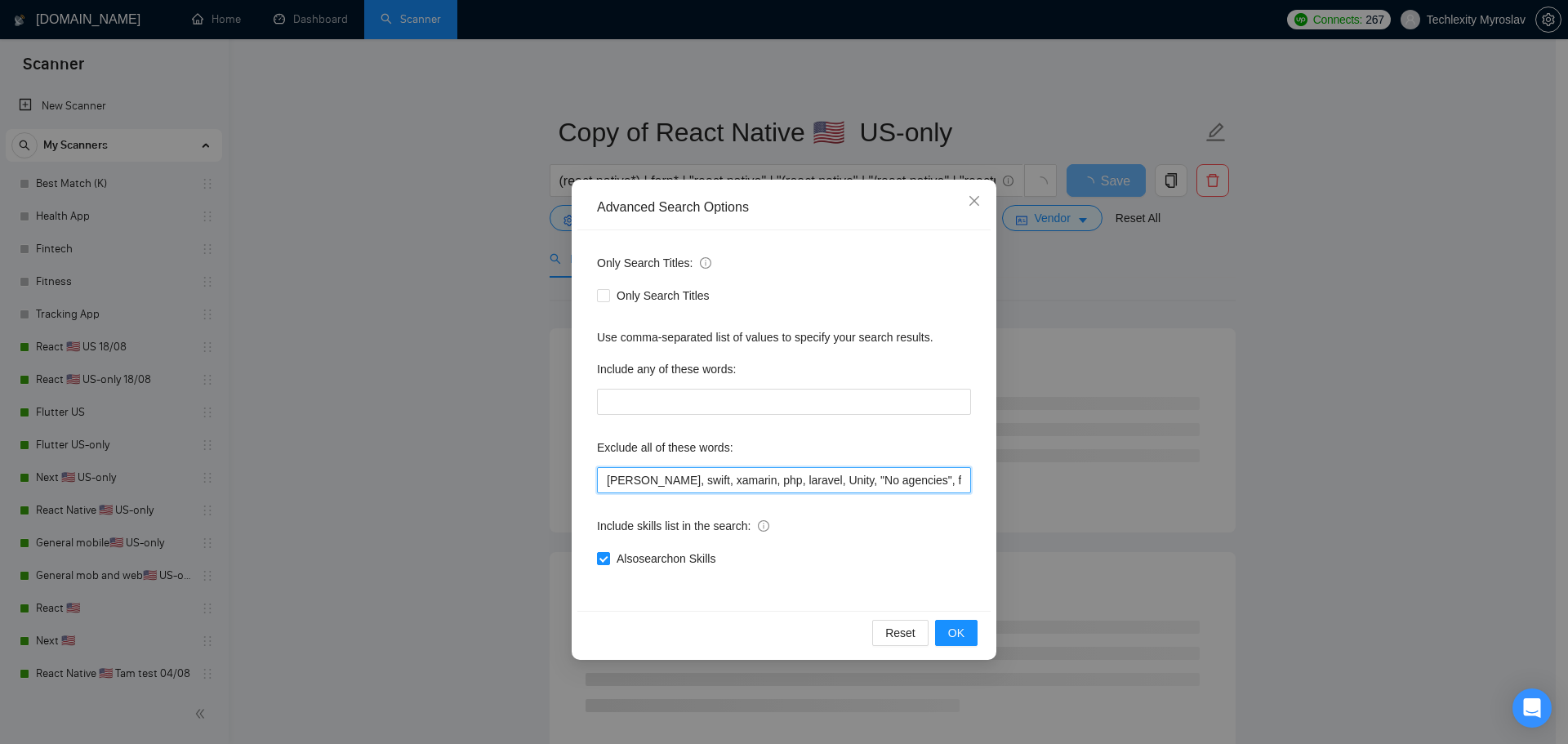
scroll to position [0, 279]
drag, startPoint x: 775, startPoint y: 483, endPoint x: 1076, endPoint y: 486, distance: 301.0
click at [1075, 486] on div "Advanced Search Options Only Search Titles: Only Search Titles Use comma-separa…" at bounding box center [784, 372] width 1568 height 744
click at [927, 489] on input "kotlin, swift, xamarin, php, laravel, Unity, "No agencies", flutter, ".Net", "C…" at bounding box center [784, 479] width 374 height 26
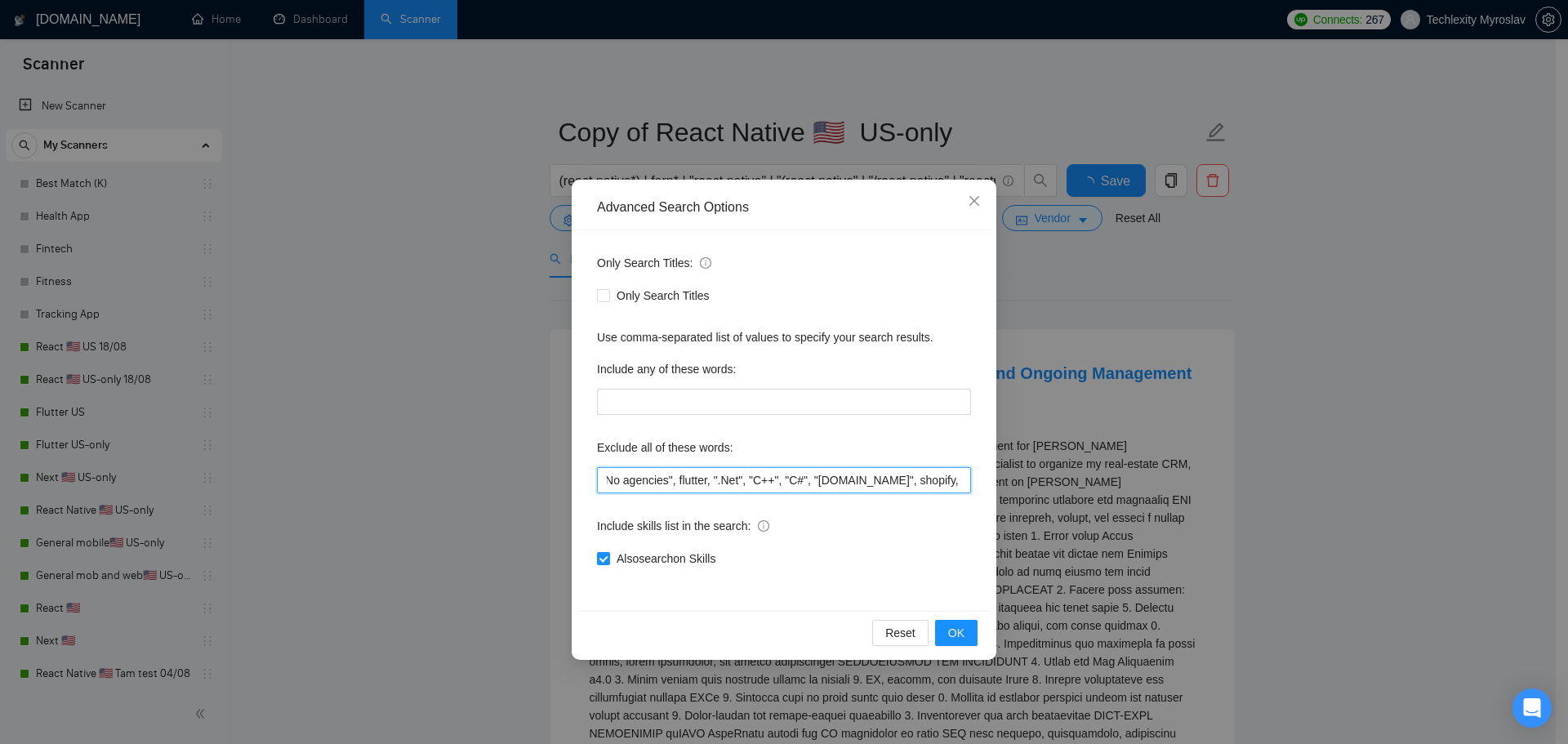
scroll to position [0, 0]
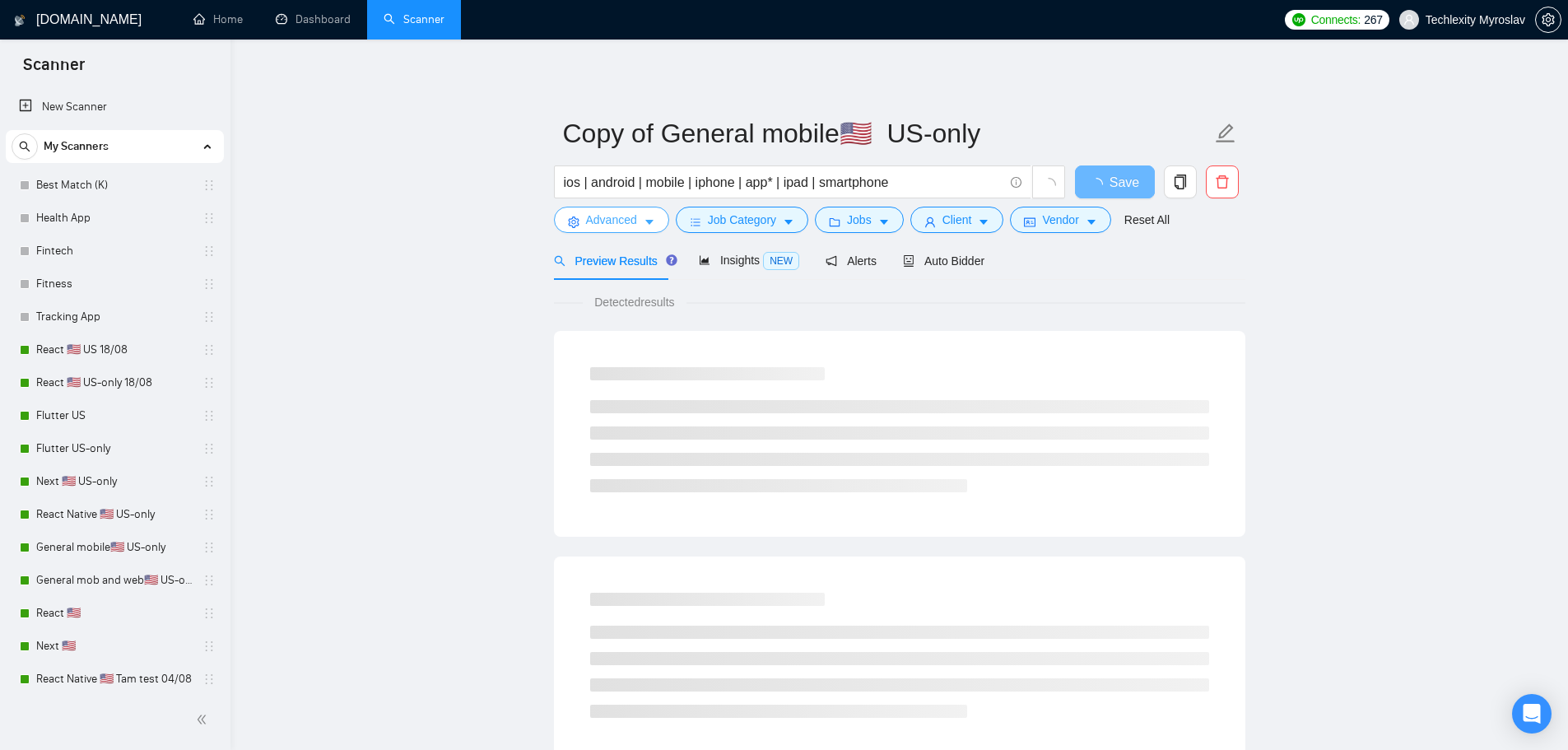
click at [629, 218] on span "Advanced" at bounding box center [611, 220] width 51 height 18
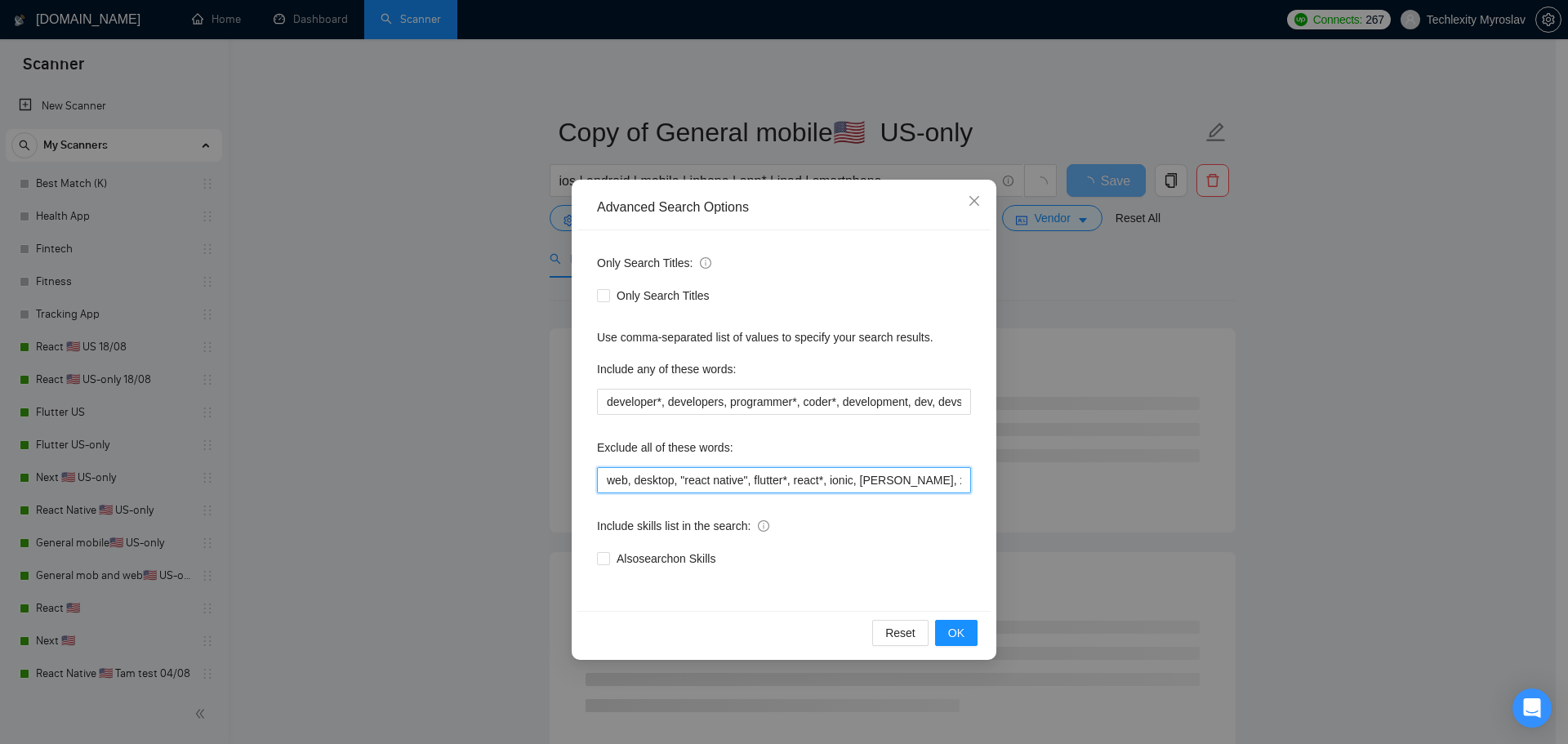
scroll to position [0, 1097]
drag, startPoint x: 757, startPoint y: 489, endPoint x: 1121, endPoint y: 491, distance: 364.0
click at [1099, 492] on div "Advanced Search Options Only Search Titles: Only Search Titles Use comma-separa…" at bounding box center [784, 372] width 1568 height 744
click at [812, 484] on input "web, desktop, "react native", flutter*, react*, ionic, [PERSON_NAME], xamarin, …" at bounding box center [784, 479] width 374 height 26
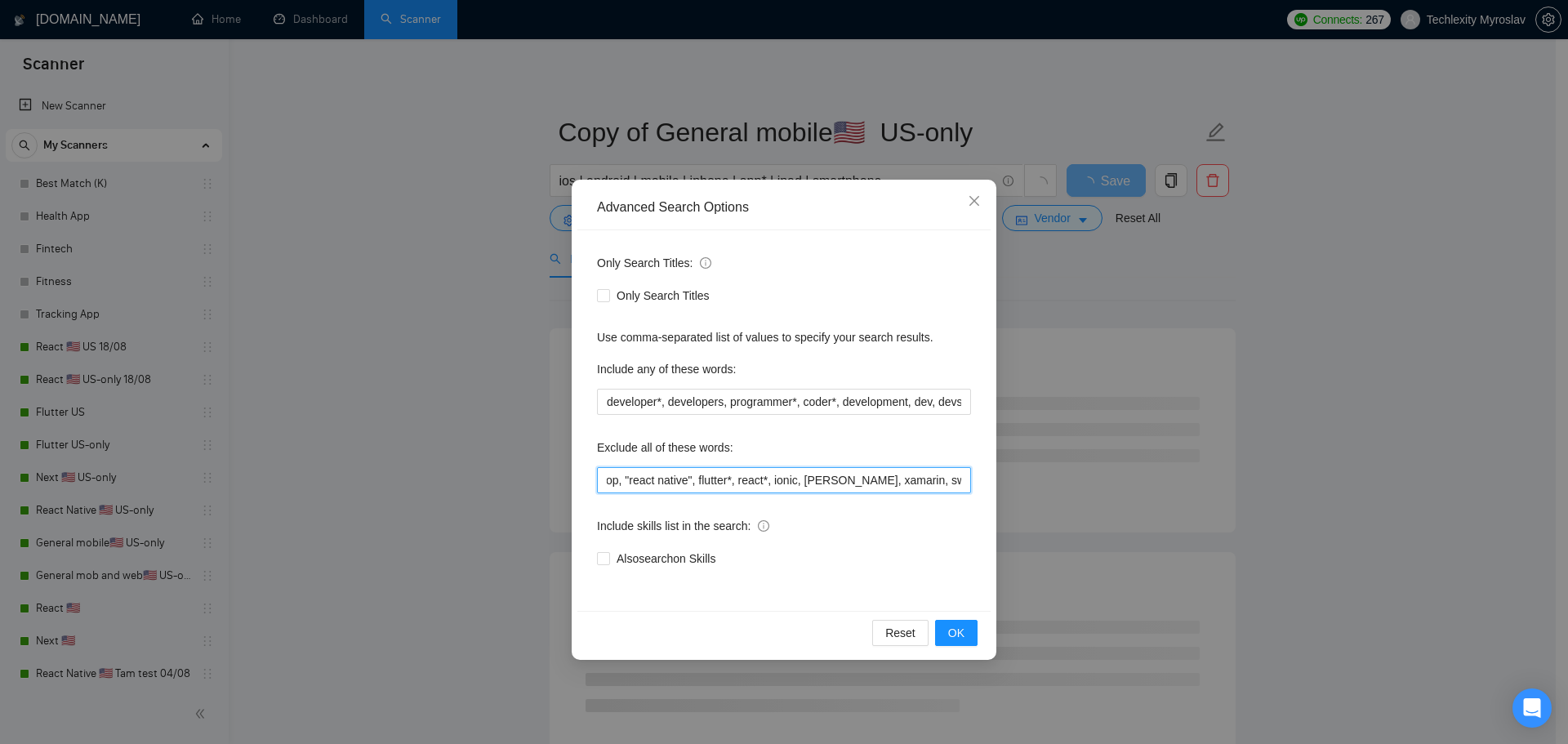
drag, startPoint x: 876, startPoint y: 482, endPoint x: 475, endPoint y: 467, distance: 401.3
click at [483, 467] on div "Advanced Search Options Only Search Titles: Only Search Titles Use comma-separa…" at bounding box center [784, 372] width 1568 height 744
click at [812, 473] on input "web, desktop, "react native", flutter*, react*, ionic, [PERSON_NAME], xamarin, …" at bounding box center [784, 479] width 374 height 26
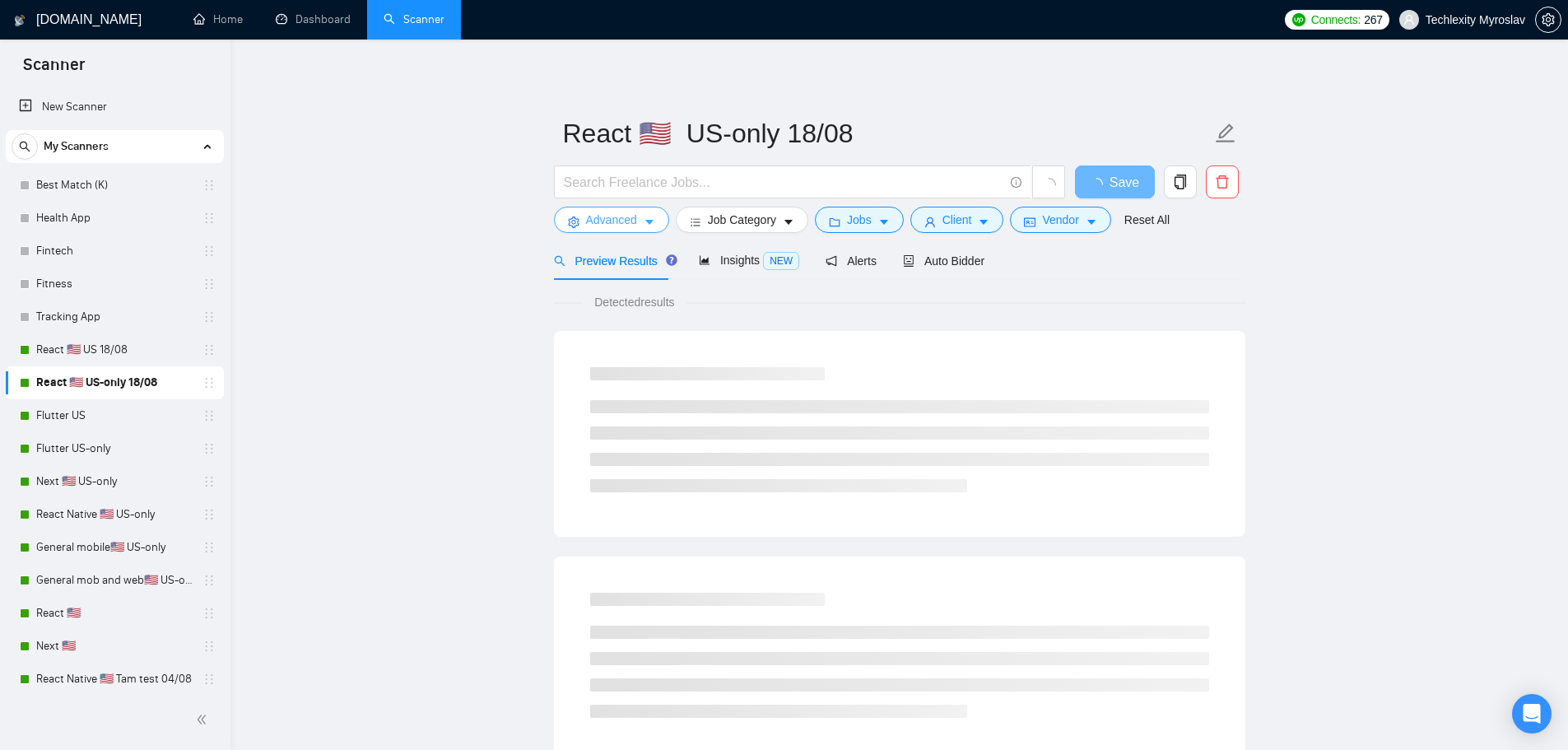
click at [654, 220] on icon "caret-down" at bounding box center [650, 223] width 12 height 12
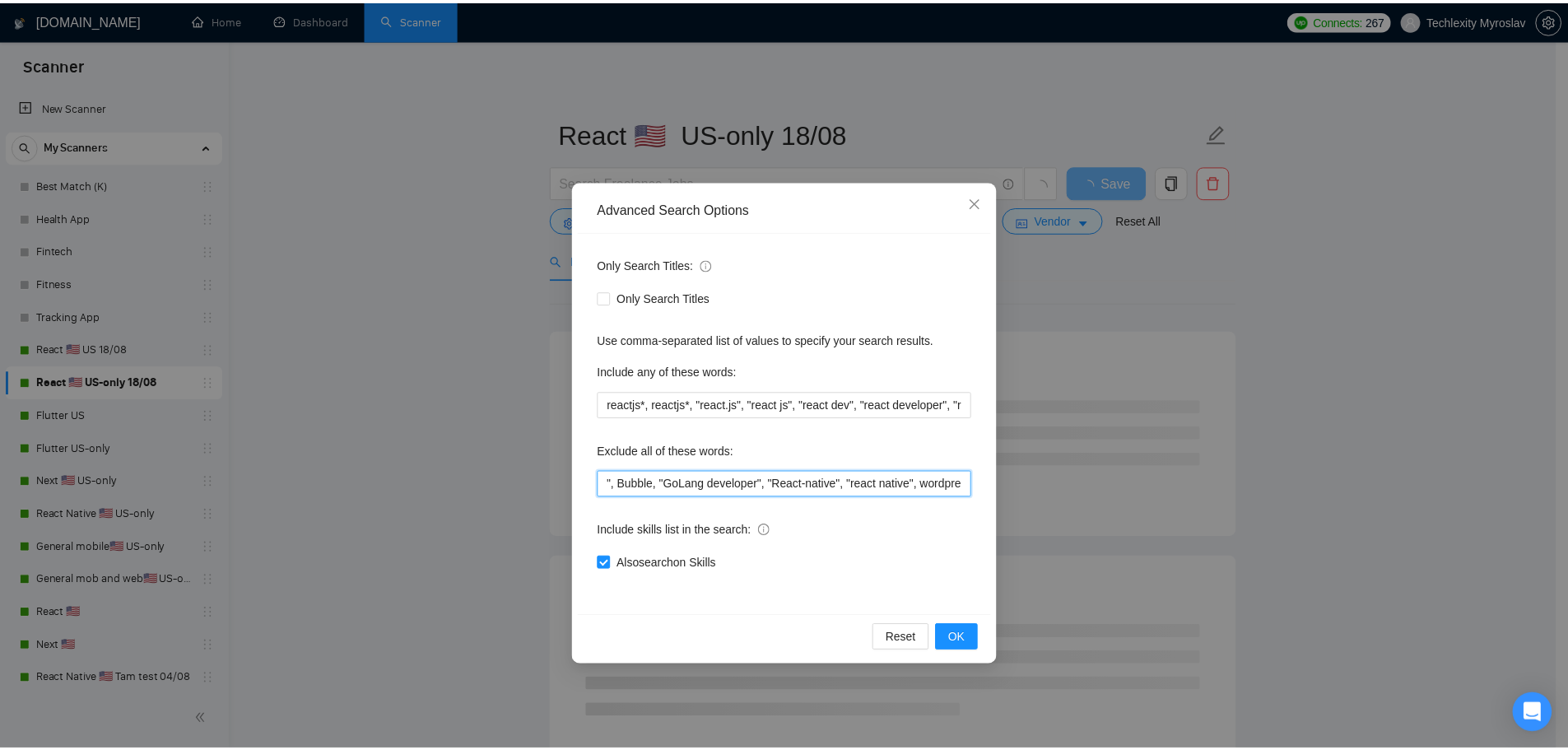
scroll to position [0, 897]
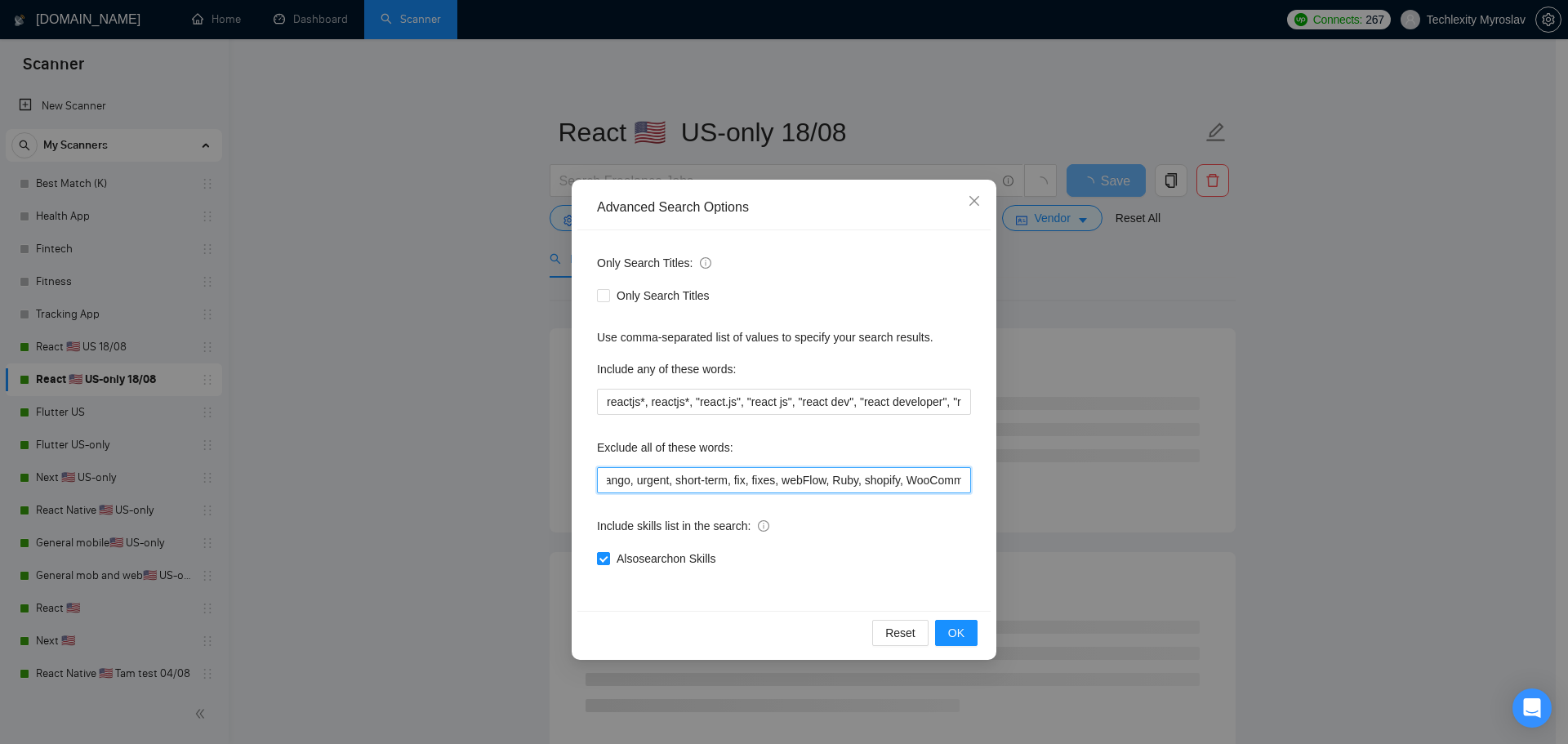
drag, startPoint x: 999, startPoint y: 476, endPoint x: 1070, endPoint y: 483, distance: 71.3
click at [1070, 483] on div "Advanced Search Options Only Search Titles: Only Search Titles Use comma-separa…" at bounding box center [784, 372] width 1568 height 744
click at [958, 476] on input "php, laravel, Unity, "No agencies", flutter, .Net, C++, C#, "[DOMAIN_NAME]", Bu…" at bounding box center [784, 479] width 374 height 26
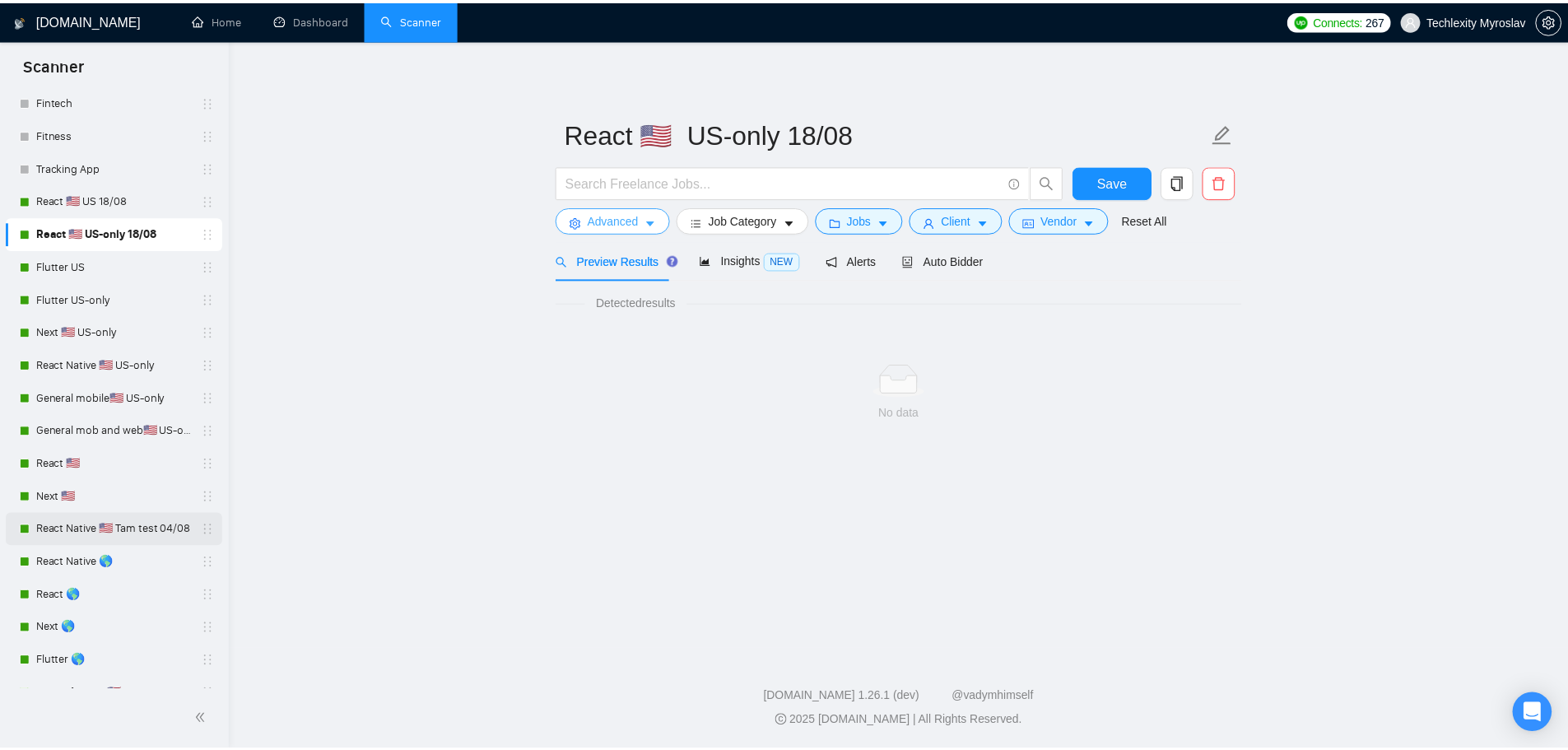
scroll to position [0, 0]
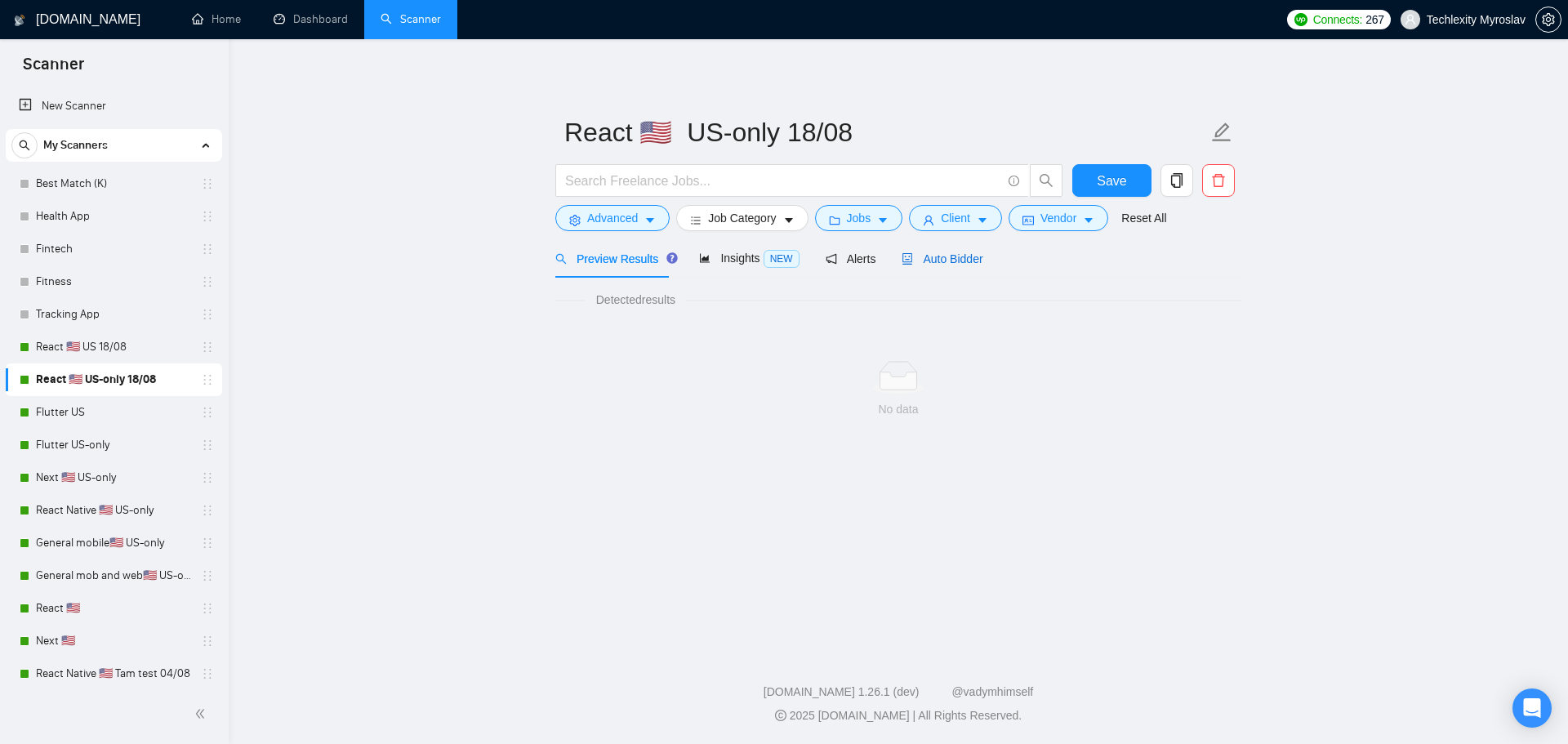
click at [952, 261] on span "Auto Bidder" at bounding box center [942, 259] width 81 height 13
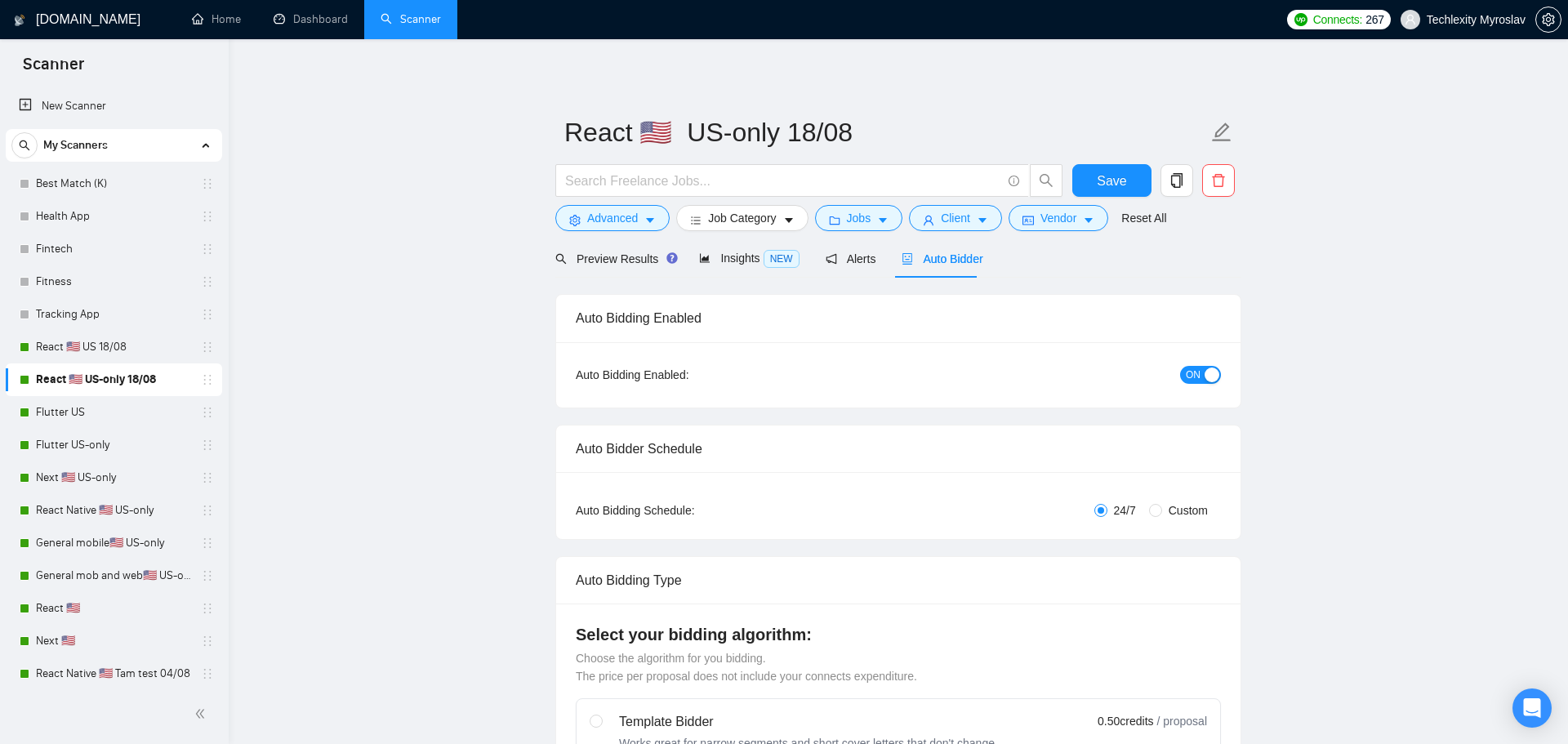
radio input "false"
radio input "true"
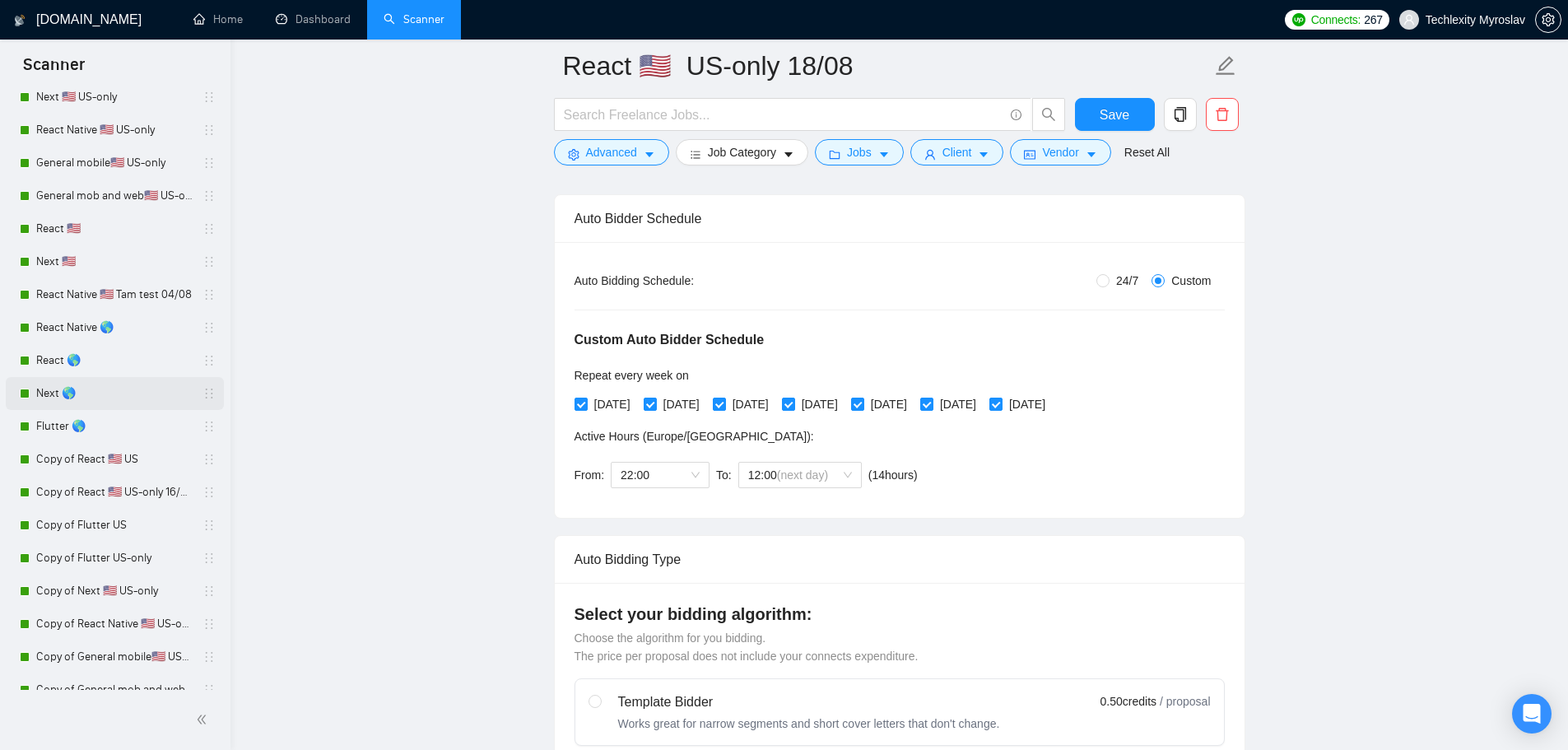
scroll to position [329, 0]
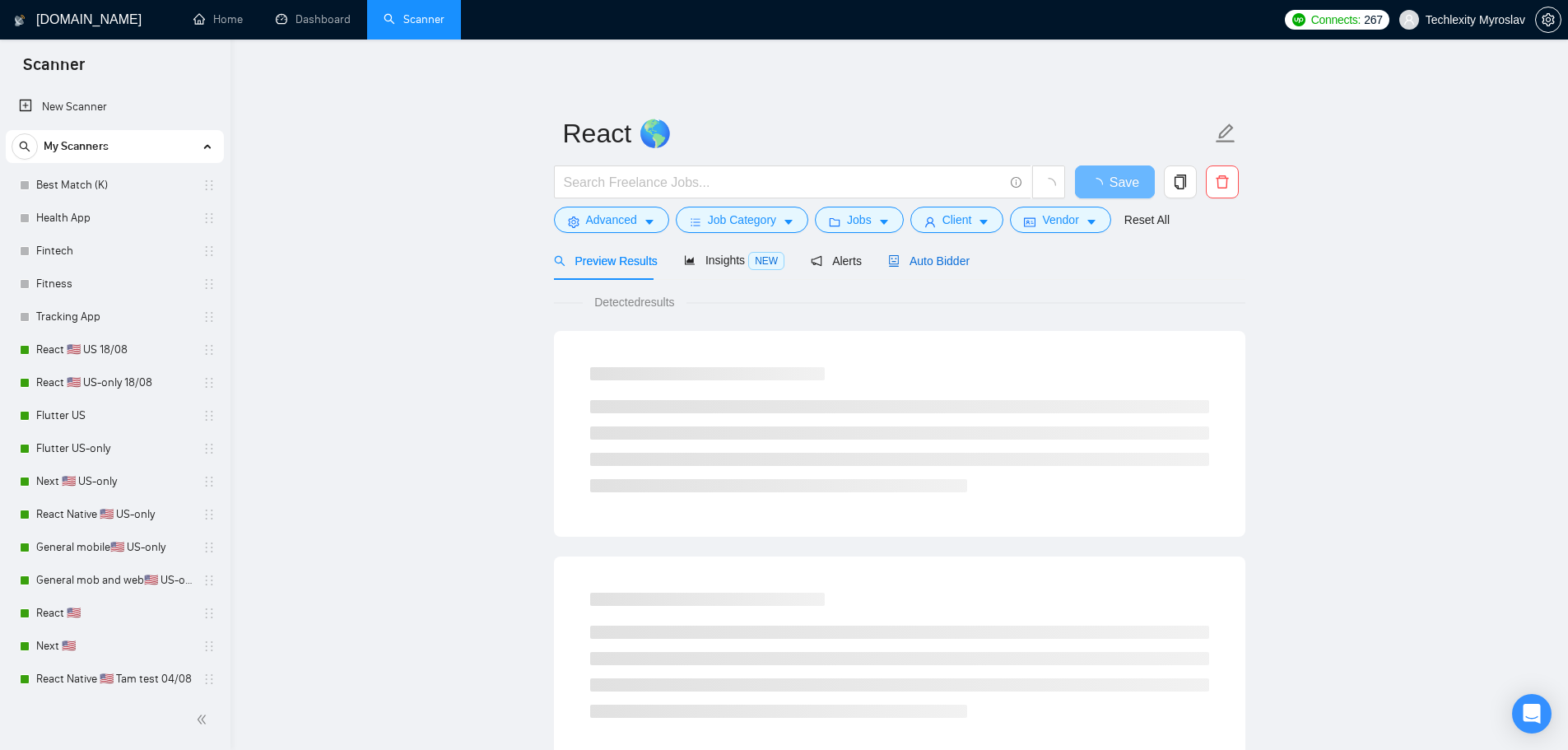
click at [924, 266] on span "Auto Bidder" at bounding box center [929, 261] width 82 height 13
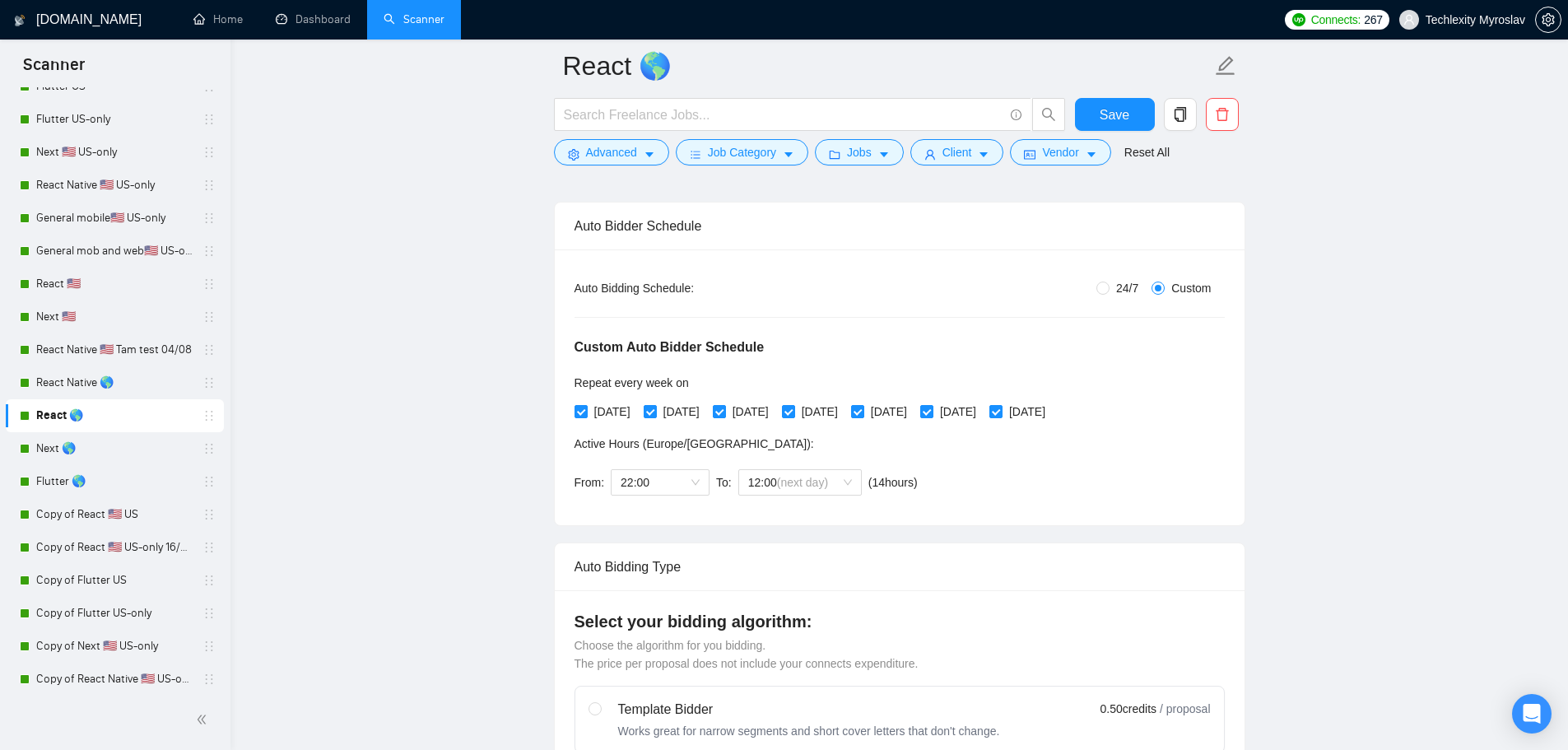
scroll to position [247, 0]
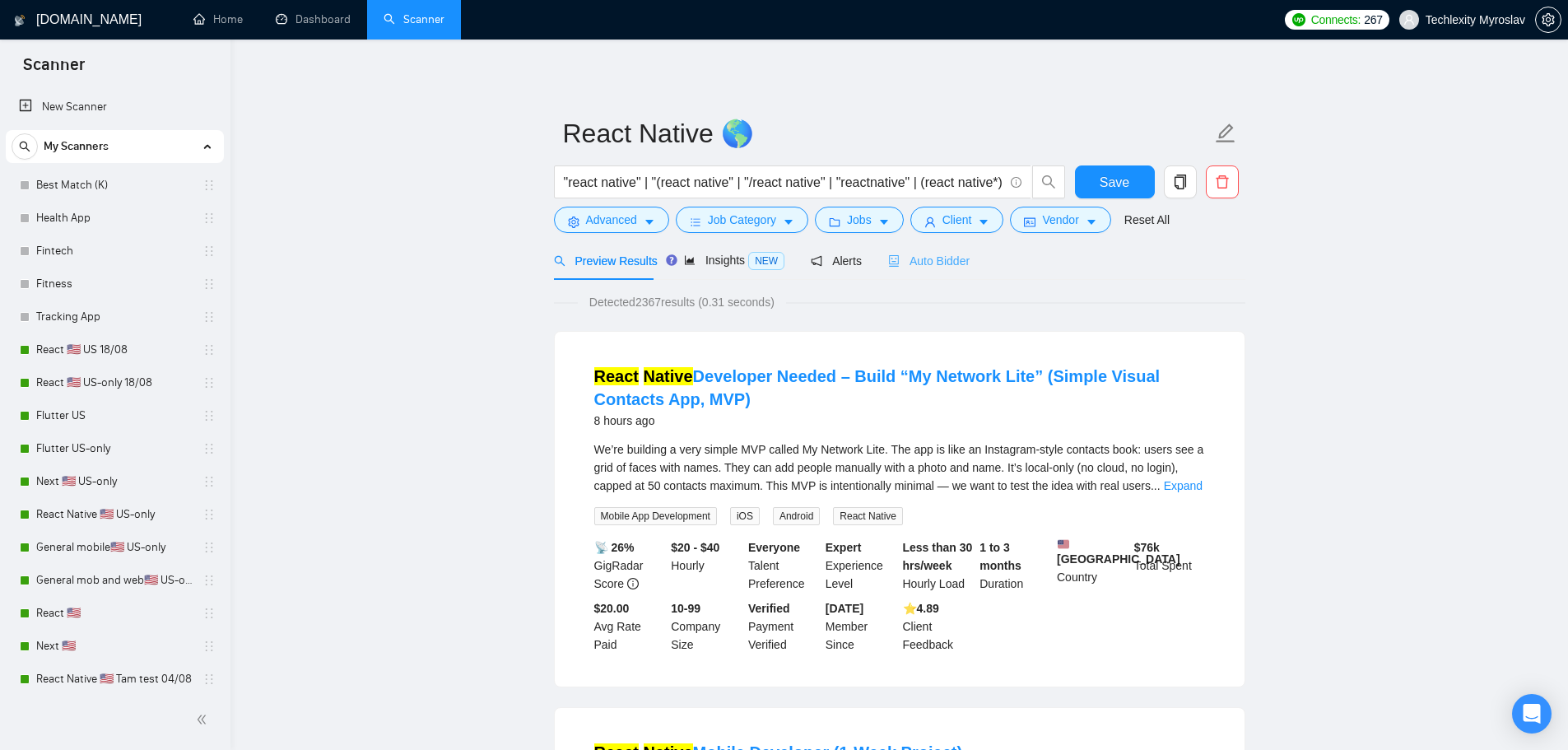
click at [932, 269] on div "Auto Bidder" at bounding box center [929, 260] width 82 height 39
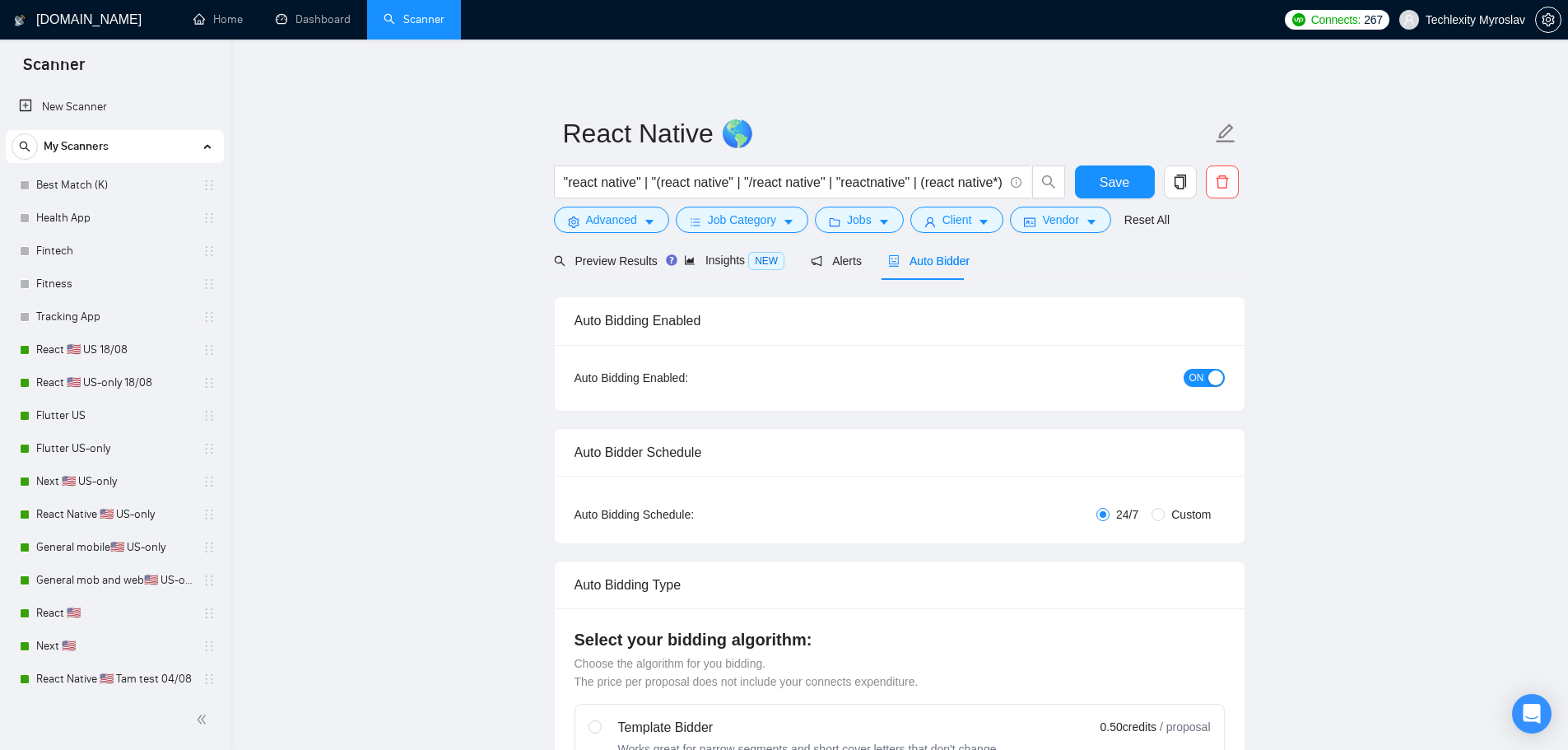
radio input "false"
radio input "true"
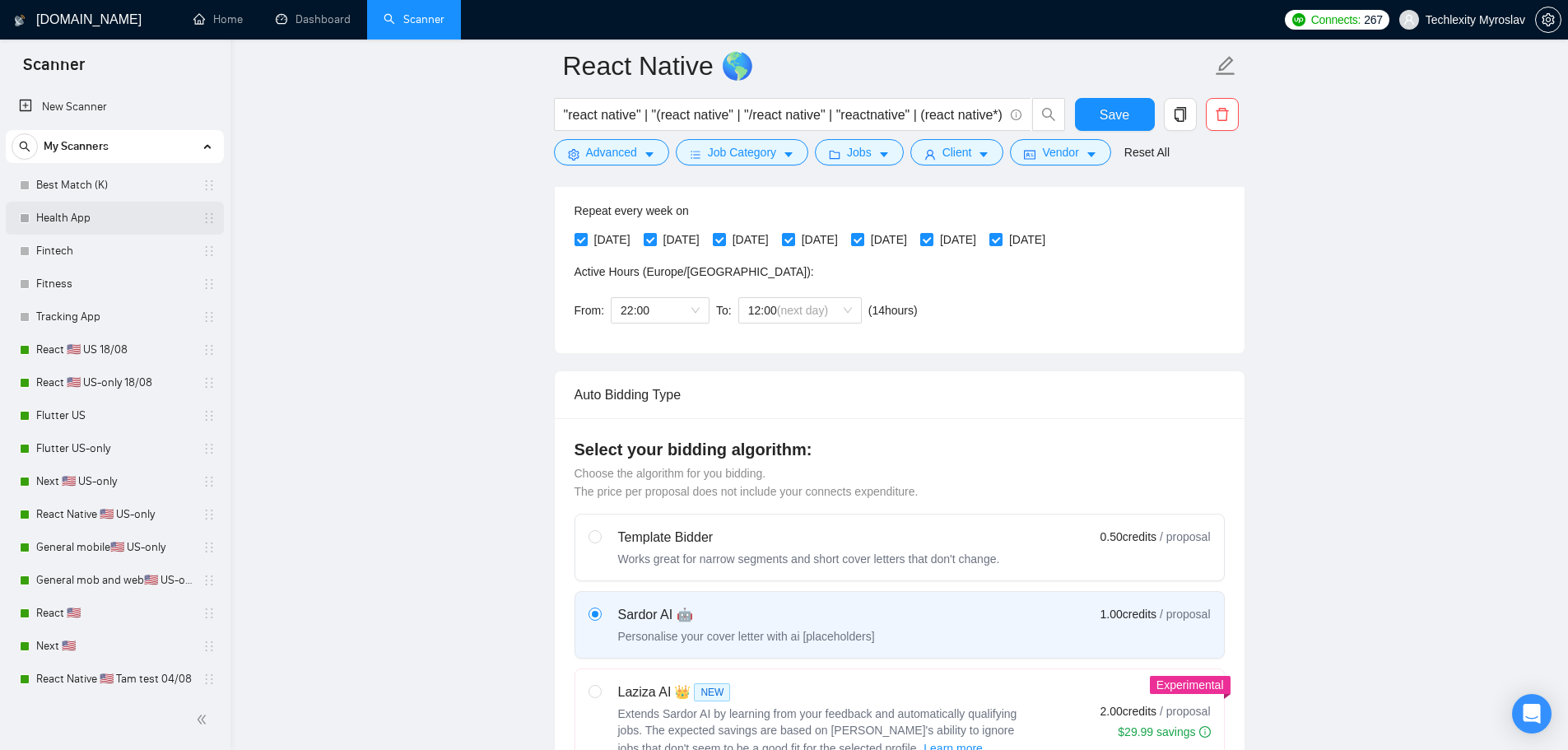
click at [104, 211] on link "Health App" at bounding box center [115, 218] width 156 height 33
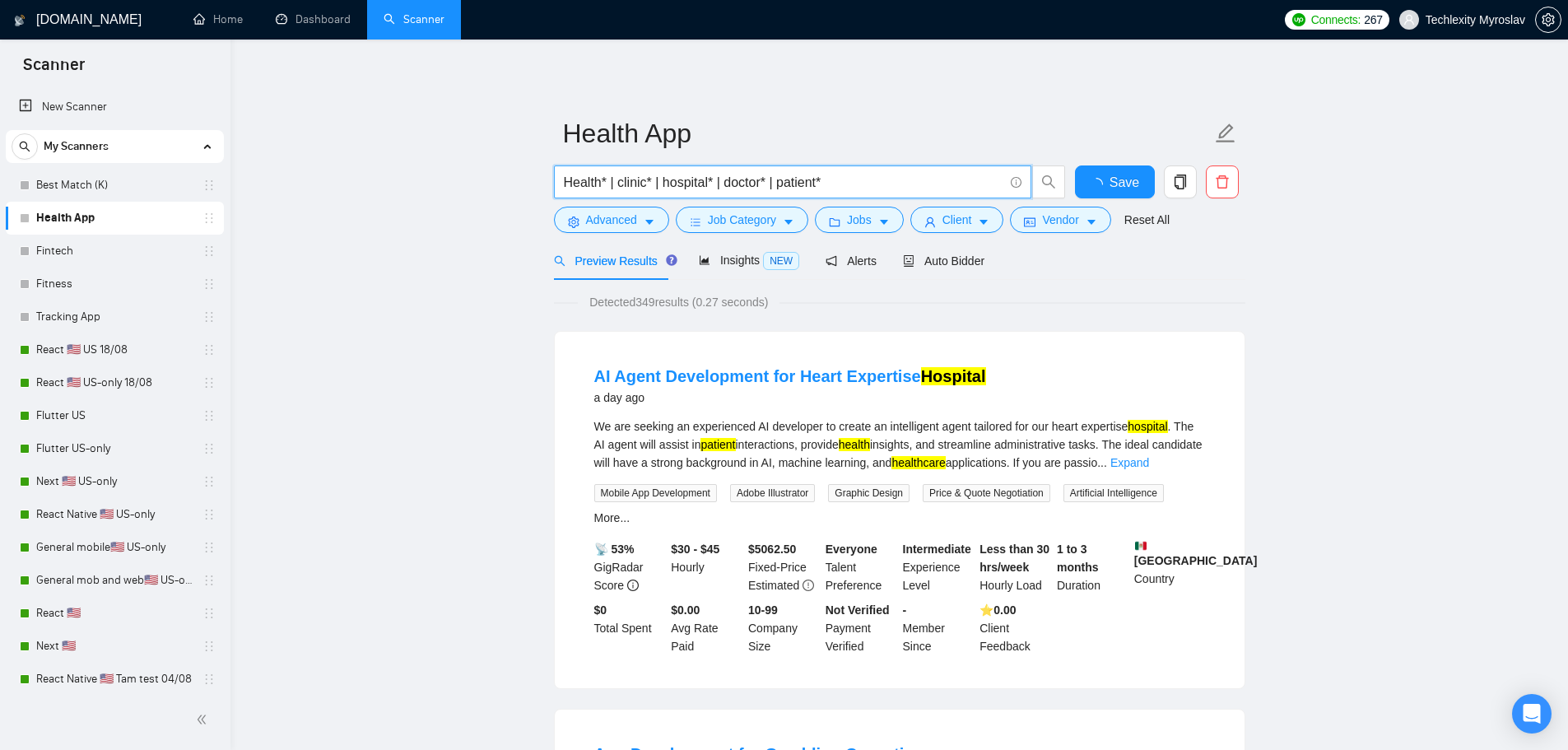
drag, startPoint x: 620, startPoint y: 183, endPoint x: 559, endPoint y: 183, distance: 61.0
click at [560, 183] on span "Health* | clinic* | hospital* | doctor* | patient*" at bounding box center [793, 182] width 477 height 33
click at [619, 179] on input "Health* | clinic* | hospital* | doctor* | patient*" at bounding box center [784, 181] width 440 height 20
drag, startPoint x: 601, startPoint y: 179, endPoint x: 618, endPoint y: 181, distance: 17.1
click at [618, 181] on input "Health* | clinic* | hospital* | doctor* | patient*" at bounding box center [784, 181] width 440 height 20
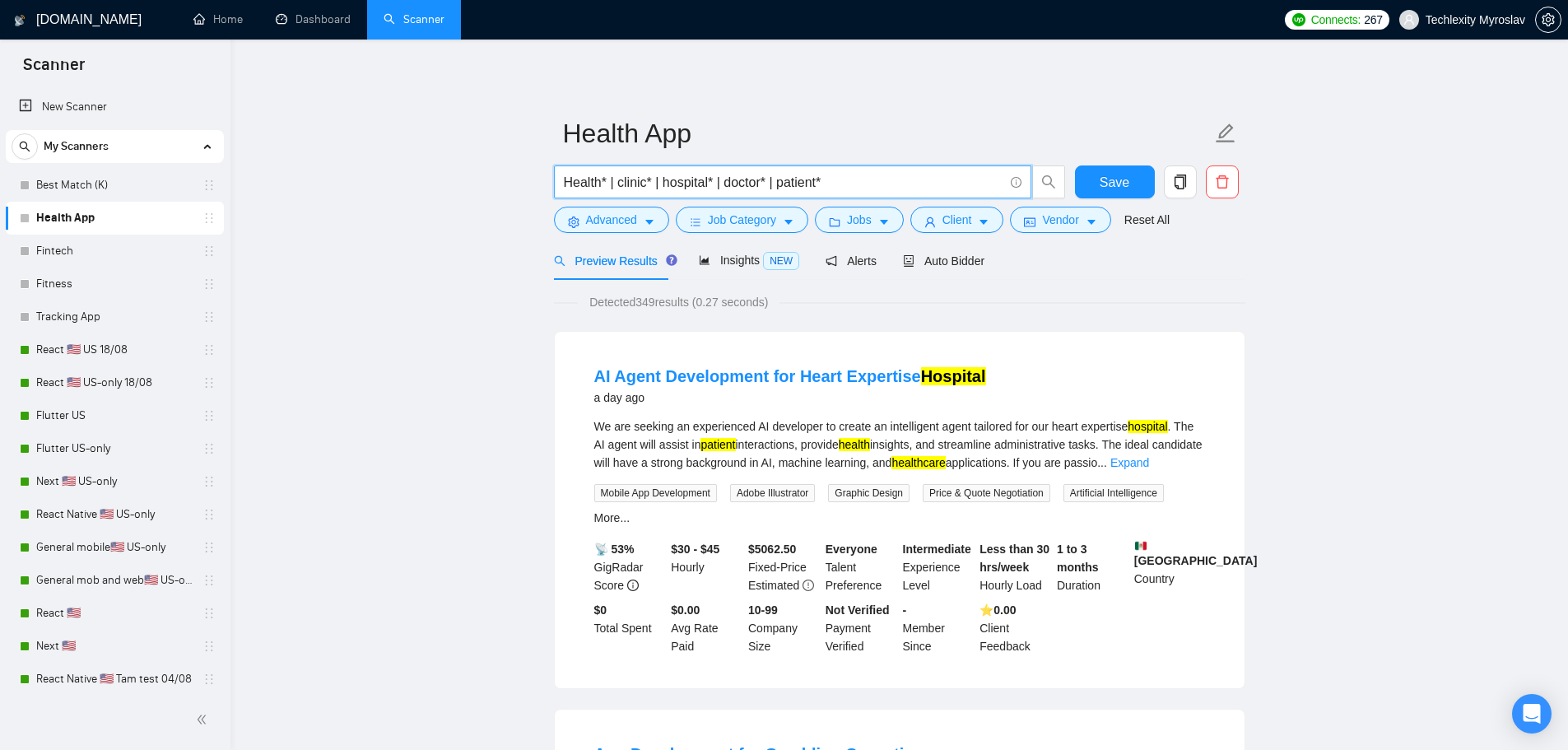
click at [616, 184] on input "Health* | clinic* | hospital* | doctor* | patient*" at bounding box center [784, 181] width 440 height 20
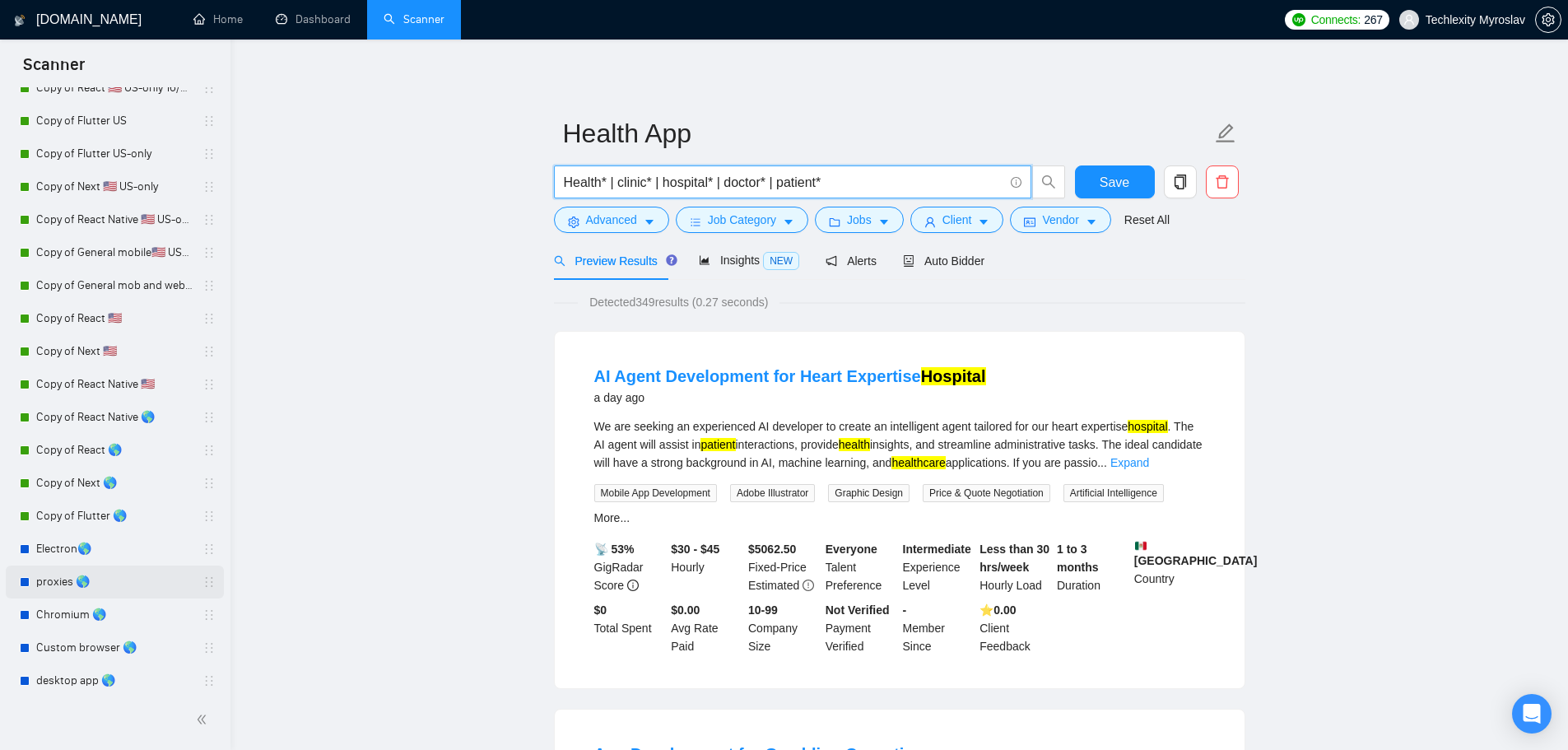
scroll to position [796, 0]
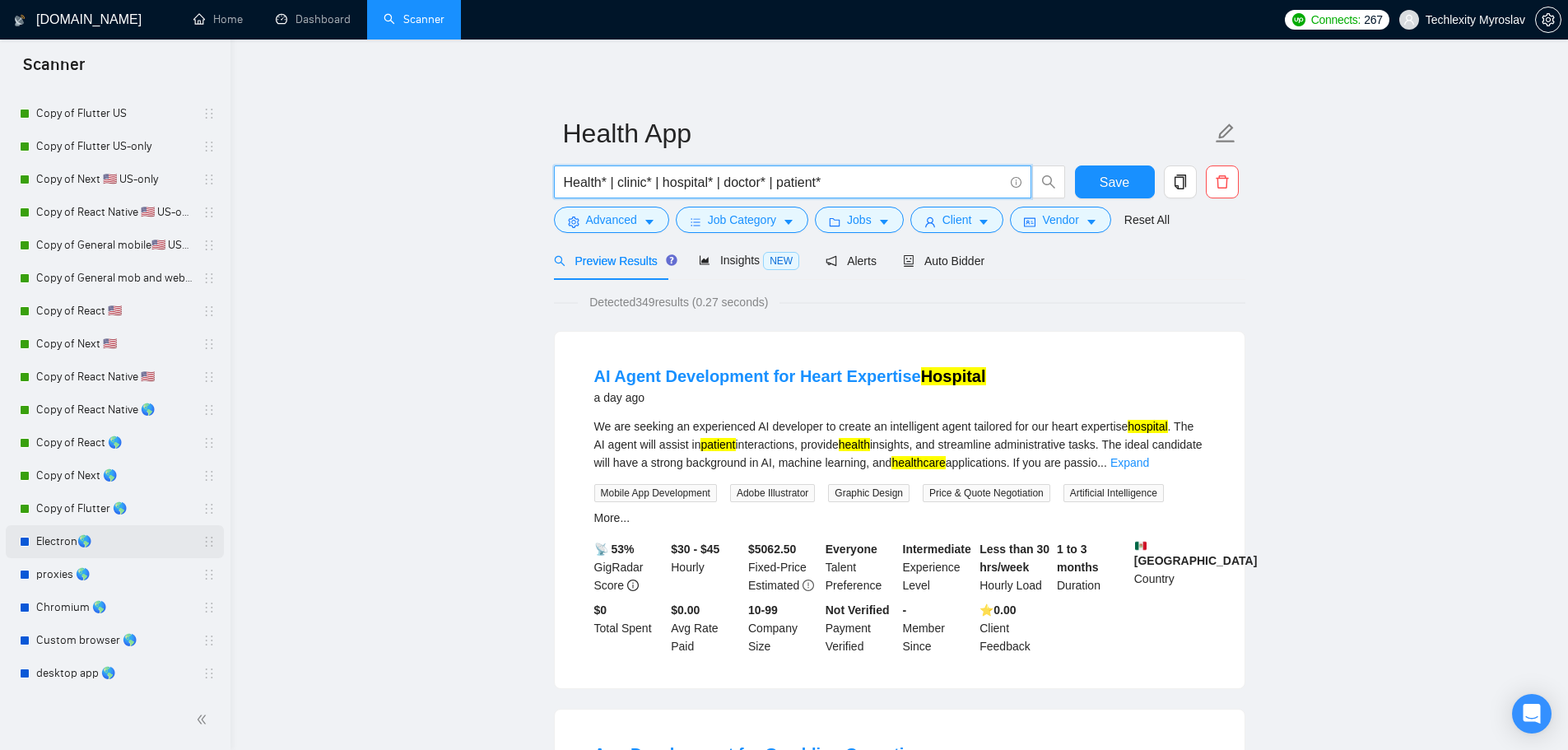
click at [100, 545] on link "Electron🌎" at bounding box center [115, 542] width 156 height 33
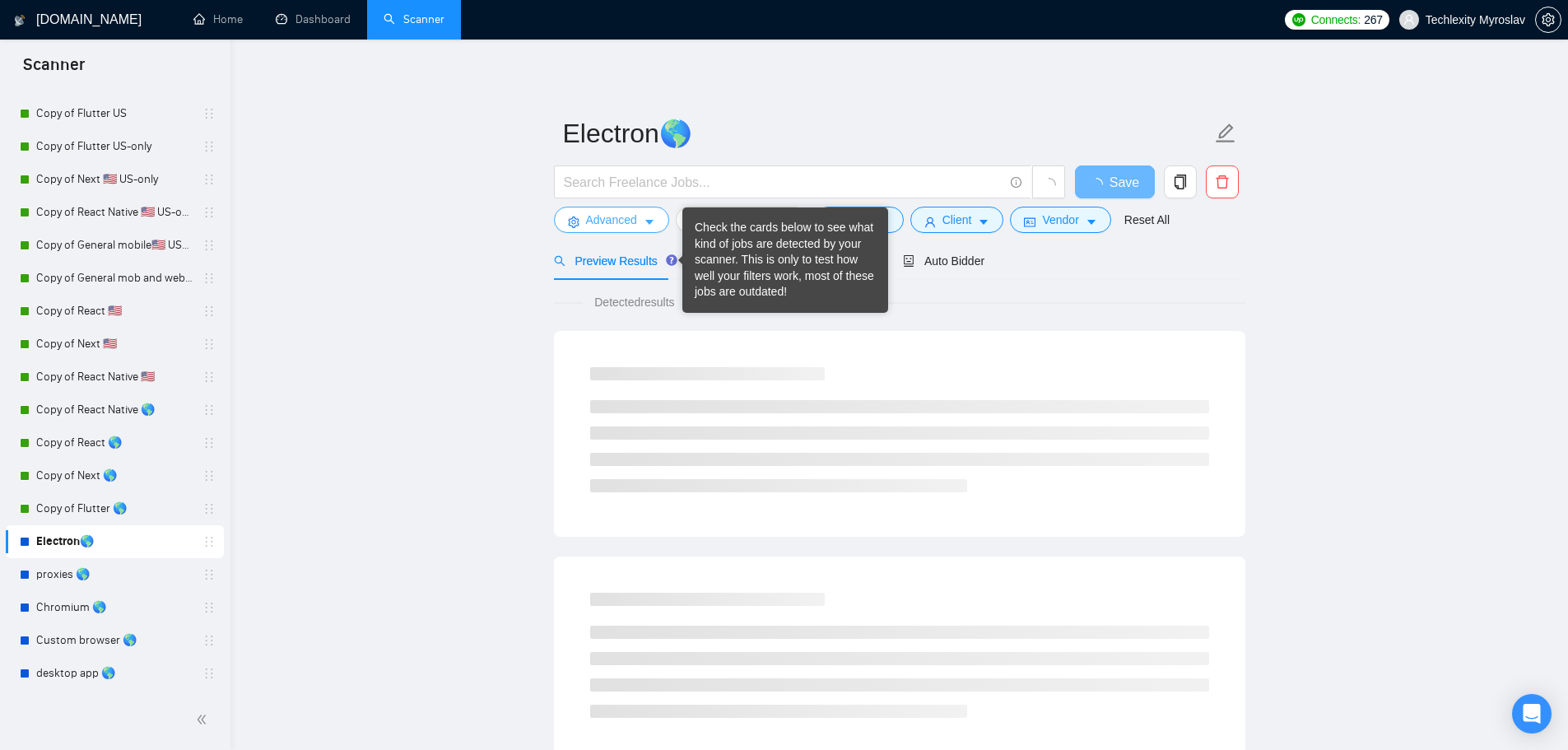
click at [587, 210] on button "Advanced" at bounding box center [612, 219] width 116 height 26
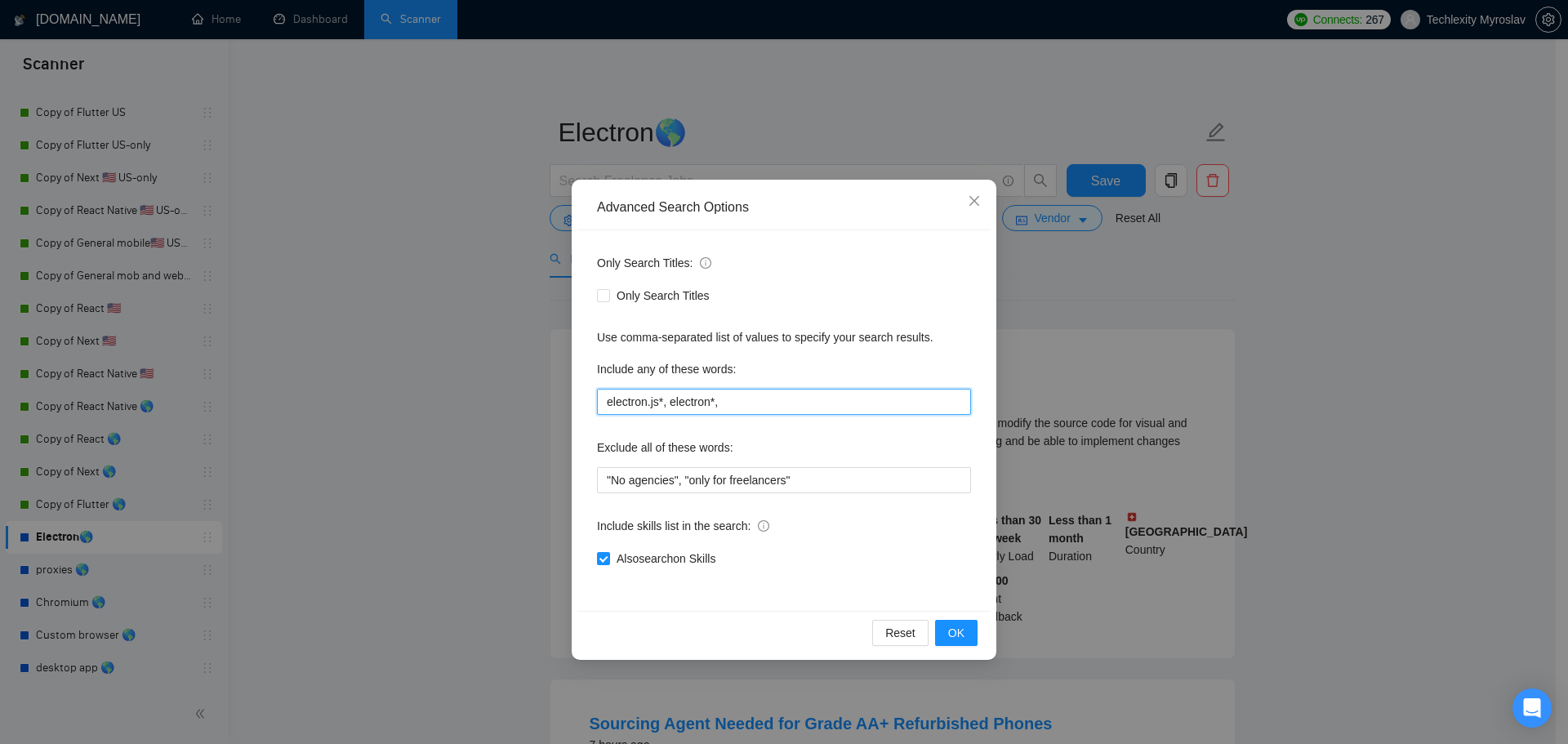
click at [812, 399] on input "electron.js*, electron*," at bounding box center [784, 401] width 374 height 26
click at [825, 396] on input "electron.js*, electron*," at bounding box center [784, 401] width 374 height 26
click at [1213, 308] on div "Advanced Search Options Only Search Titles: Only Search Titles Use comma-separa…" at bounding box center [784, 372] width 1568 height 744
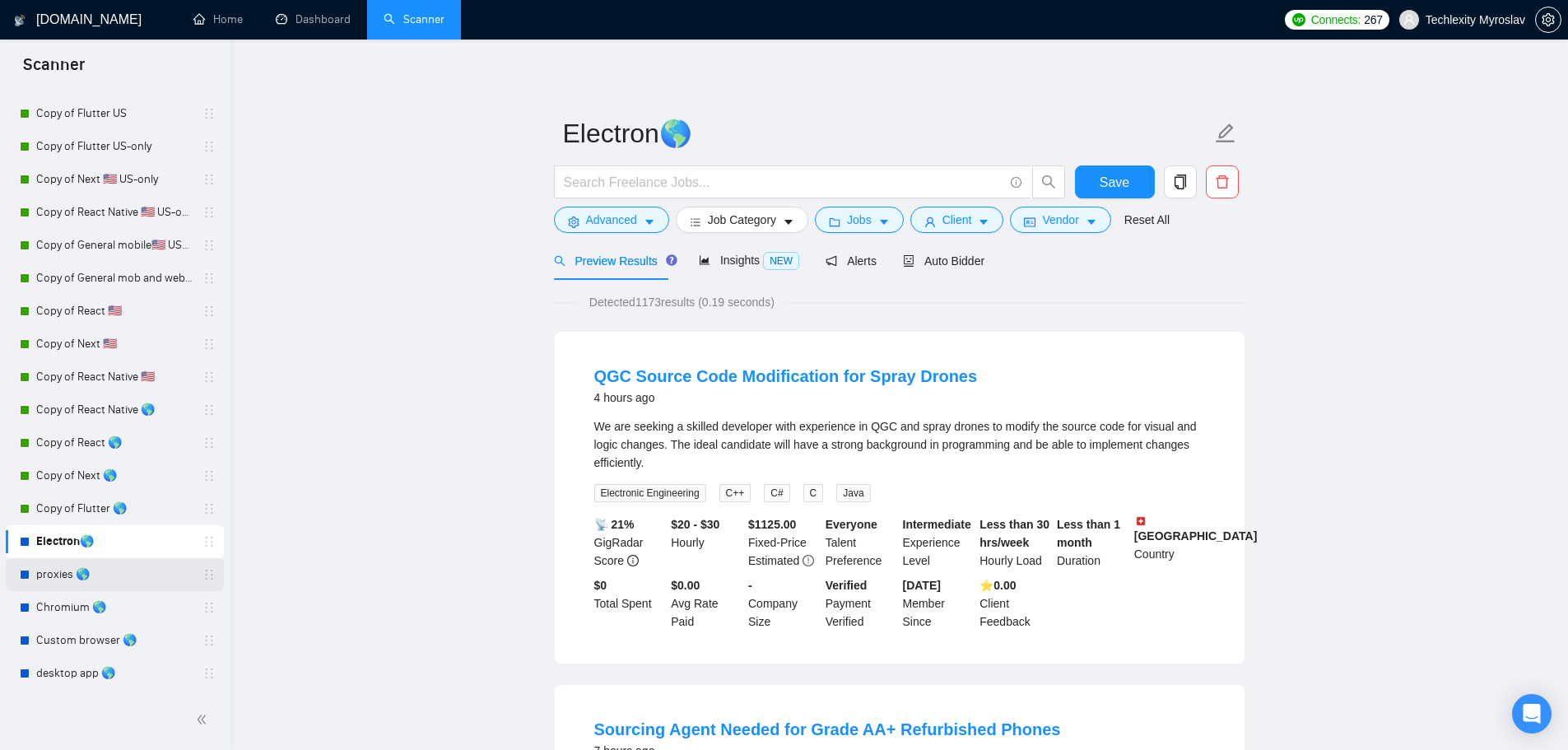
click at [118, 576] on link "proxies 🌎" at bounding box center [115, 575] width 156 height 33
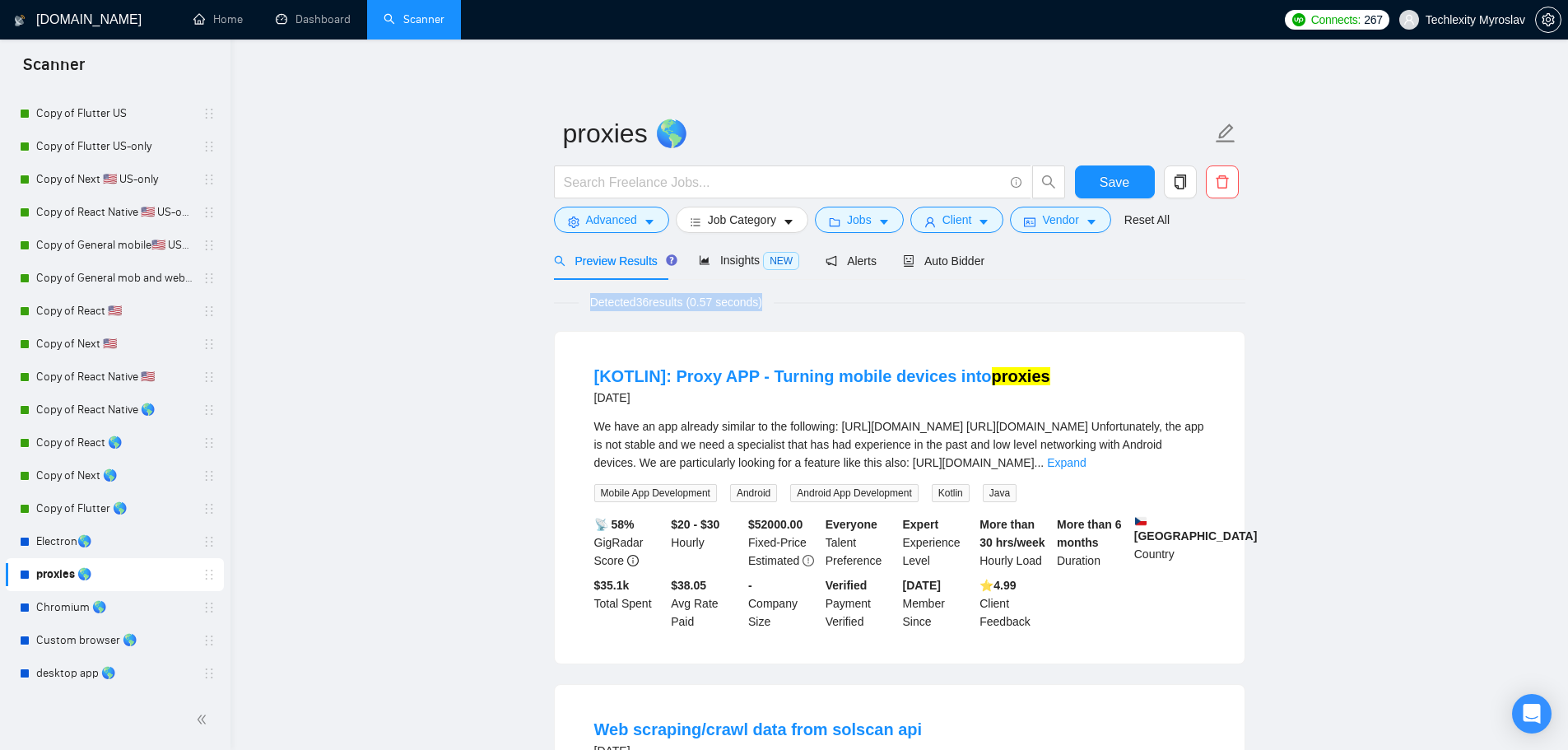
drag, startPoint x: 593, startPoint y: 296, endPoint x: 802, endPoint y: 303, distance: 209.1
click at [791, 303] on div "Detected 36 results (0.57 seconds)" at bounding box center [900, 302] width 691 height 18
click at [806, 303] on div "Detected 36 results (0.57 seconds)" at bounding box center [900, 302] width 691 height 18
click at [636, 221] on button "Advanced" at bounding box center [612, 219] width 116 height 26
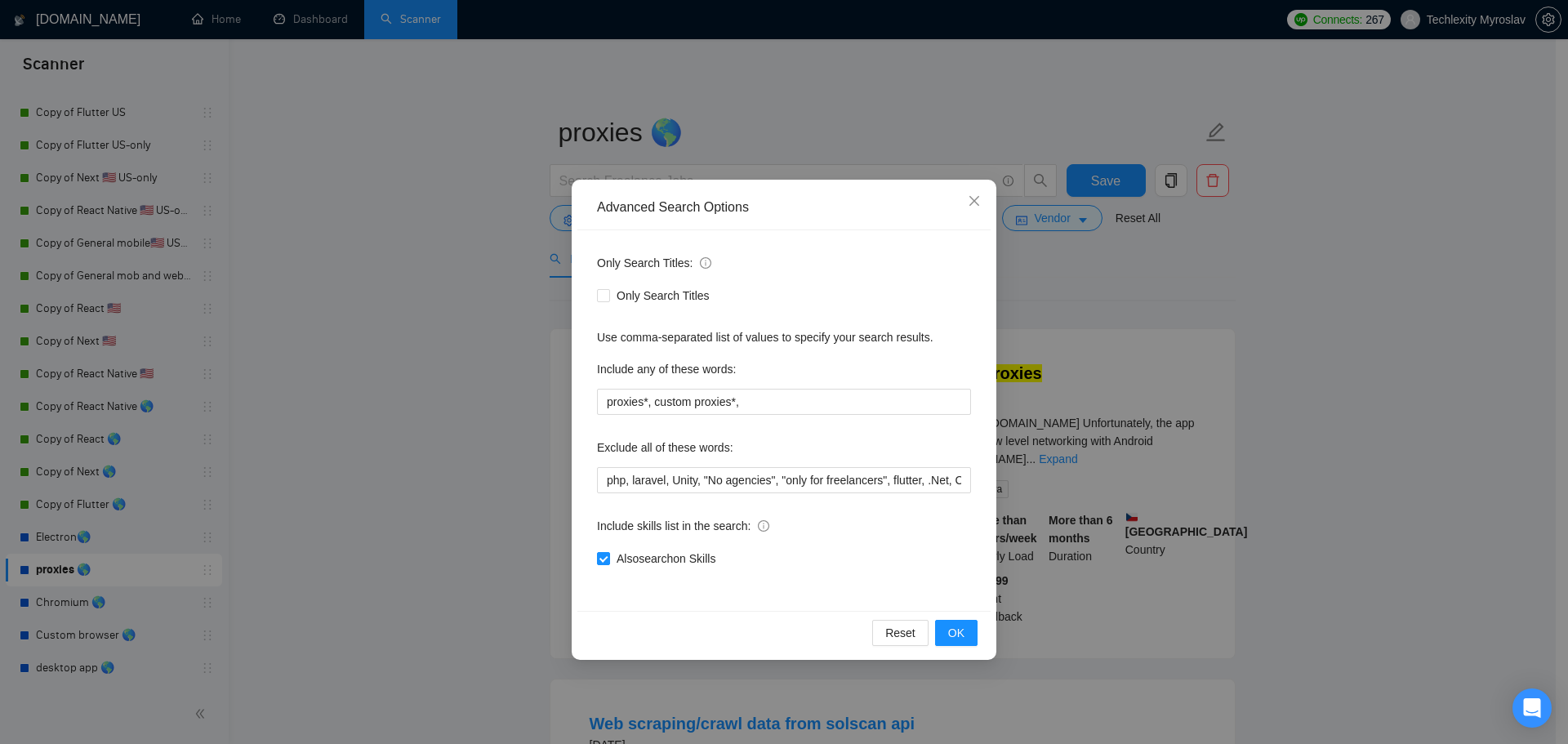
click at [1149, 250] on div "Advanced Search Options Only Search Titles: Only Search Titles Use comma-separa…" at bounding box center [784, 372] width 1568 height 744
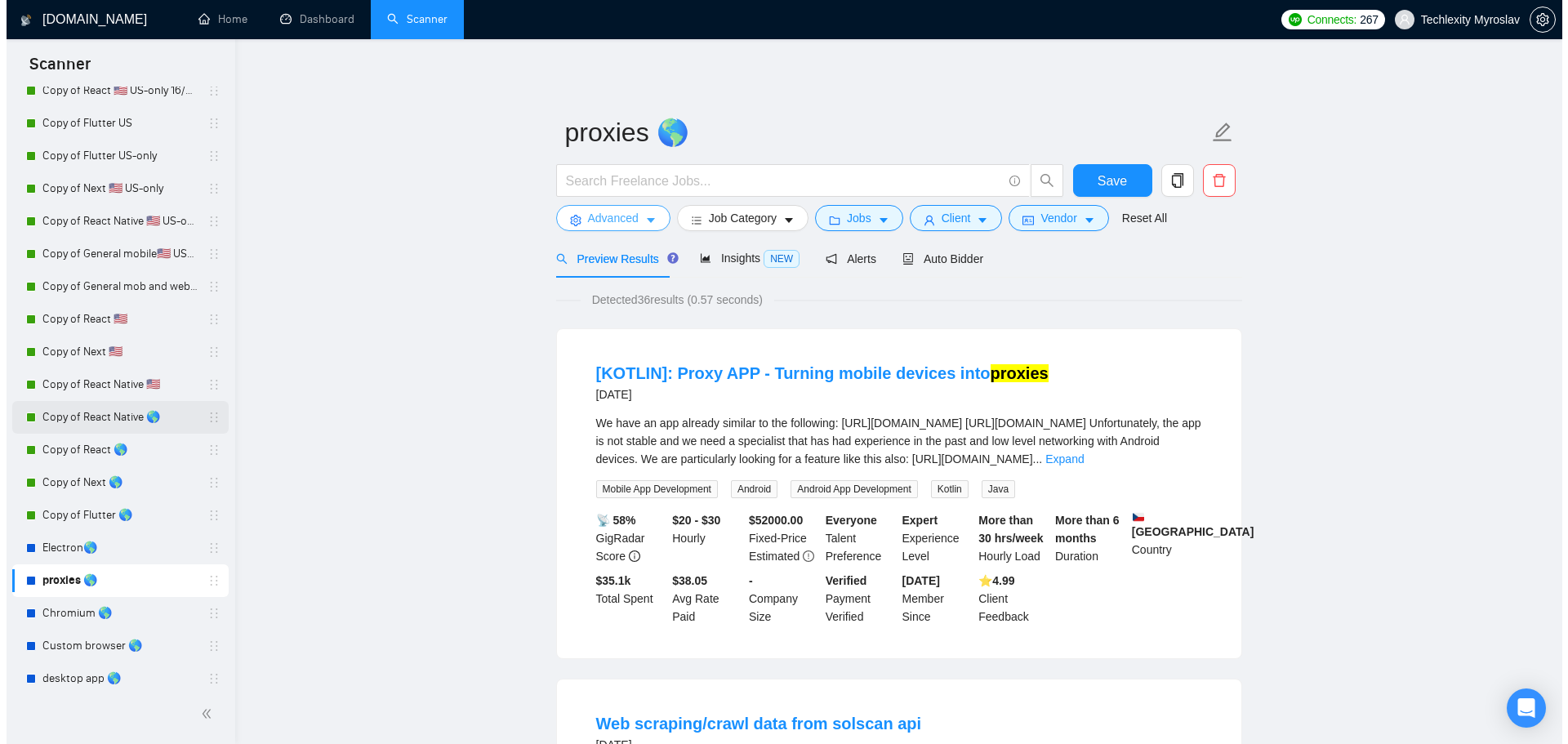
scroll to position [790, 0]
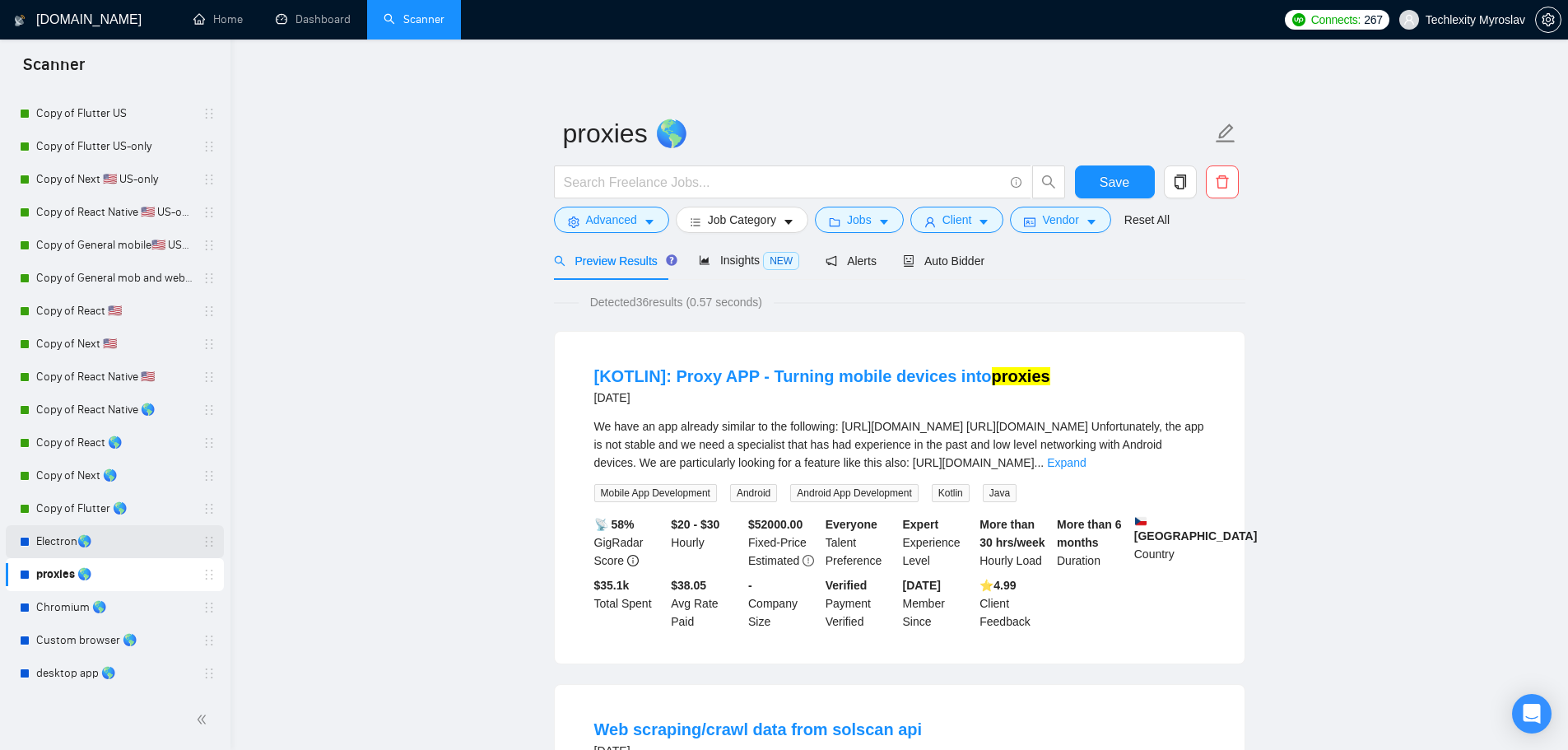
click at [105, 533] on link "Electron🌎" at bounding box center [115, 542] width 156 height 33
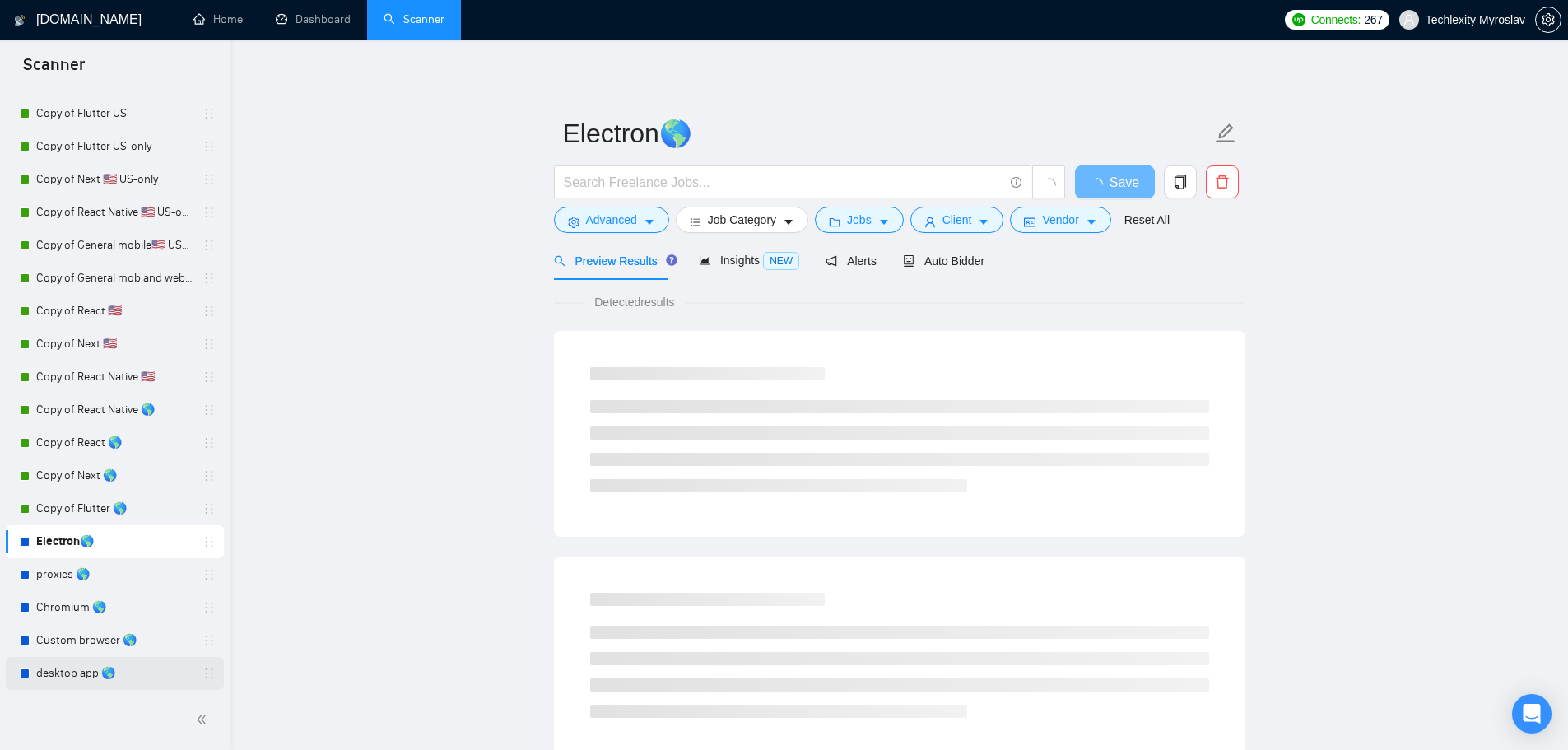
click at [132, 666] on link "desktop app 🌎" at bounding box center [115, 673] width 156 height 33
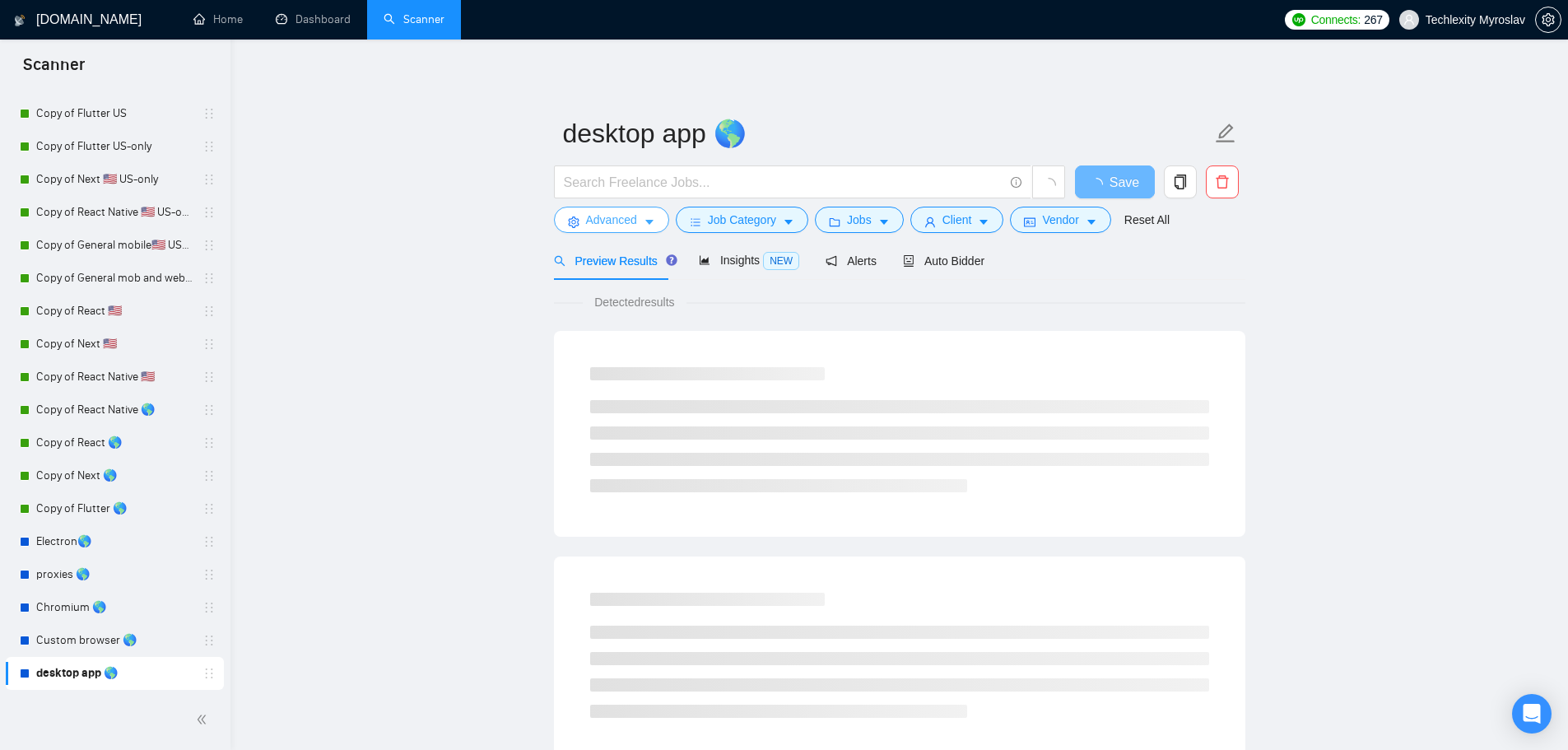
click at [629, 217] on span "Advanced" at bounding box center [611, 220] width 51 height 18
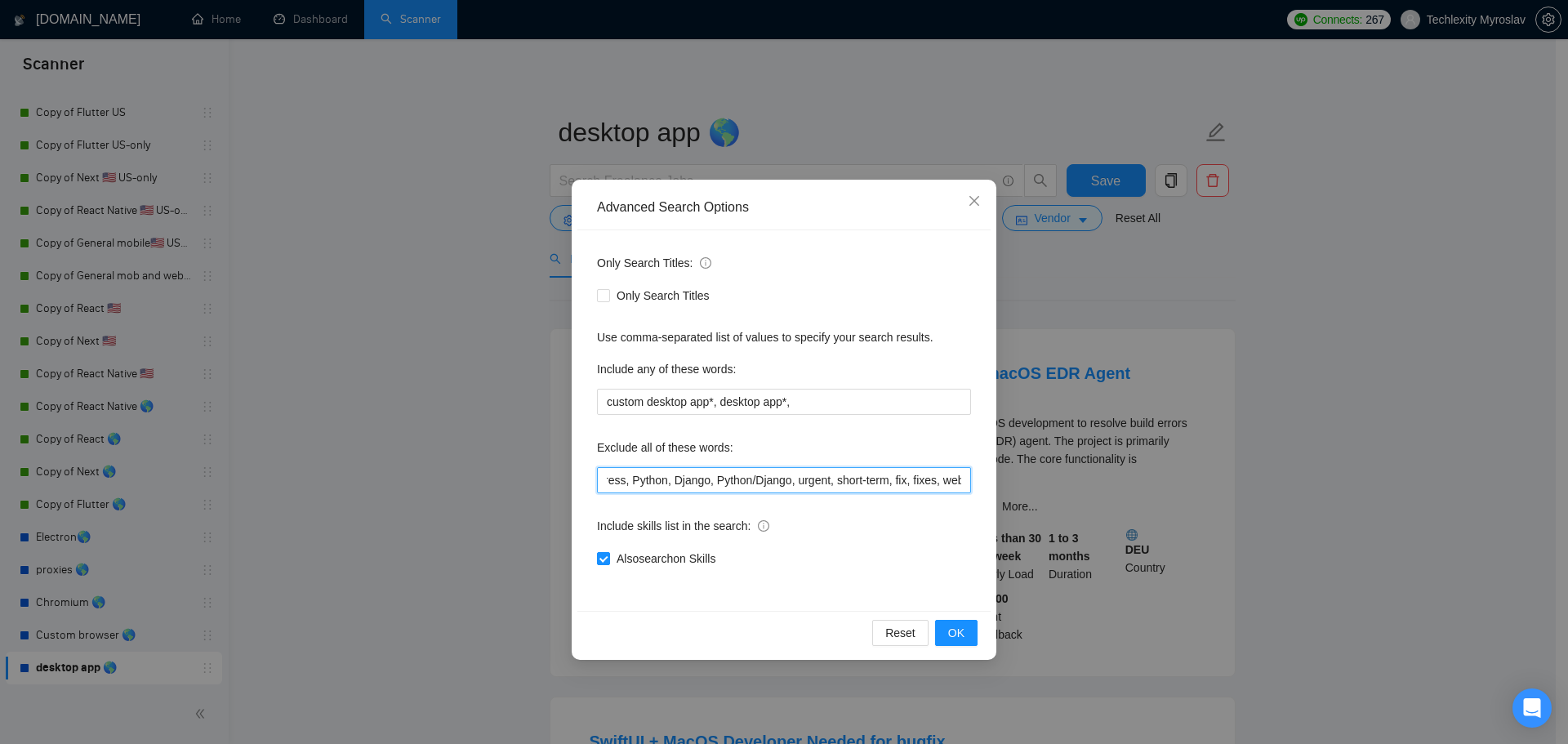
scroll to position [0, 1002]
drag, startPoint x: 956, startPoint y: 483, endPoint x: 1064, endPoint y: 480, distance: 108.0
click at [1064, 480] on div "Advanced Search Options Only Search Titles: Only Search Titles Use comma-separa…" at bounding box center [784, 372] width 1568 height 744
click at [968, 481] on input "php, laravel, Unity, "No agencies", "only for freelancers", flutter, .Net, C++,…" at bounding box center [784, 479] width 374 height 26
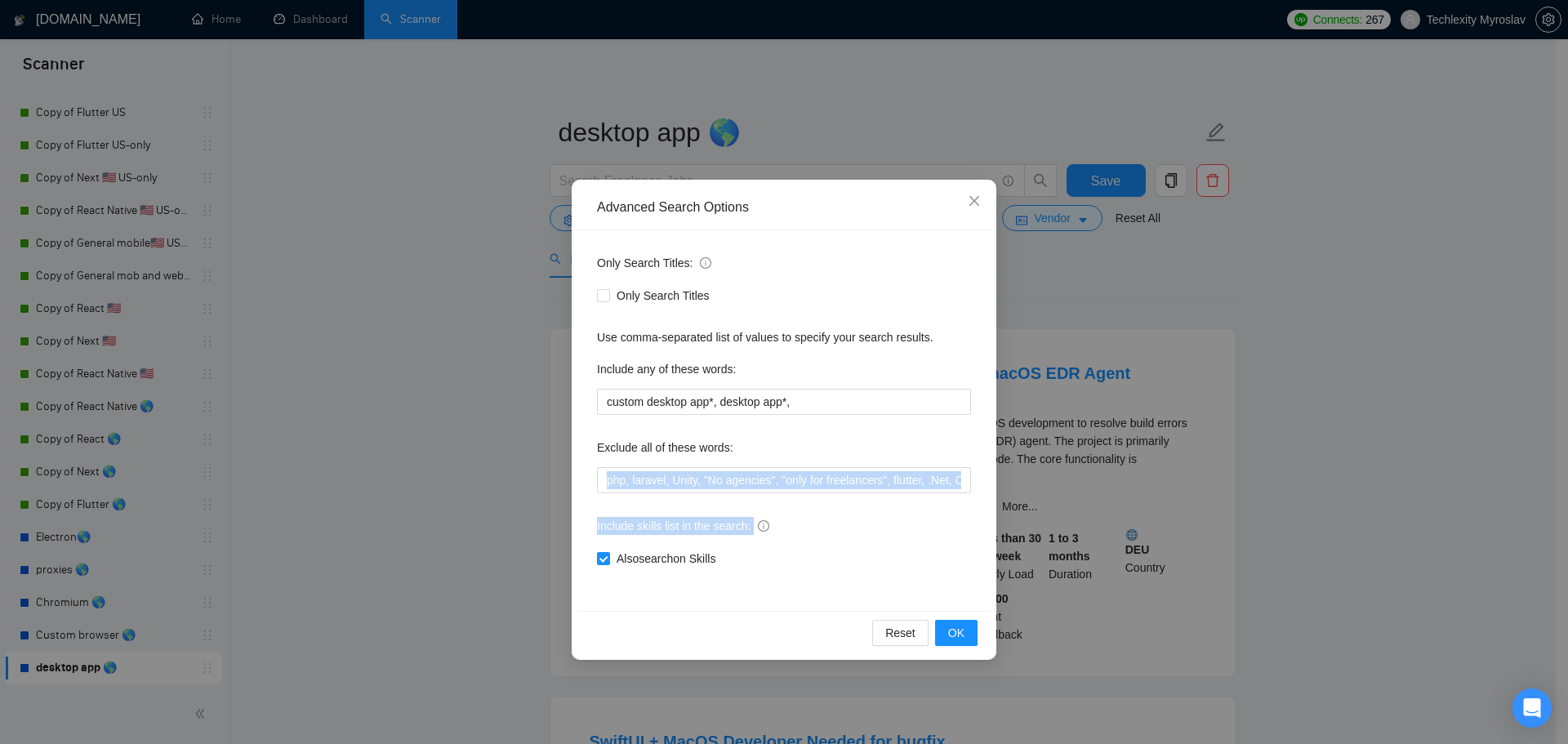
drag, startPoint x: 827, startPoint y: 494, endPoint x: 430, endPoint y: 474, distance: 397.5
click at [429, 475] on div "Advanced Search Options Only Search Titles: Only Search Titles Use comma-separa…" at bounding box center [784, 372] width 1568 height 744
click at [672, 476] on input "php, laravel, Unity, "No agencies", "only for freelancers", flutter, .Net, C++,…" at bounding box center [784, 479] width 374 height 26
drag, startPoint x: 447, startPoint y: 487, endPoint x: 368, endPoint y: 488, distance: 79.0
click at [368, 488] on div "Advanced Search Options Only Search Titles: Only Search Titles Use comma-separa…" at bounding box center [784, 372] width 1568 height 744
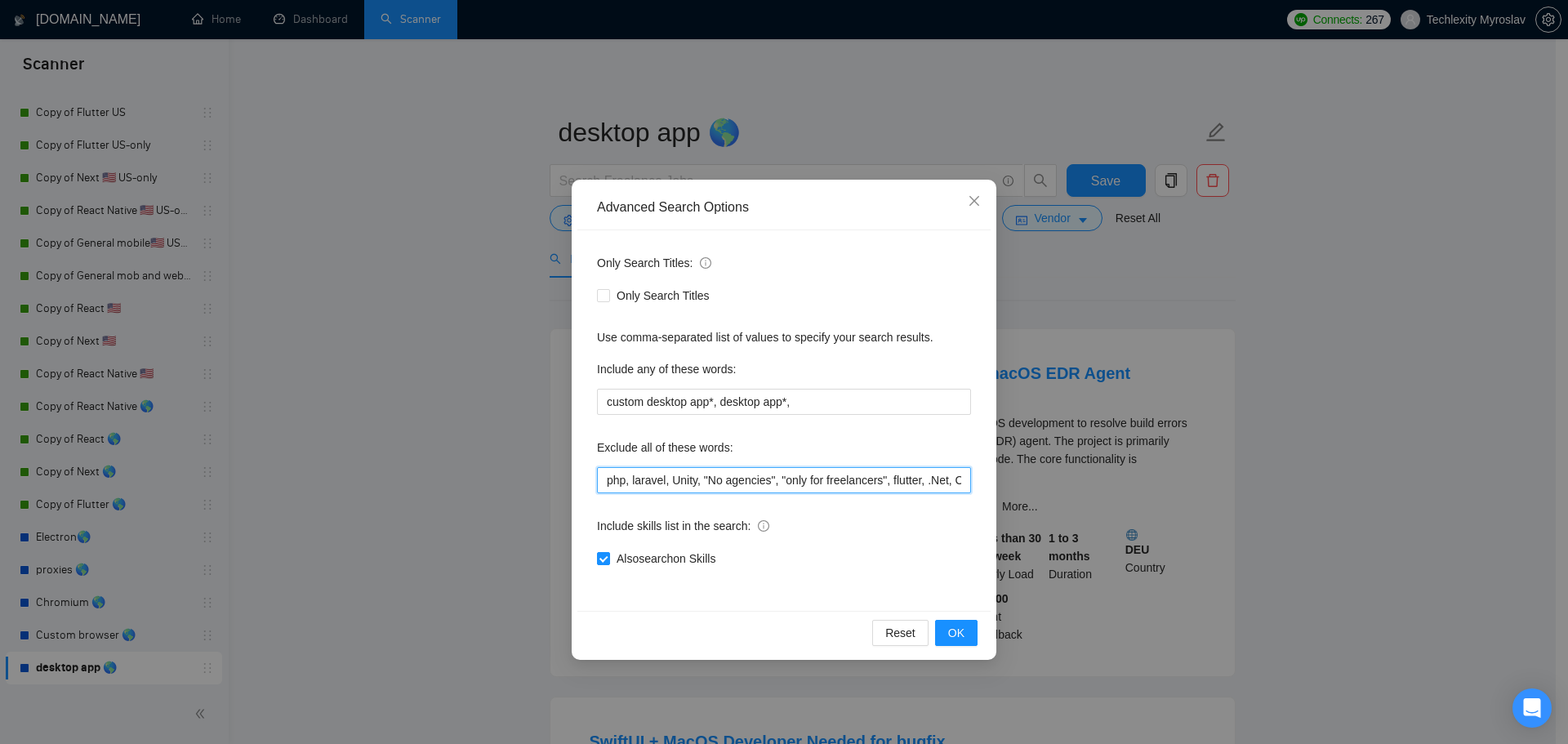
drag, startPoint x: 703, startPoint y: 482, endPoint x: 502, endPoint y: 479, distance: 201.0
click at [519, 480] on div "Advanced Search Options Only Search Titles: Only Search Titles Use comma-separa…" at bounding box center [784, 372] width 1568 height 744
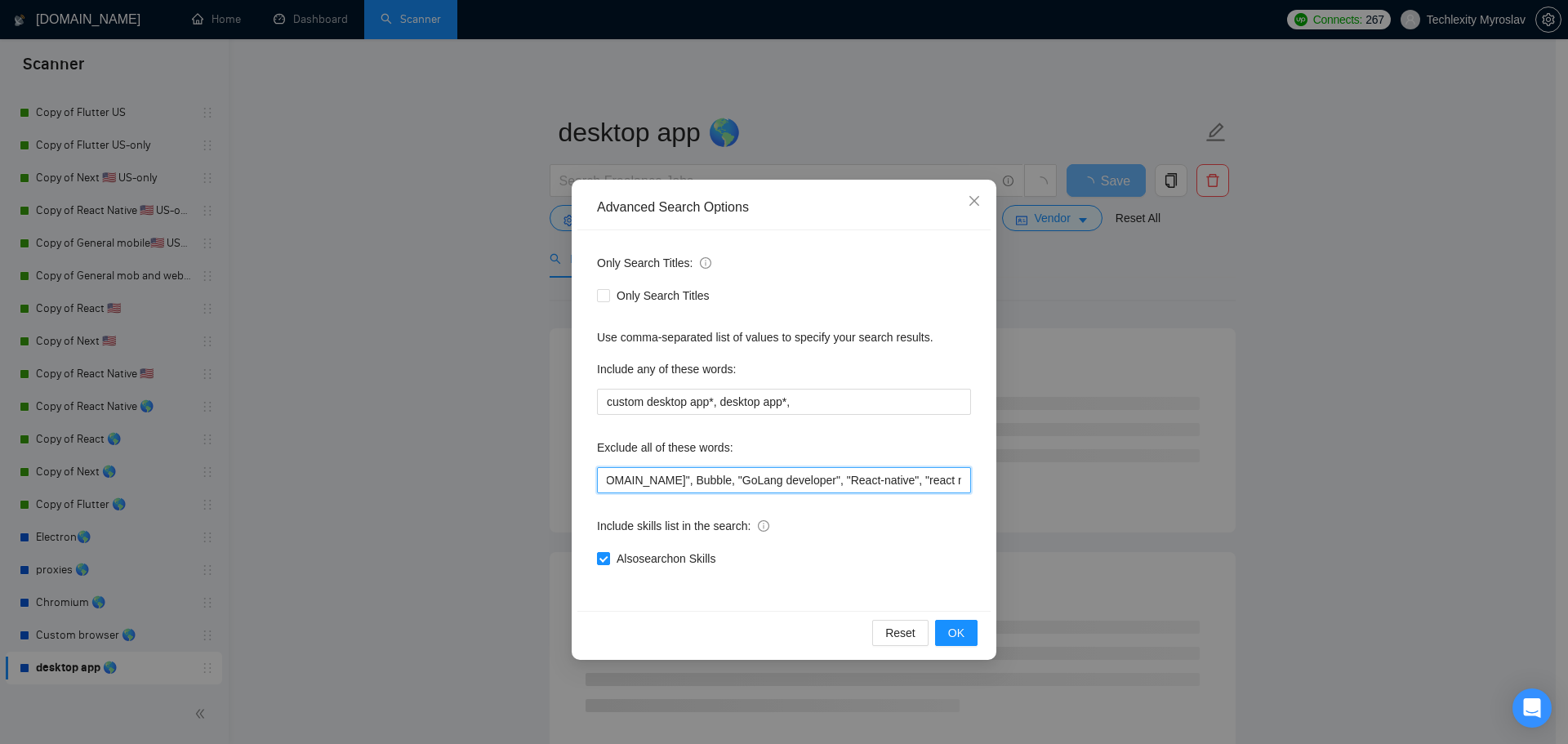
scroll to position [0, 905]
drag, startPoint x: 789, startPoint y: 481, endPoint x: 1103, endPoint y: 476, distance: 314.0
click at [1103, 476] on div "Advanced Search Options Only Search Titles: Only Search Titles Use comma-separa…" at bounding box center [784, 372] width 1568 height 744
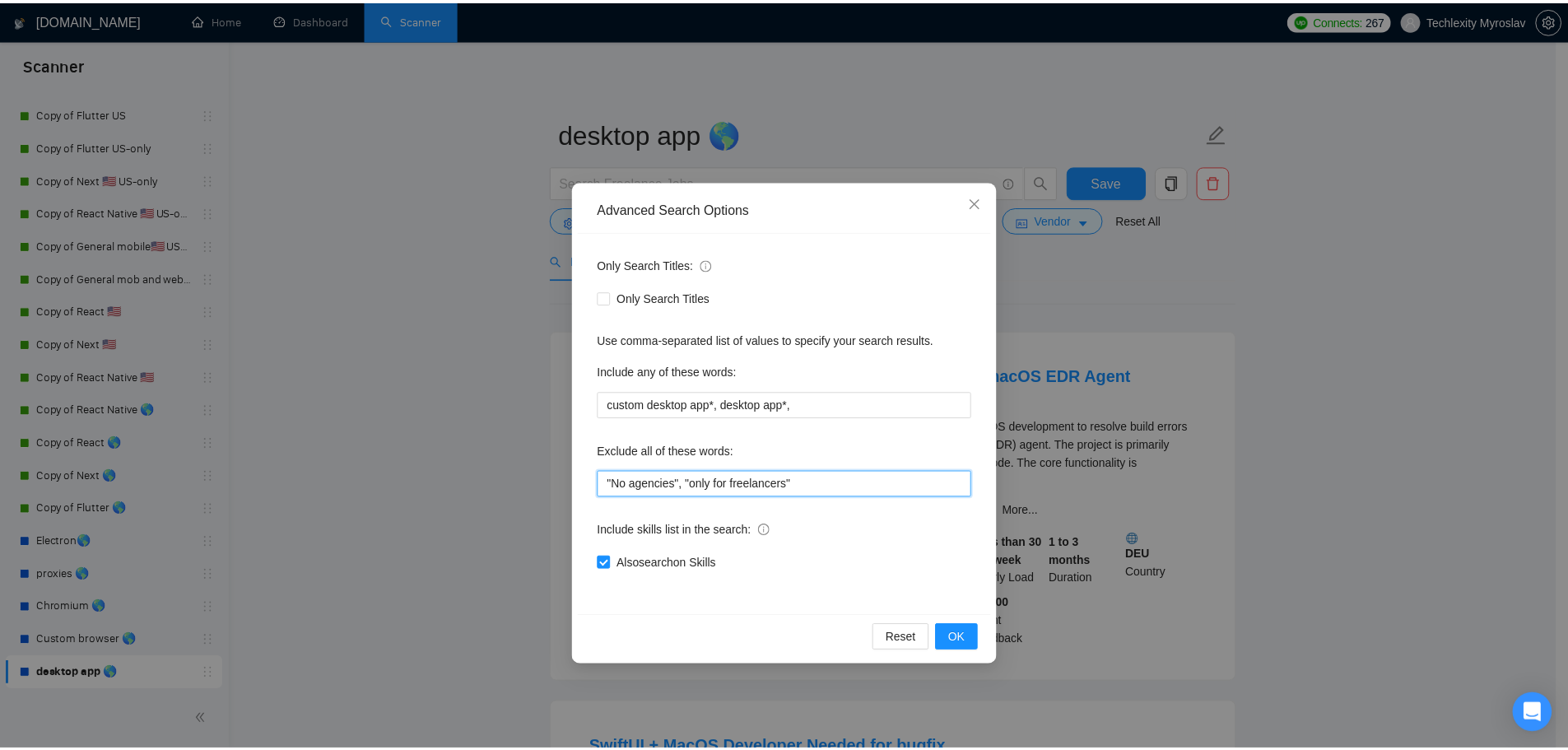
scroll to position [0, 0]
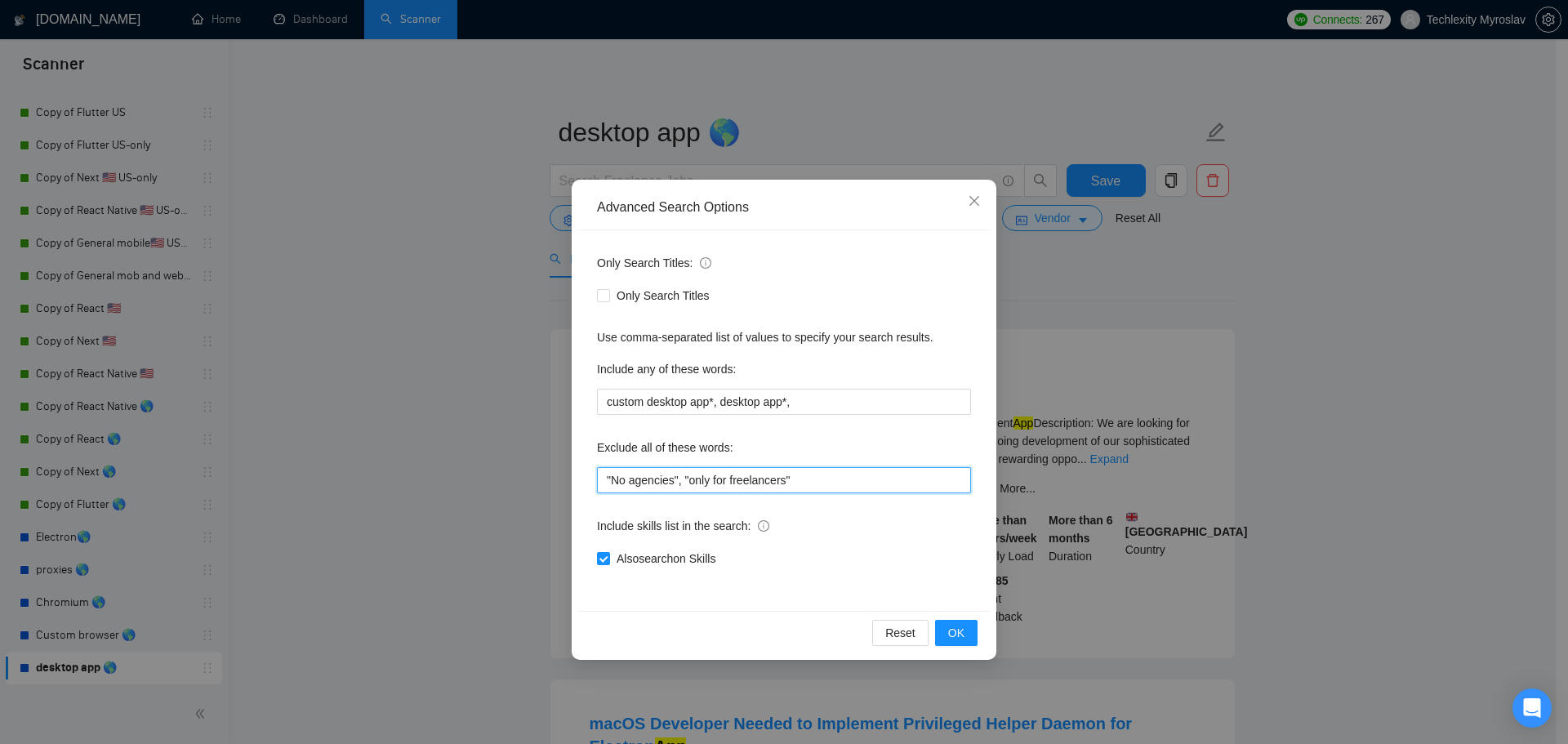
type input ""No agencies", "only for freelancers""
click at [1369, 517] on div "Advanced Search Options Only Search Titles: Only Search Titles Use comma-separa…" at bounding box center [784, 372] width 1568 height 744
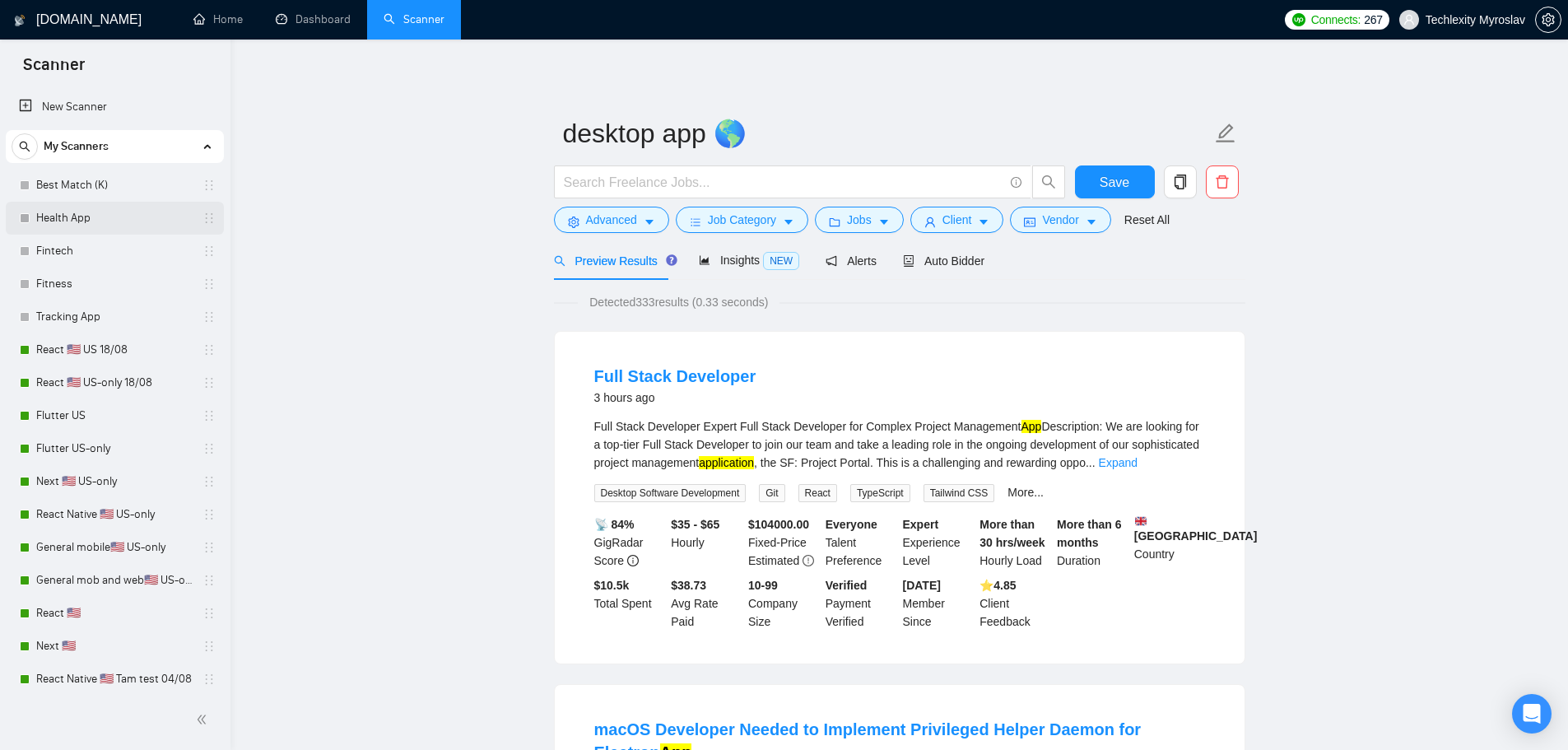
click at [112, 221] on link "Health App" at bounding box center [115, 218] width 156 height 33
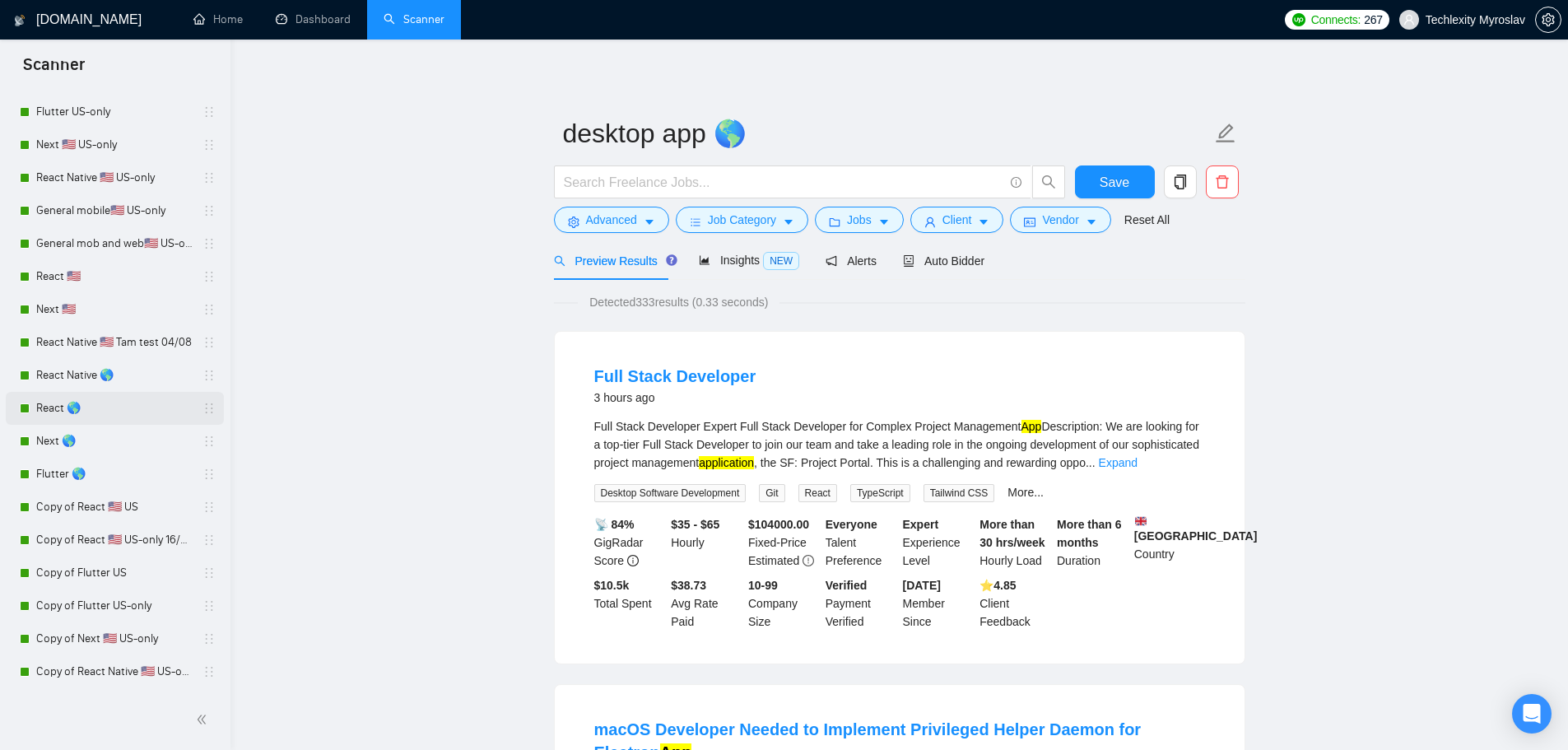
scroll to position [329, 0]
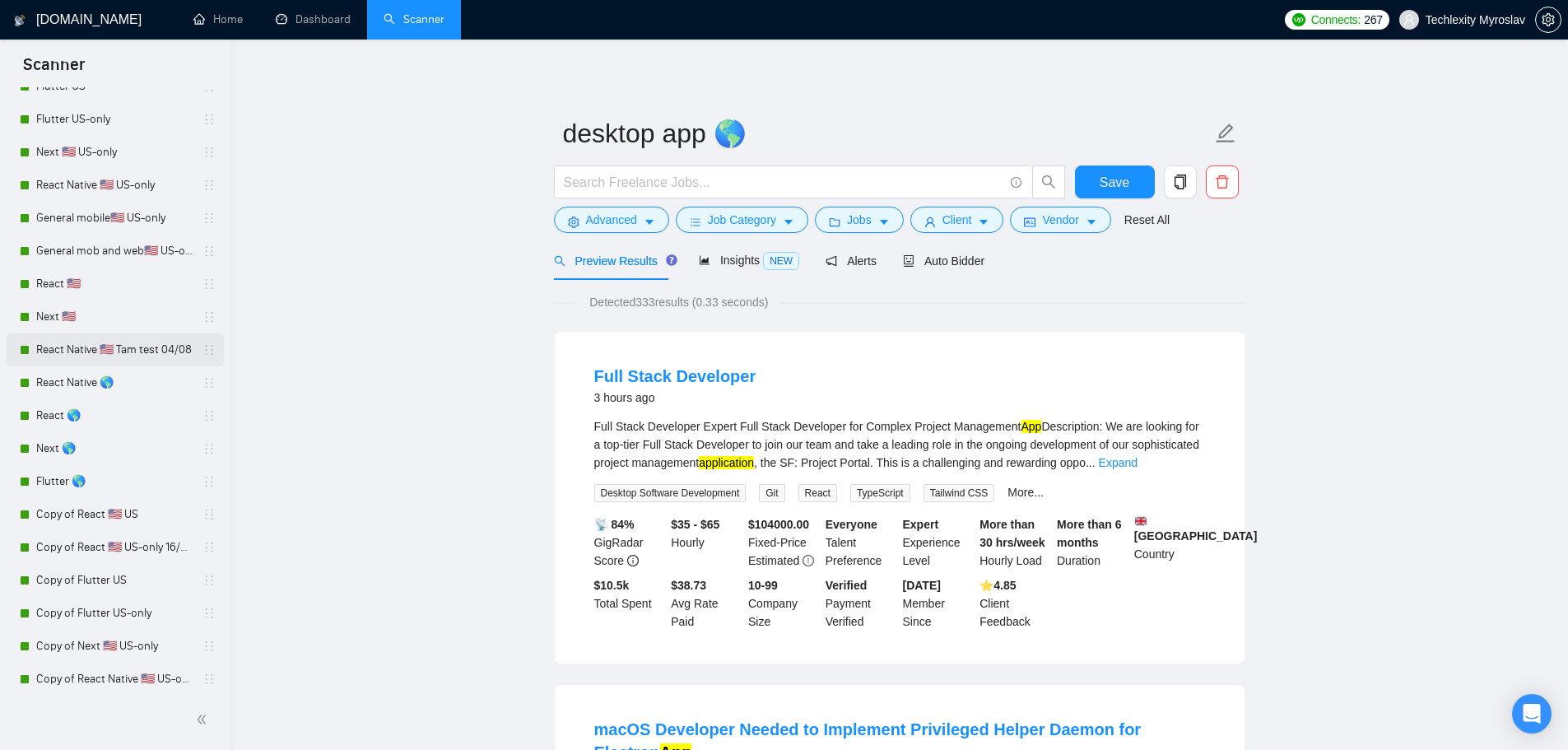
click at [132, 355] on link "React Native 🇺🇸 Tam test 04/08" at bounding box center [115, 350] width 156 height 33
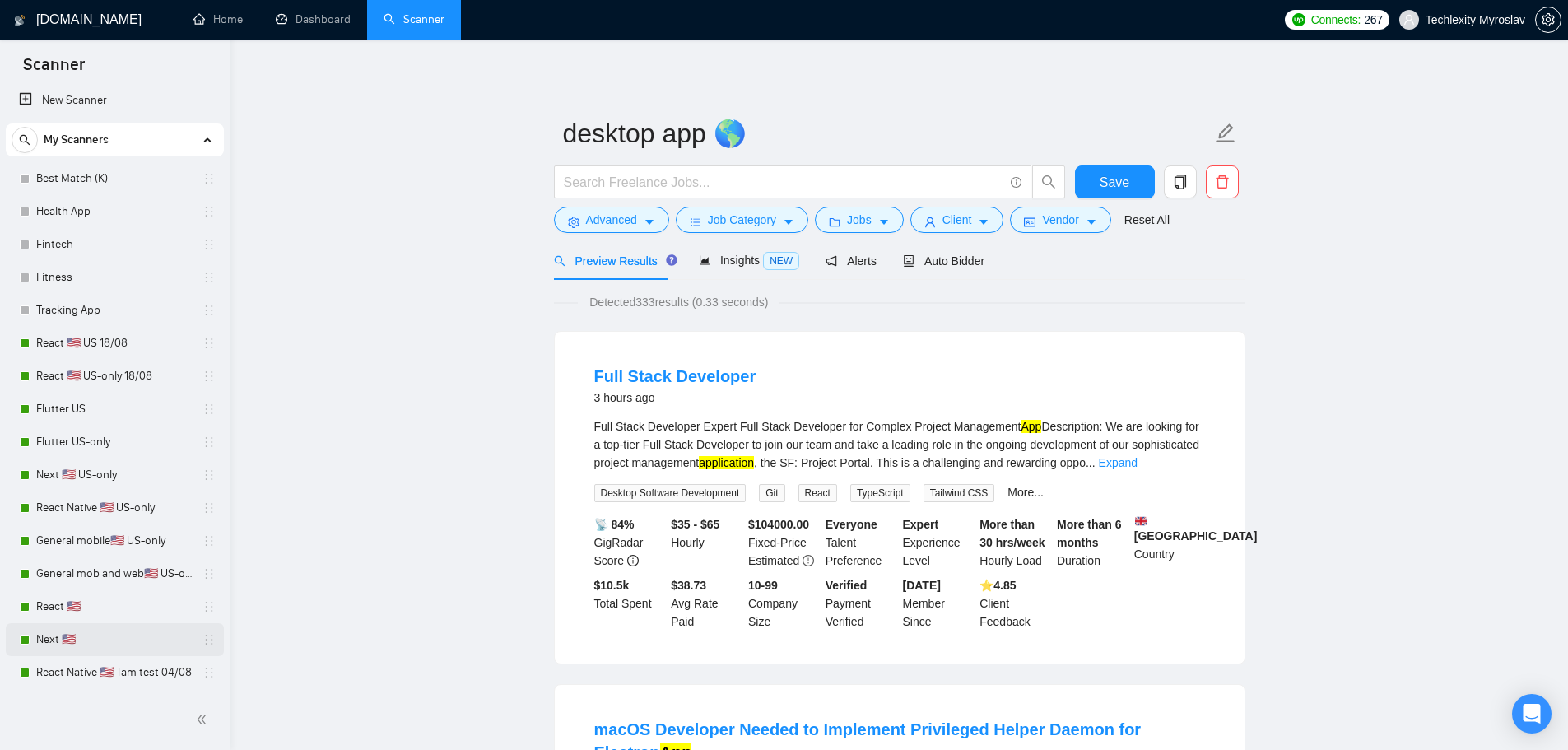
scroll to position [0, 0]
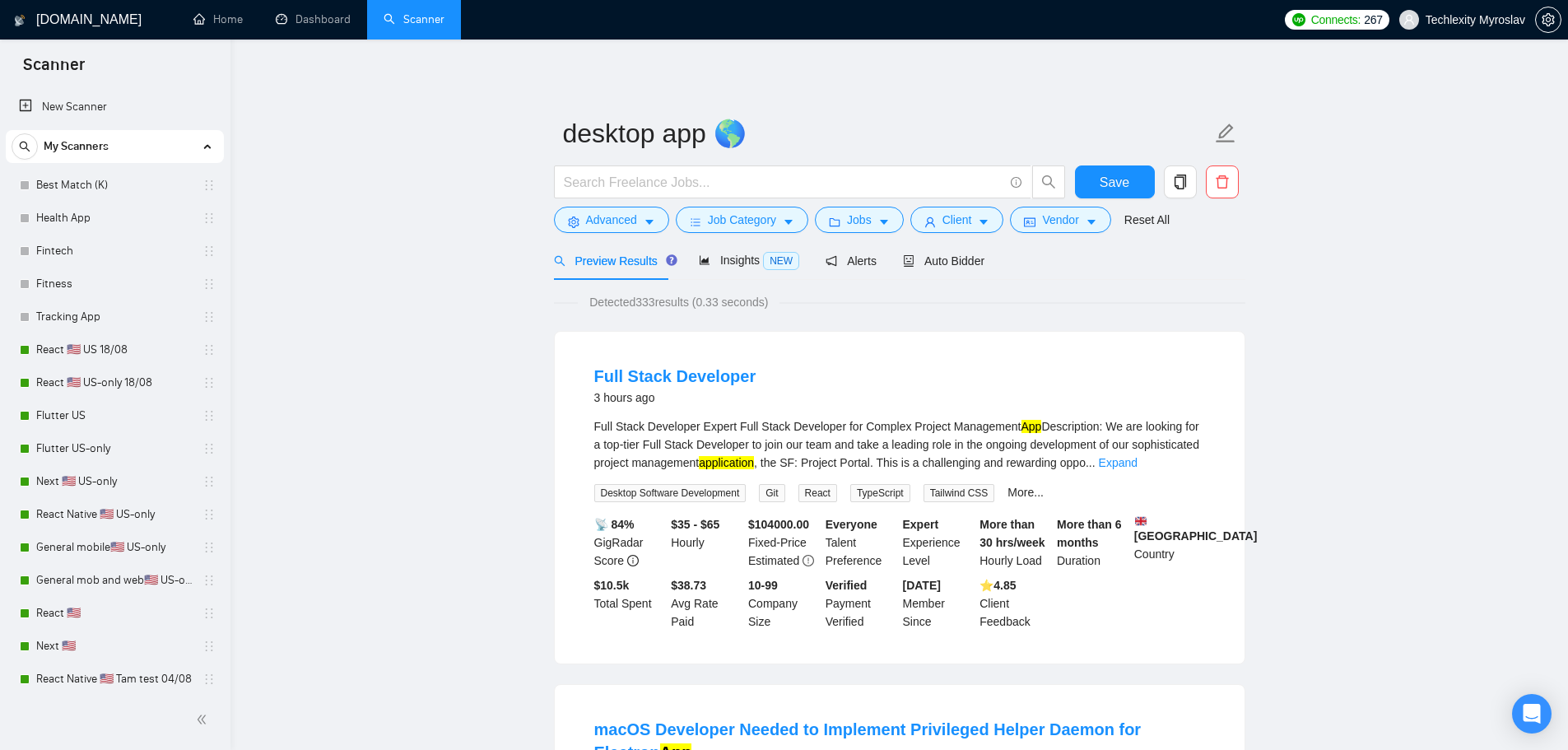
click at [111, 383] on link "React 🇺🇸 US-only 18/08" at bounding box center [115, 383] width 156 height 33
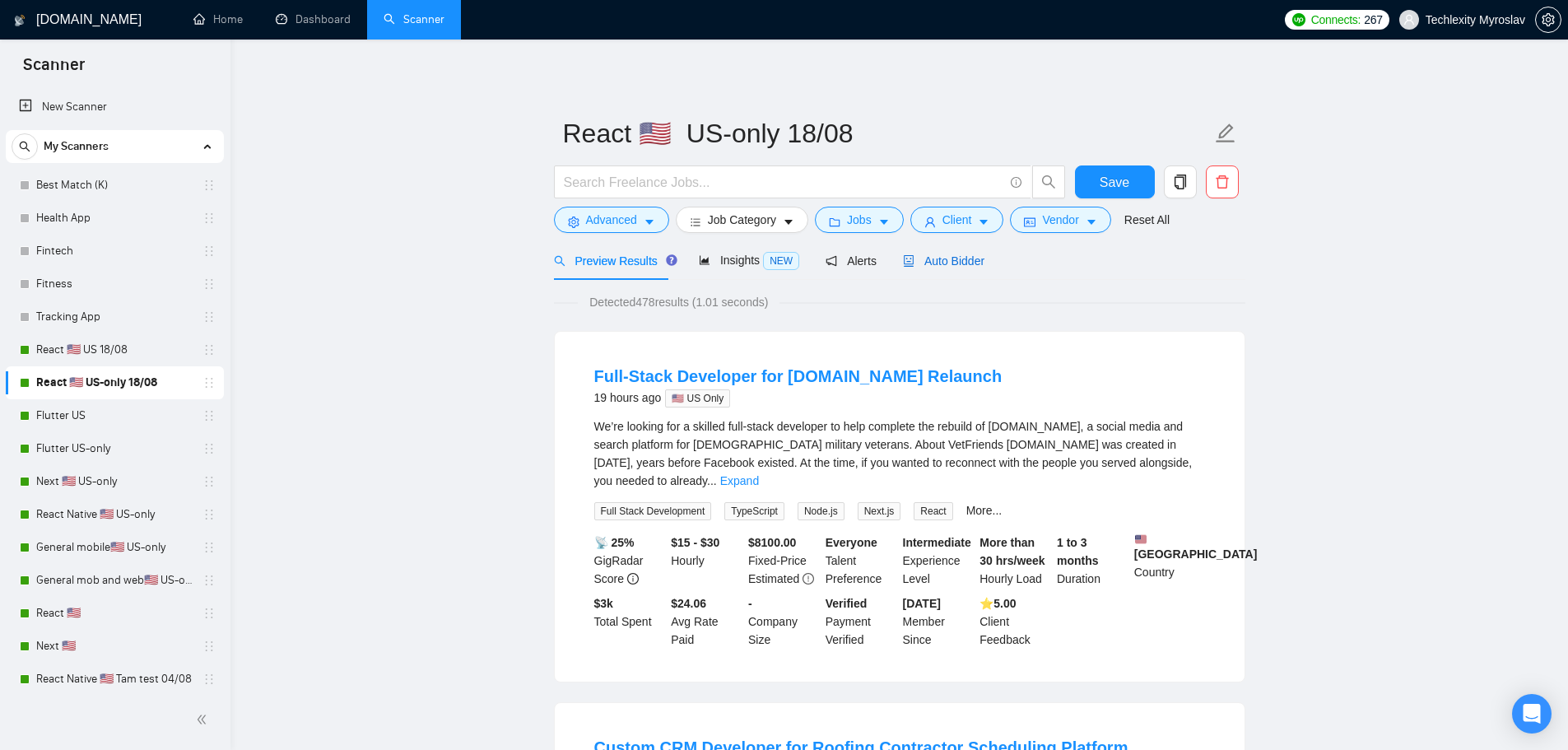
drag, startPoint x: 933, startPoint y: 267, endPoint x: 932, endPoint y: 284, distance: 17.0
click at [933, 267] on span "Auto Bidder" at bounding box center [944, 261] width 82 height 13
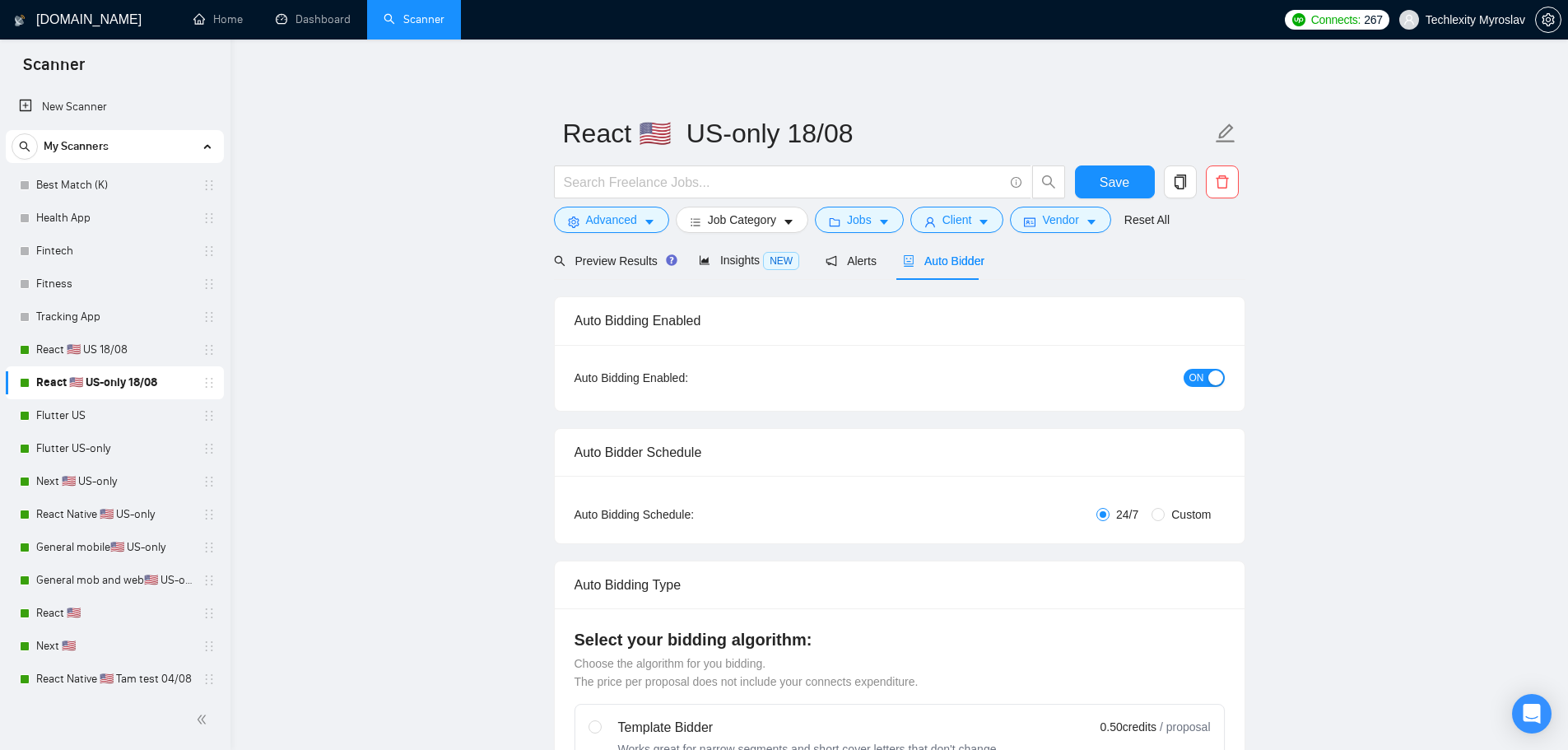
radio input "false"
radio input "true"
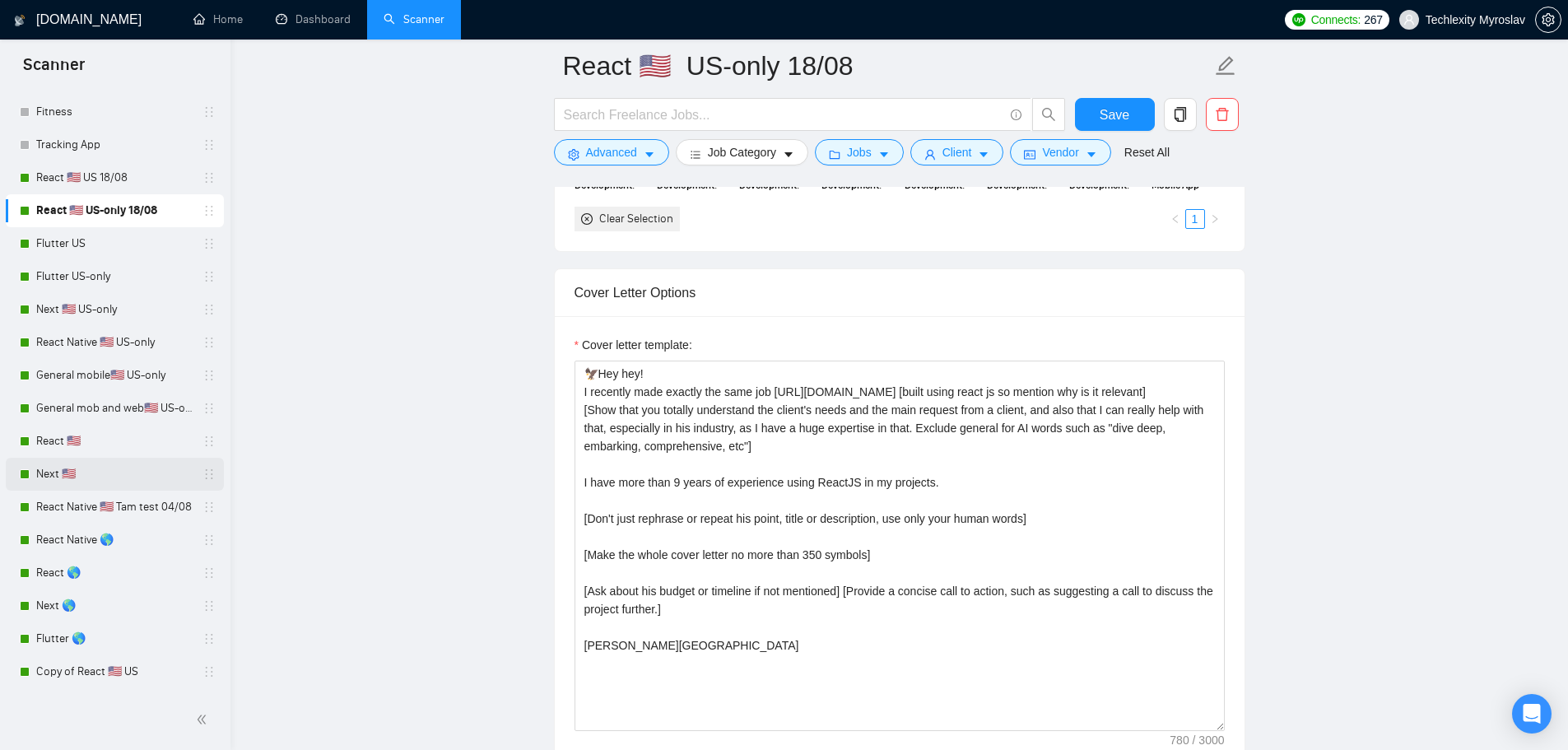
scroll to position [165, 0]
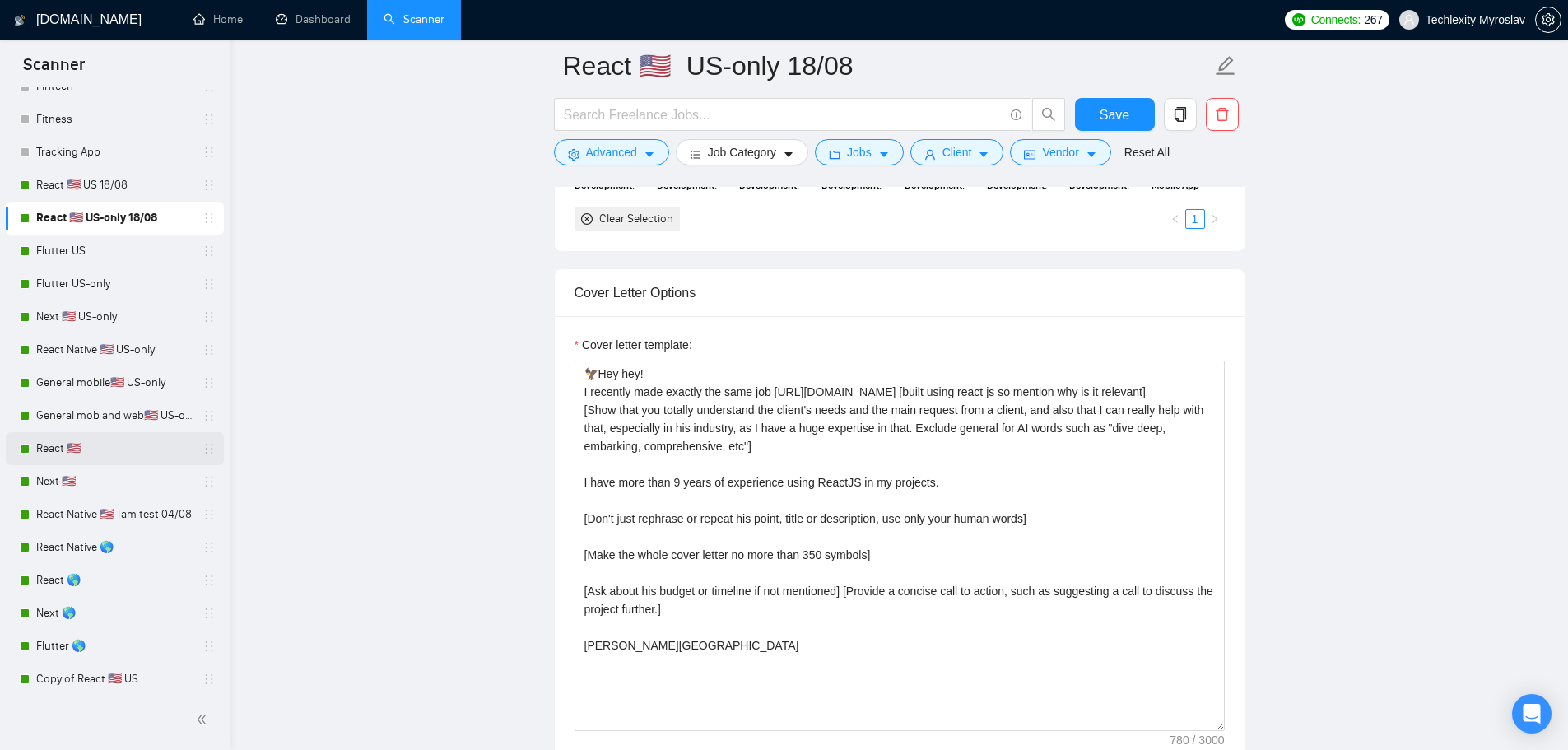
drag, startPoint x: 140, startPoint y: 445, endPoint x: 139, endPoint y: 453, distance: 8.1
click at [140, 445] on link "React 🇺🇸" at bounding box center [115, 448] width 156 height 33
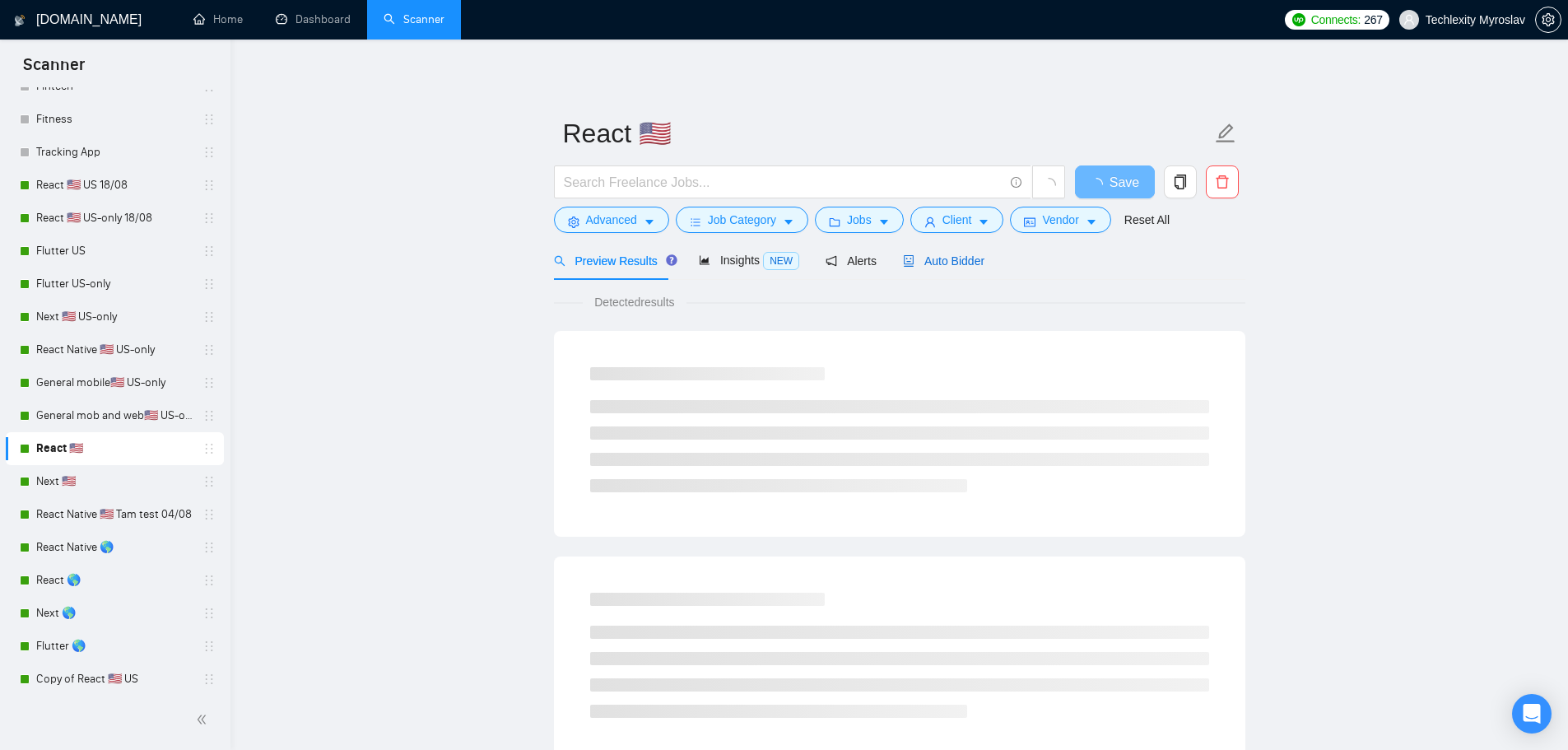
click at [929, 263] on span "Auto Bidder" at bounding box center [944, 261] width 82 height 13
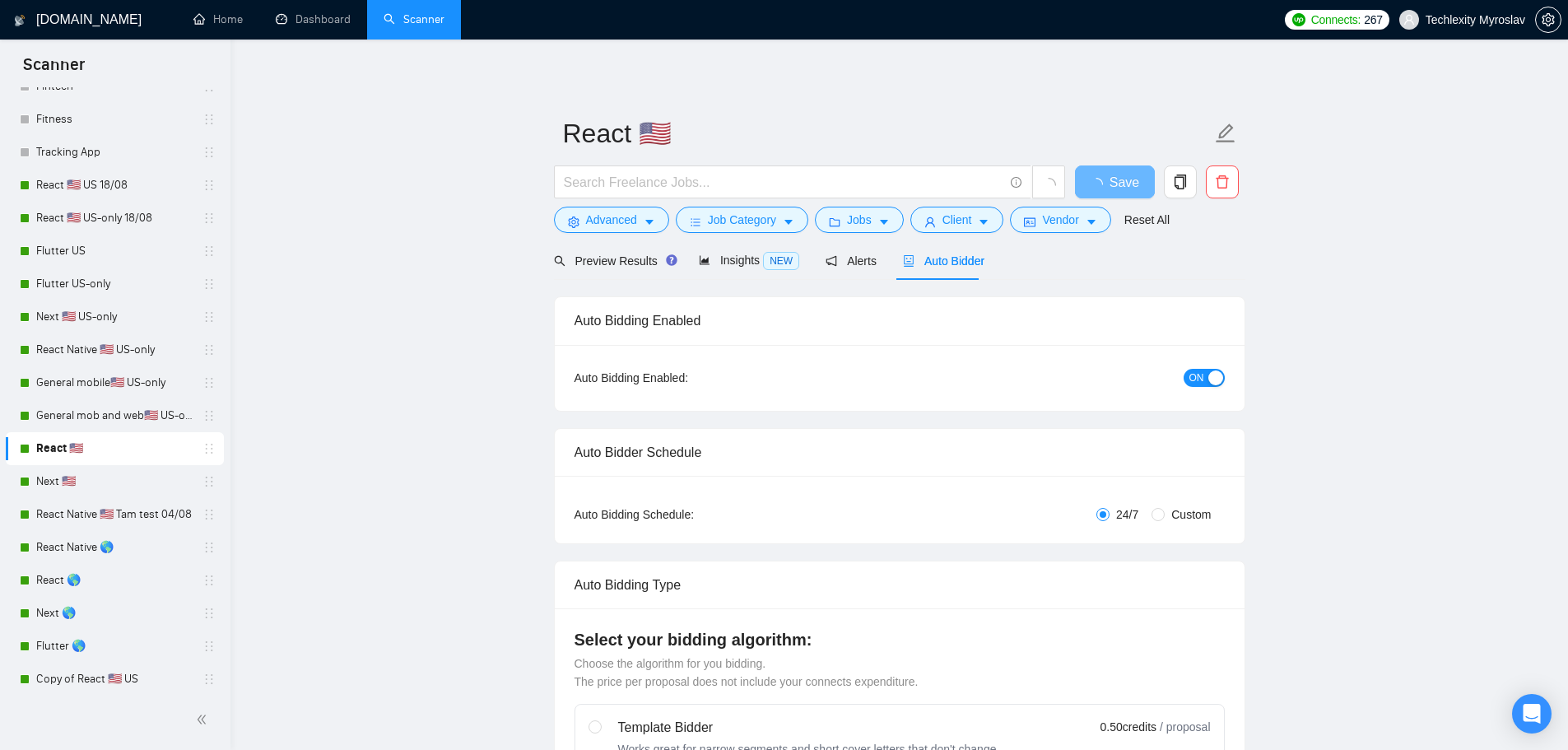
radio input "false"
radio input "true"
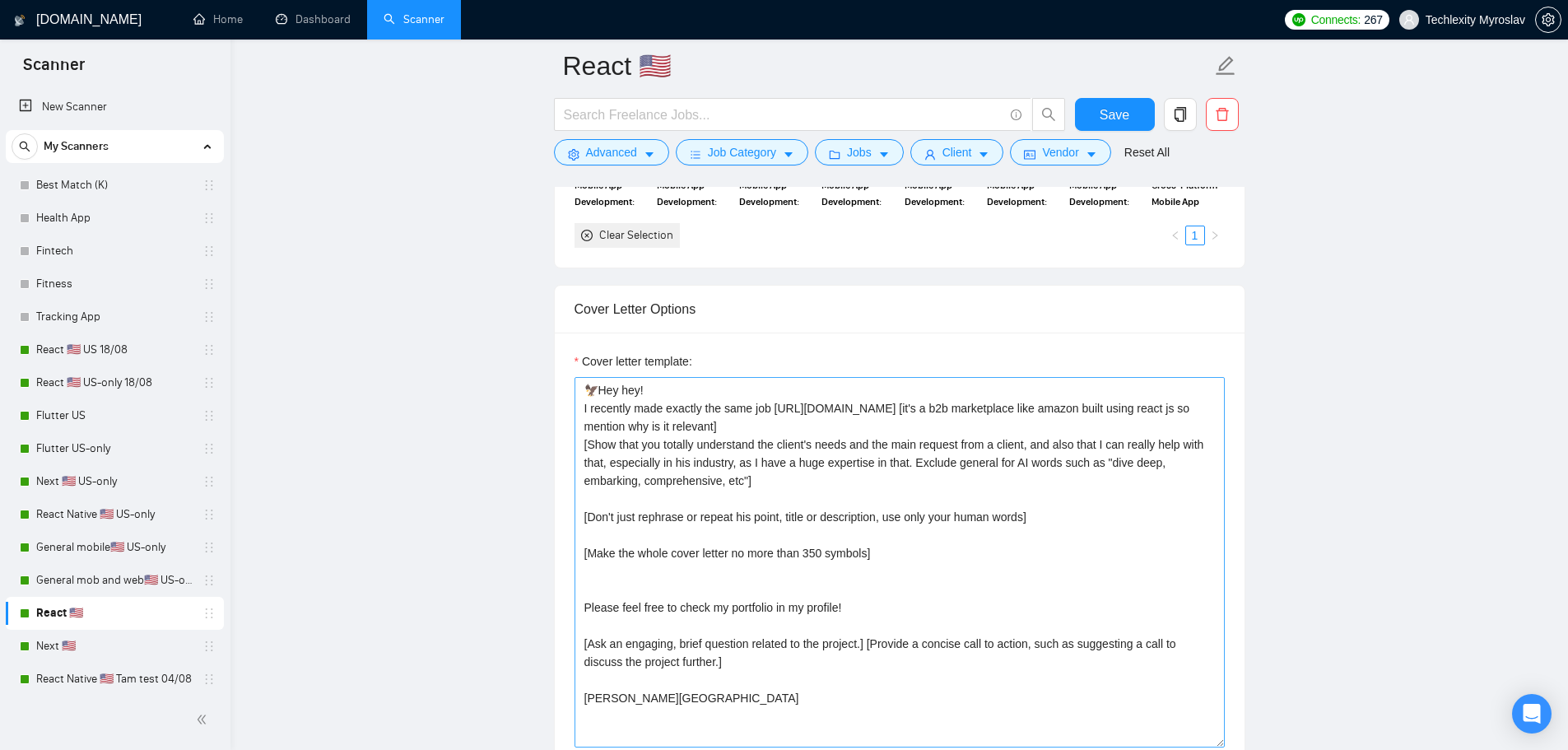
scroll to position [2057, 0]
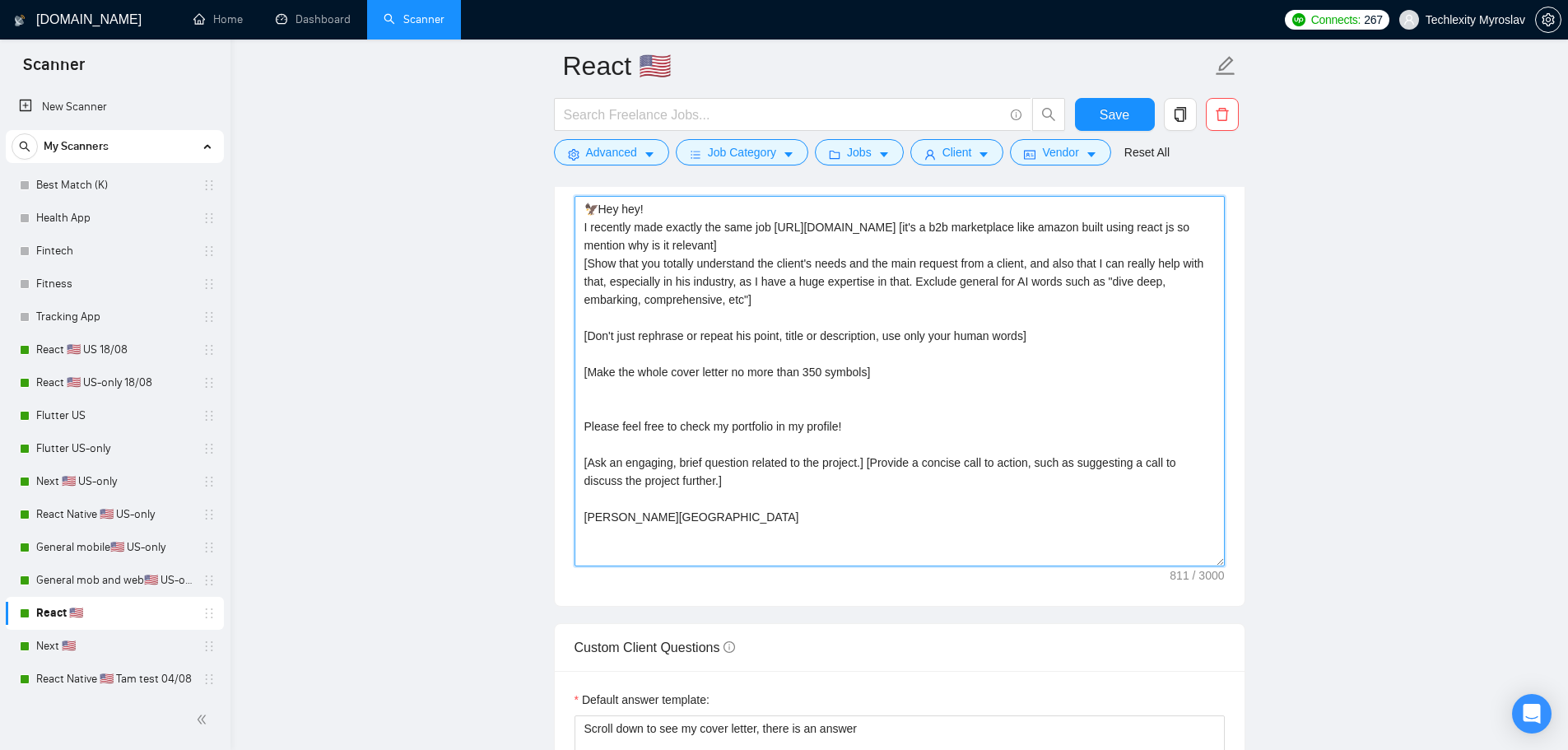
click at [879, 549] on textarea "🦅Hey hey! I recently made exactly the same job [URL][DOMAIN_NAME] [it's a b2b m…" at bounding box center [900, 381] width 650 height 370
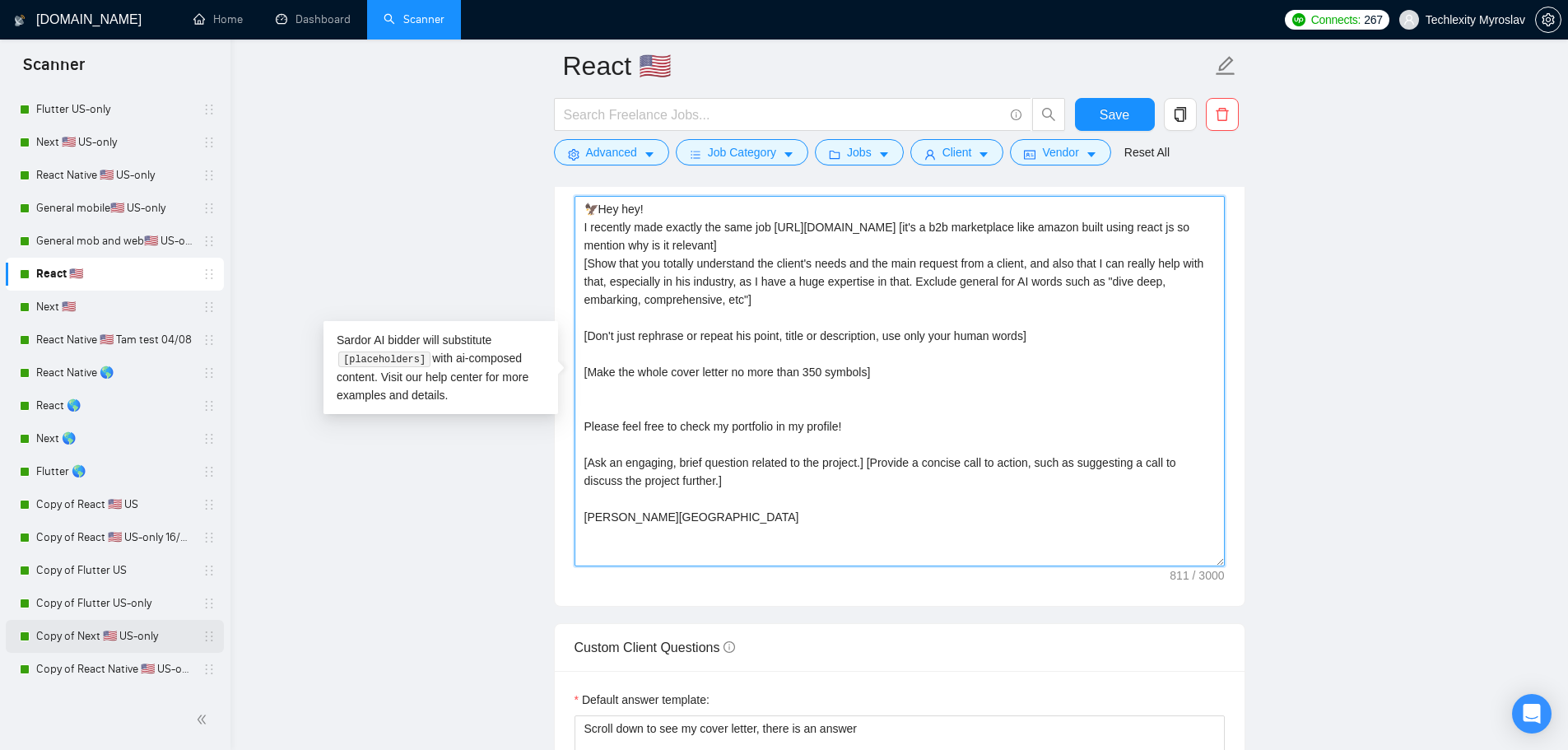
scroll to position [329, 0]
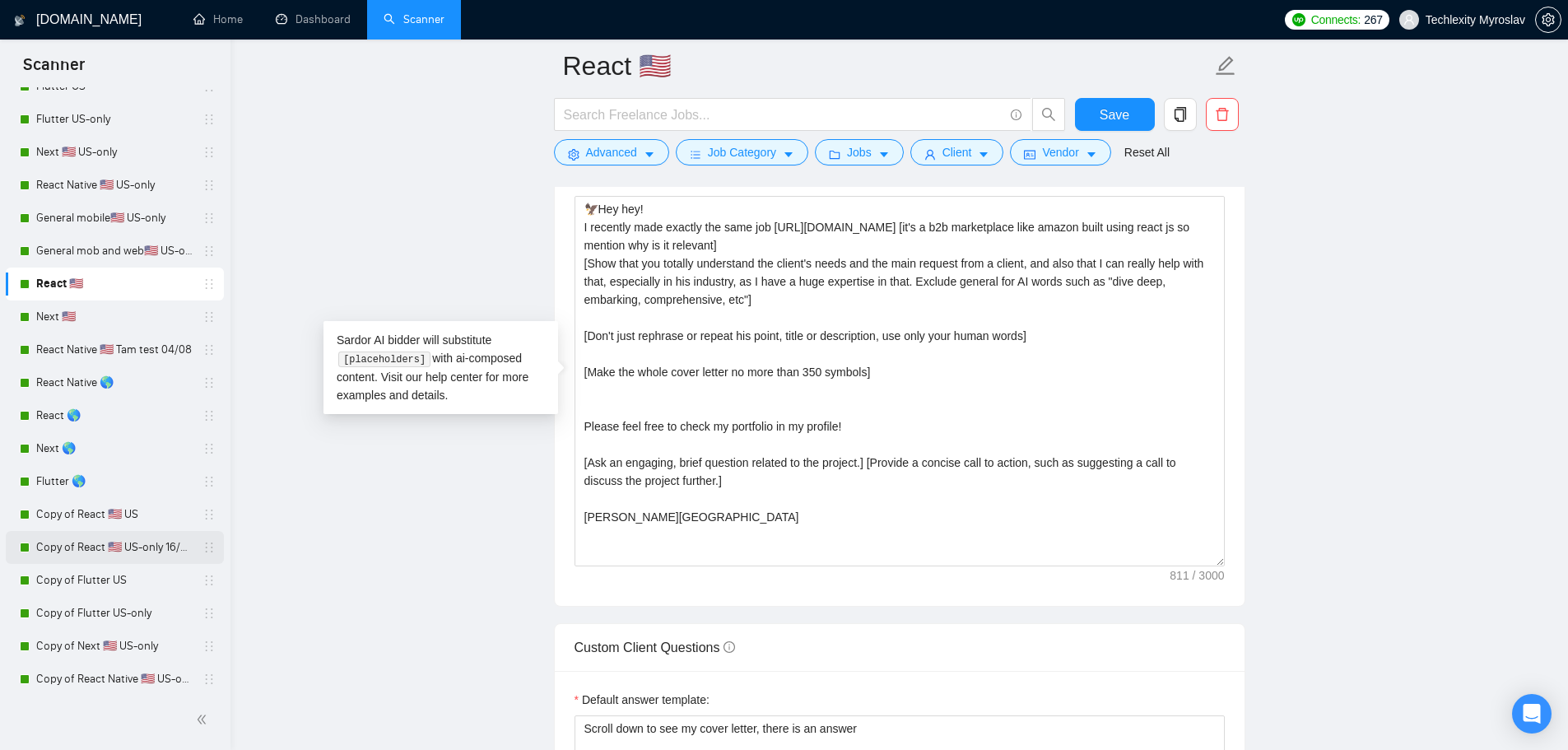
click at [98, 553] on link "Copy of React 🇺🇸 US-only 16/06" at bounding box center [115, 548] width 156 height 33
